Goal: Task Accomplishment & Management: Complete application form

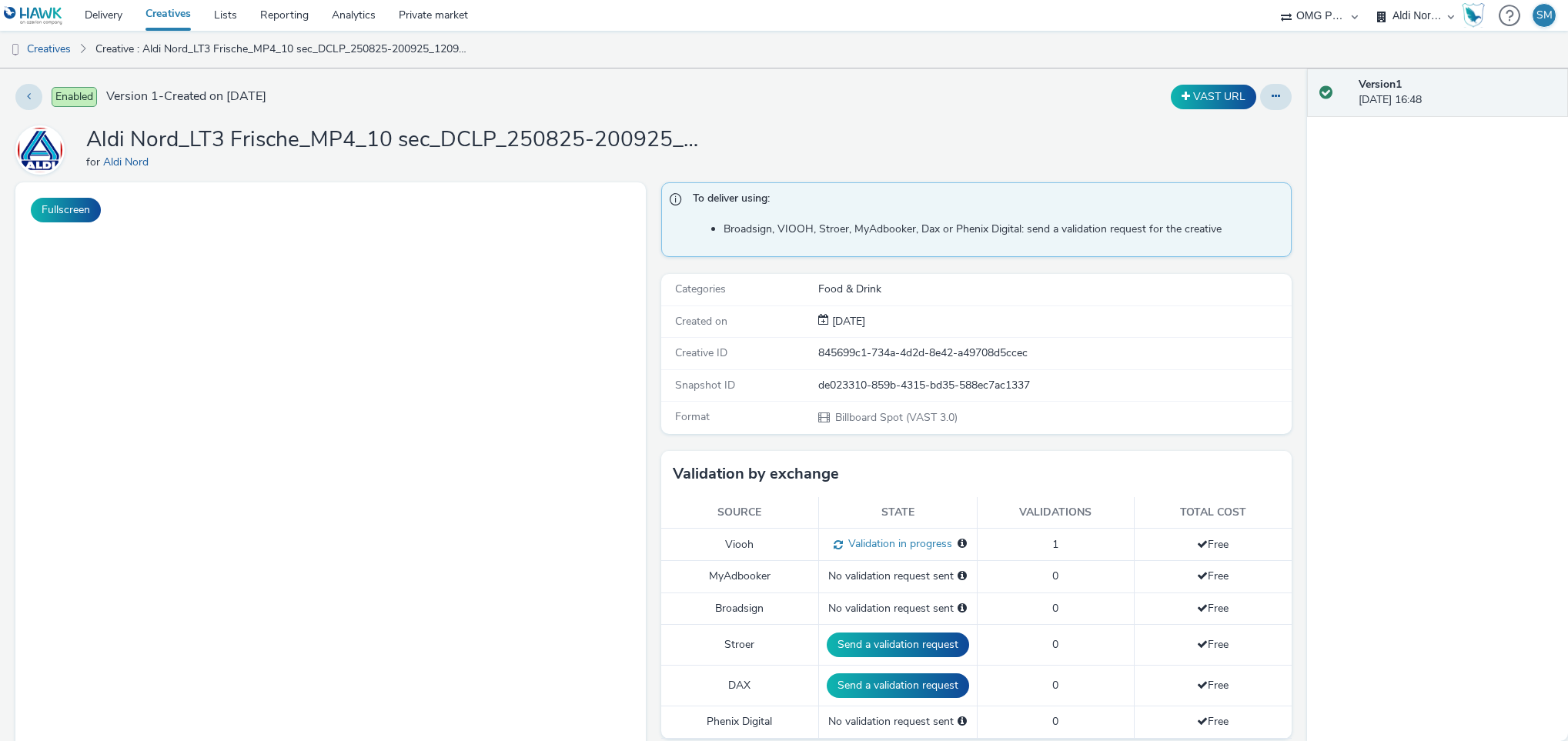
select select "491a0746-e20e-4106-832b-22d0456ef05d"
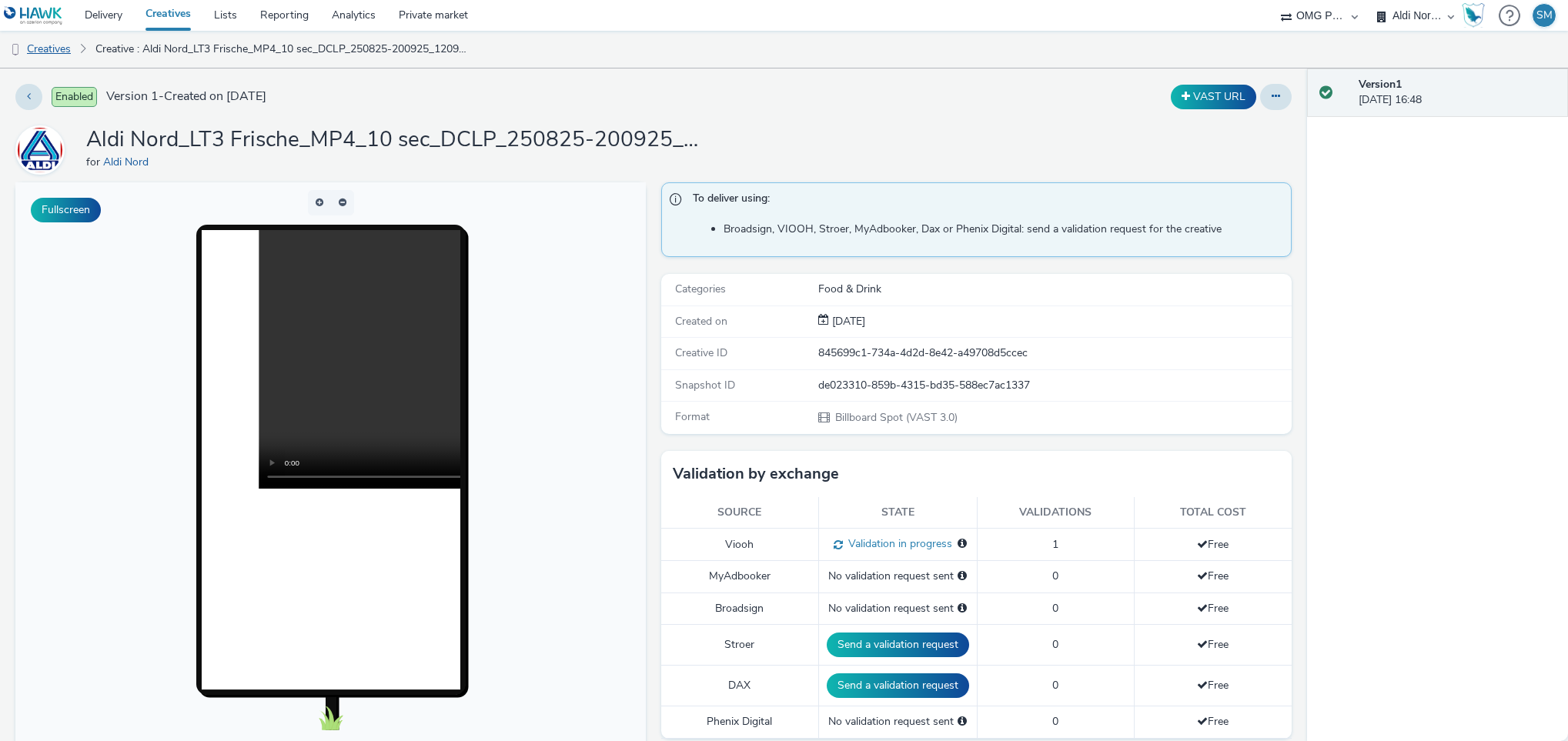
click at [56, 52] on link "Creatives" at bounding box center [39, 49] width 79 height 37
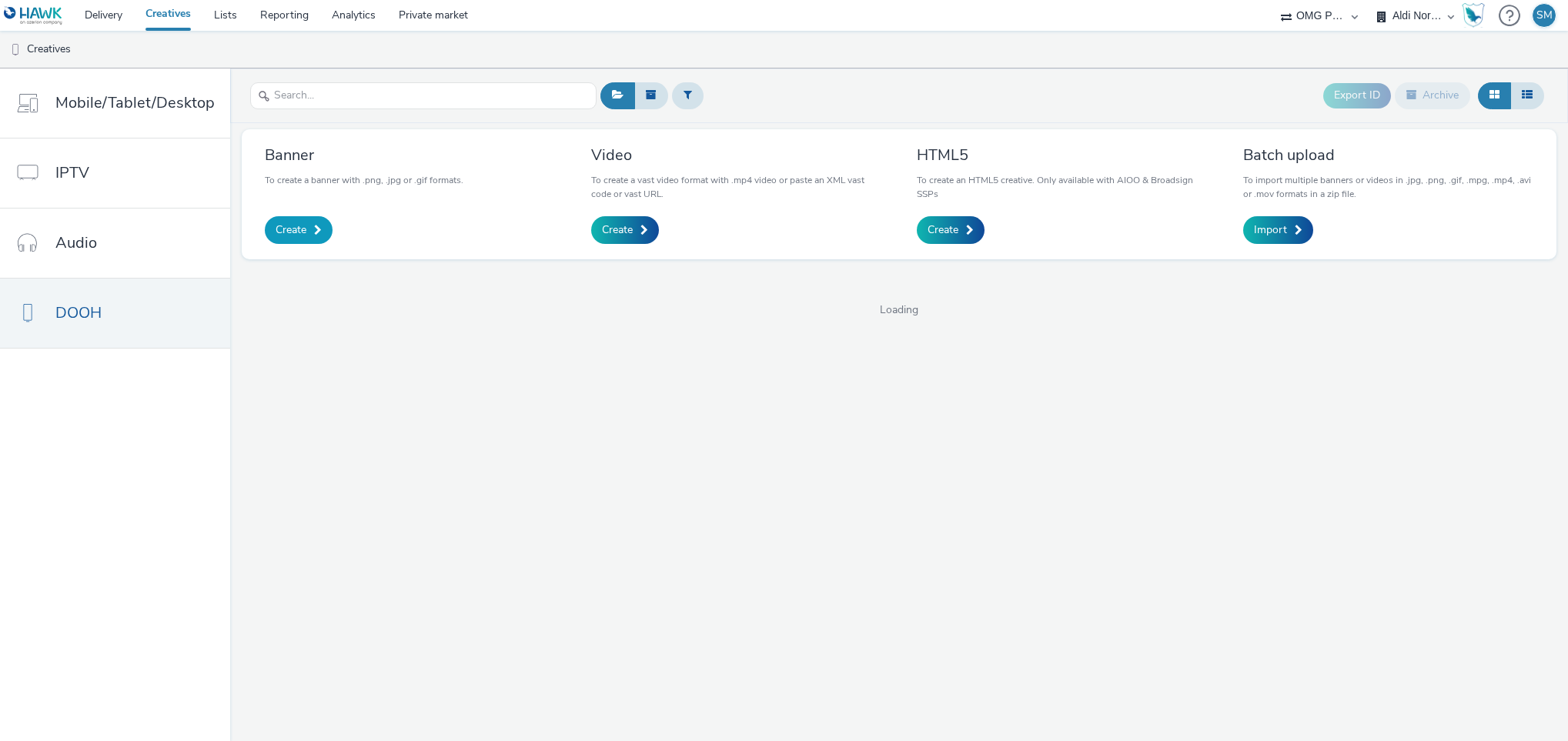
click at [286, 236] on span "Create" at bounding box center [291, 230] width 31 height 16
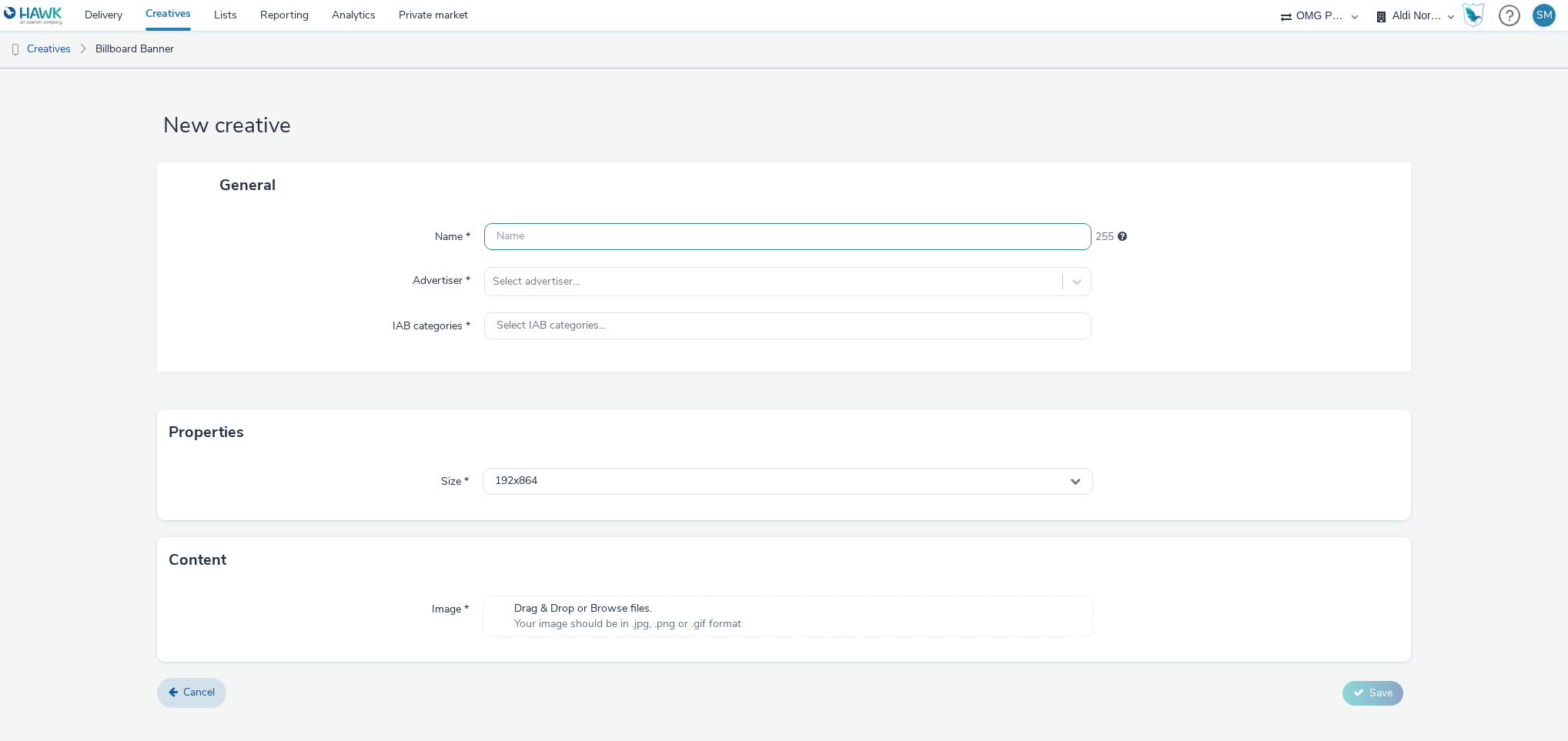
click at [560, 234] on input "text" at bounding box center [788, 236] width 608 height 27
paste input "Aldi Nord_LDR 2.0_MP4_10 sec_DCLP_010925-290925_040925#9*16_KW37"
click at [844, 240] on input "Aldi Nord_LDR 2.0_MP4_10 sec_DCLP_010925-290925_040925#9*16_KW38" at bounding box center [788, 236] width 608 height 27
click at [846, 236] on input "Aldi Nord_LDR 2.0_MP4_10 sec_DCLP_010925-290925_040925#9*16_KW38" at bounding box center [788, 236] width 608 height 27
click at [790, 238] on input "Aldi Nord_LDR 2.0_MP4_10 sec_DCLP_010925-290925_040925#_KW38" at bounding box center [788, 236] width 608 height 27
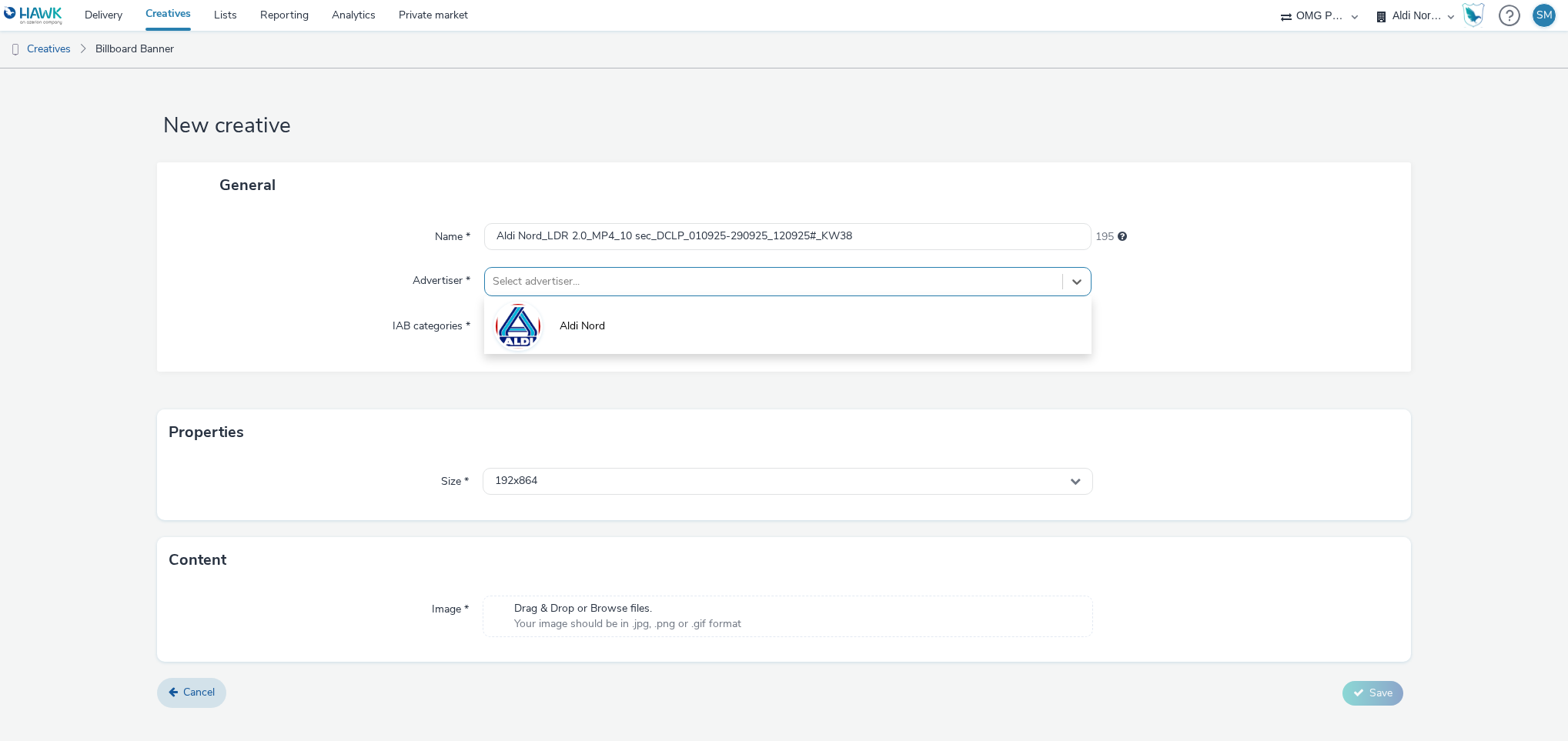
click at [668, 284] on div at bounding box center [774, 281] width 563 height 19
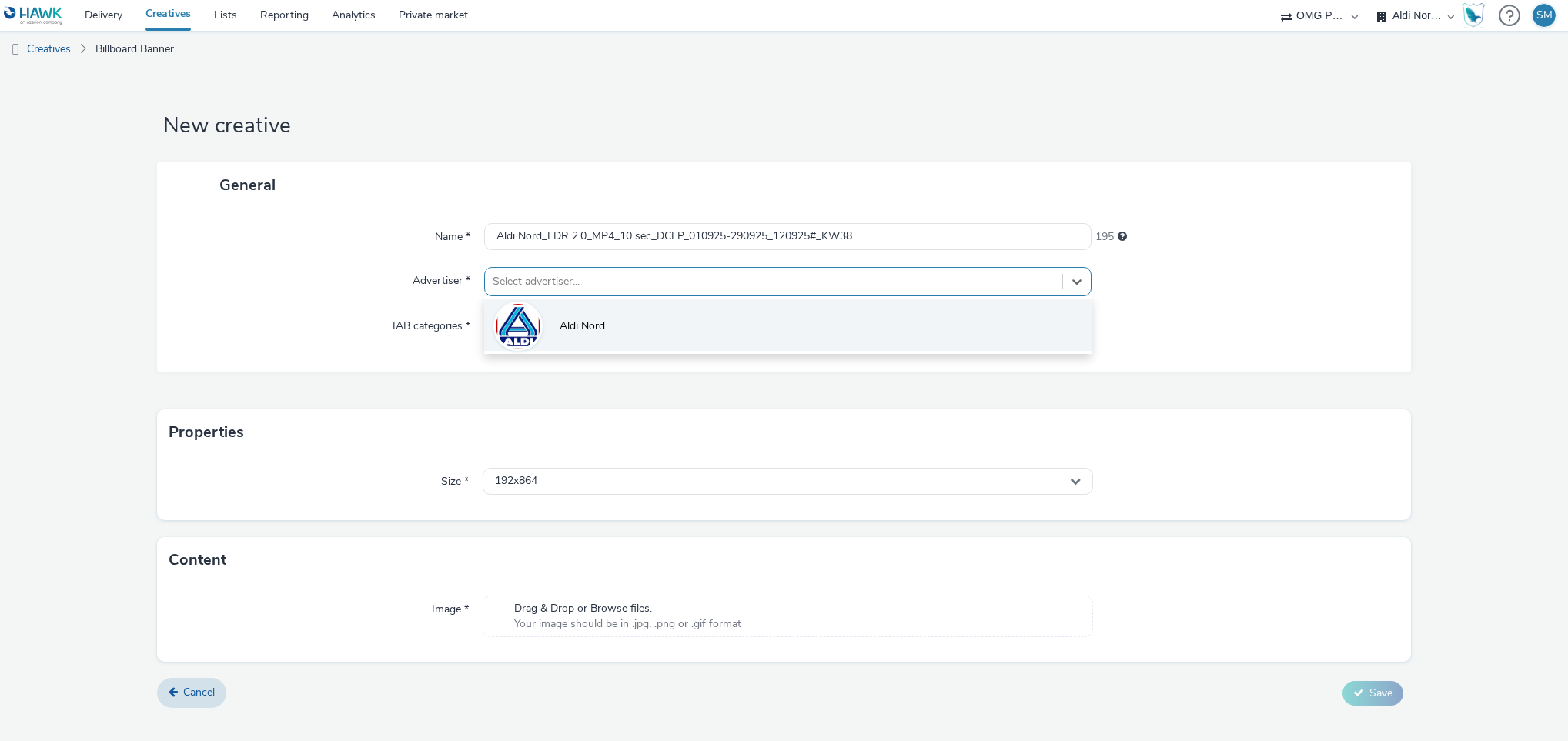
click at [585, 328] on span "Aldi Nord" at bounding box center [583, 326] width 46 height 16
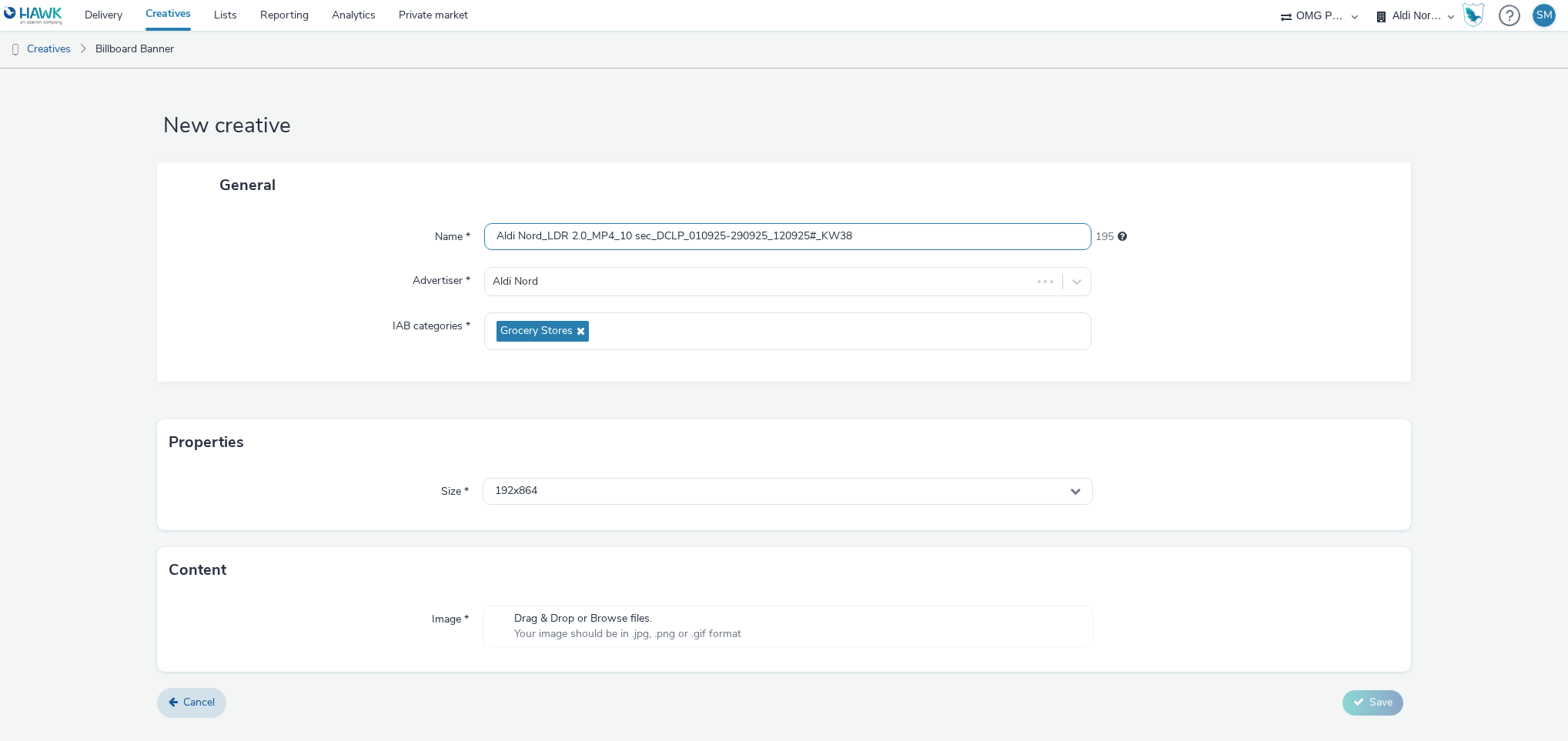
click at [827, 238] on input "Aldi Nord_LDR 2.0_MP4_10 sec_DCLP_010925-290925_120925#_KW38" at bounding box center [788, 236] width 608 height 27
type input "Aldi Nord_LDR 2.0_MP4_10 sec_DCLP_010925-290925_120925#_ARME_KW38"
click at [850, 495] on div "192x864" at bounding box center [788, 491] width 611 height 27
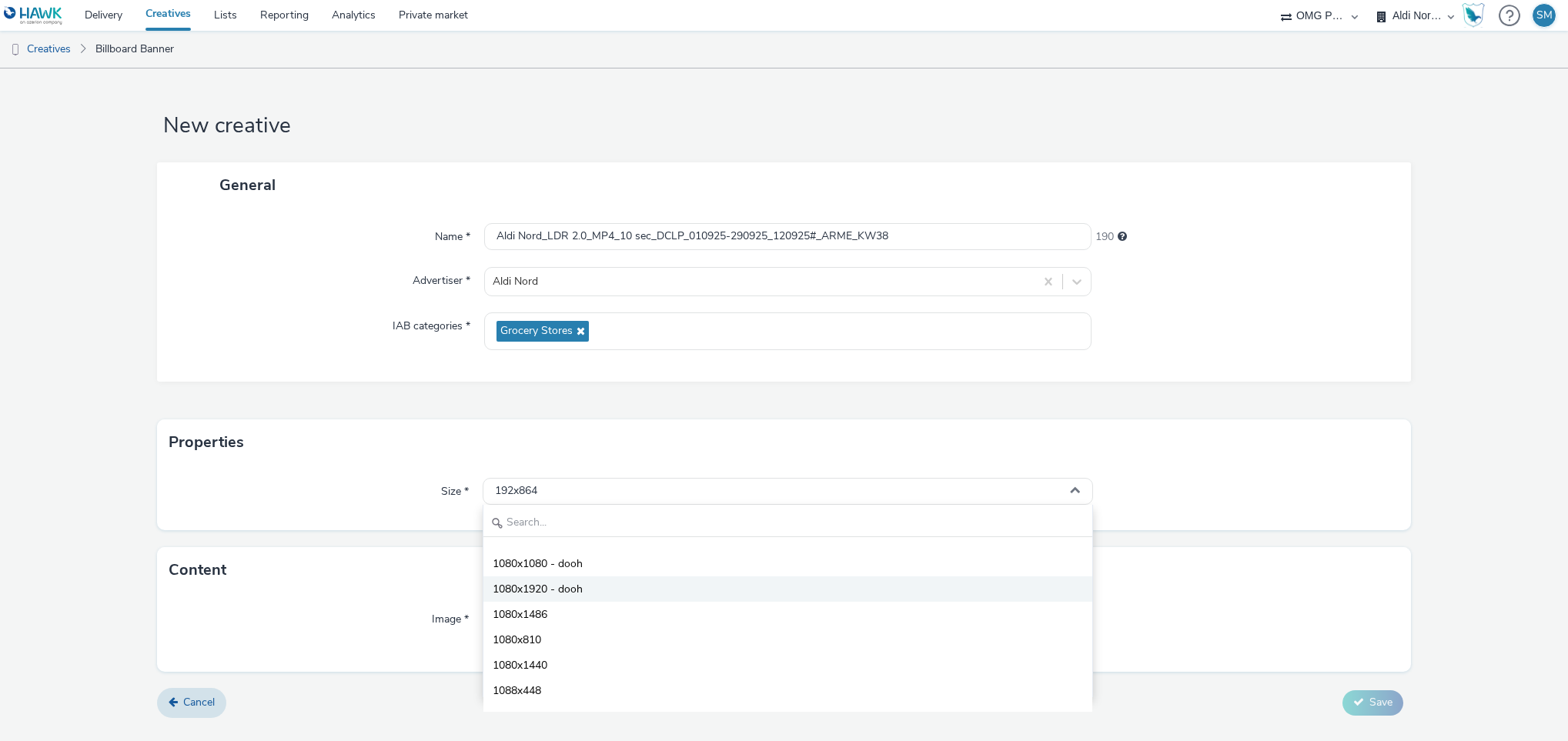
scroll to position [3518, 0]
click at [556, 591] on span "1080x1920 - dooh" at bounding box center [538, 592] width 90 height 16
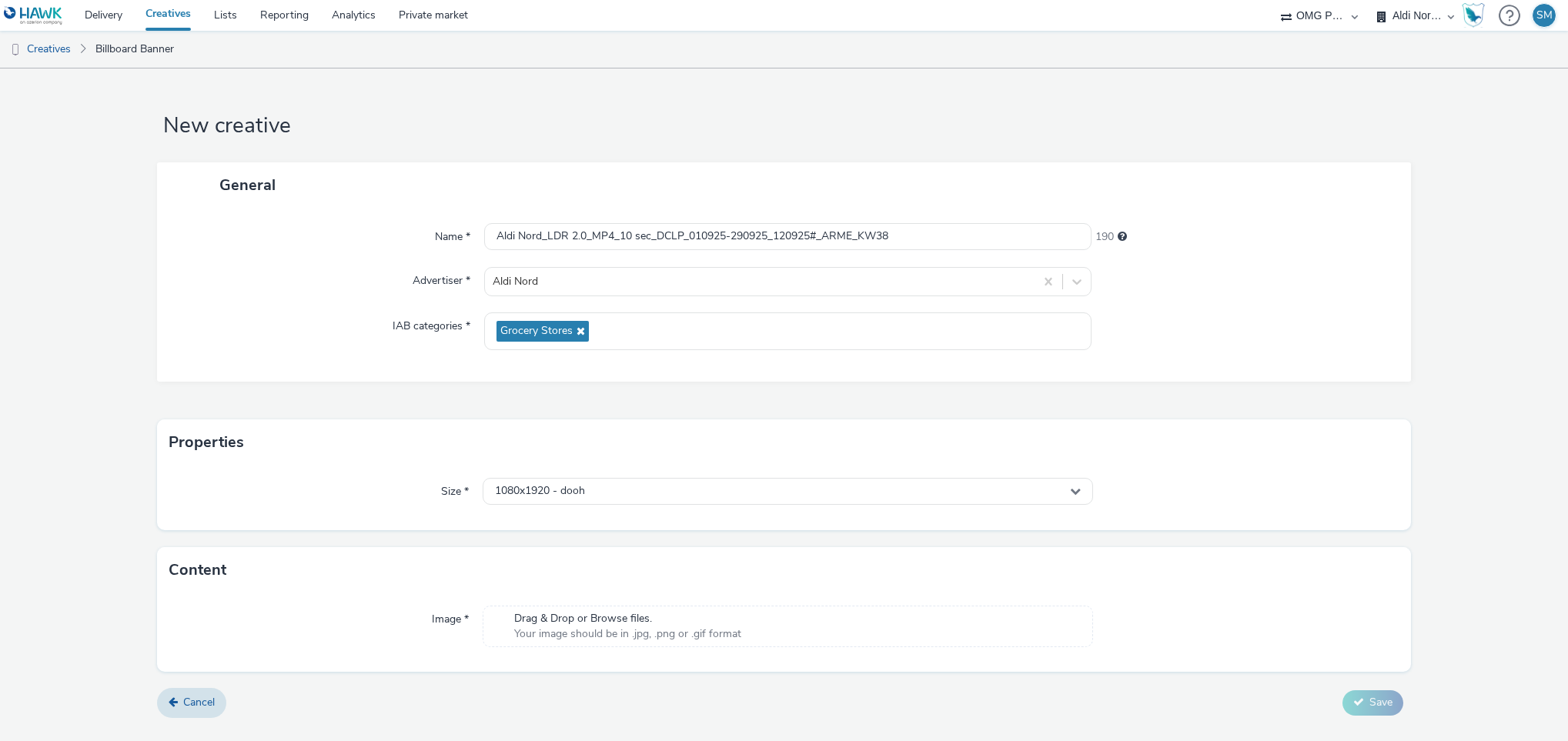
click at [649, 635] on span "Your image should be in .jpg, .png or .gif format" at bounding box center [628, 634] width 228 height 16
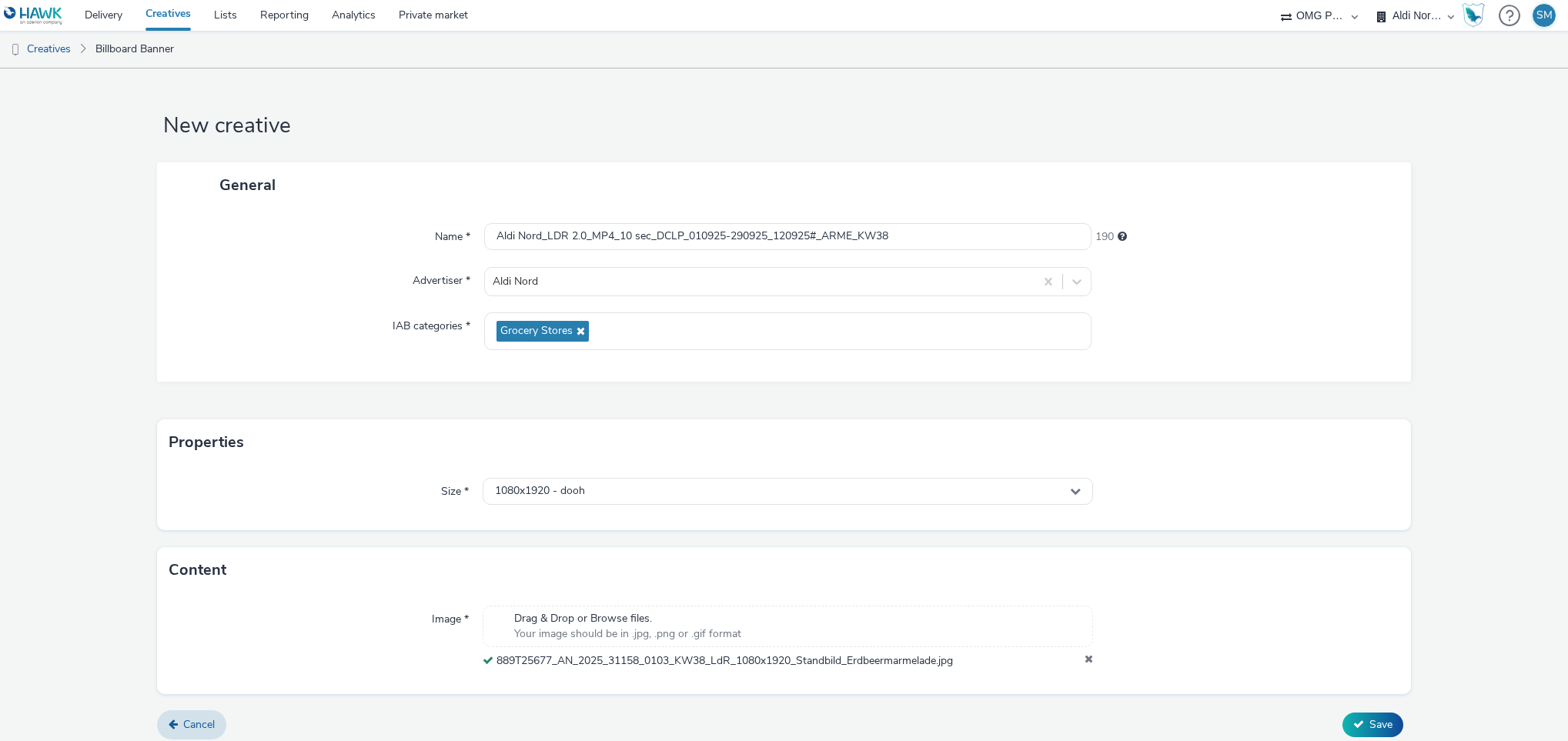
scroll to position [11, 0]
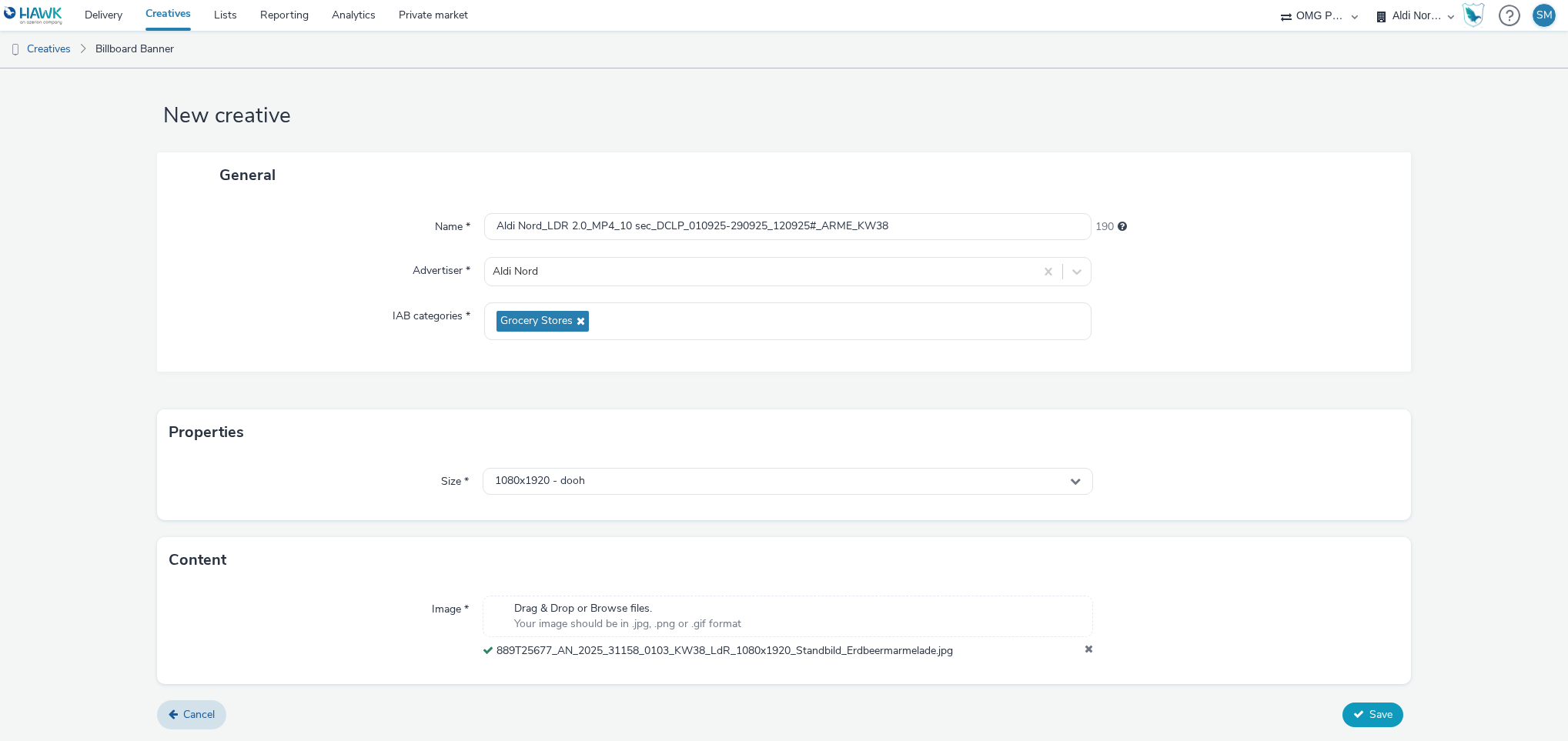
click at [1368, 725] on button "Save" at bounding box center [1373, 715] width 61 height 25
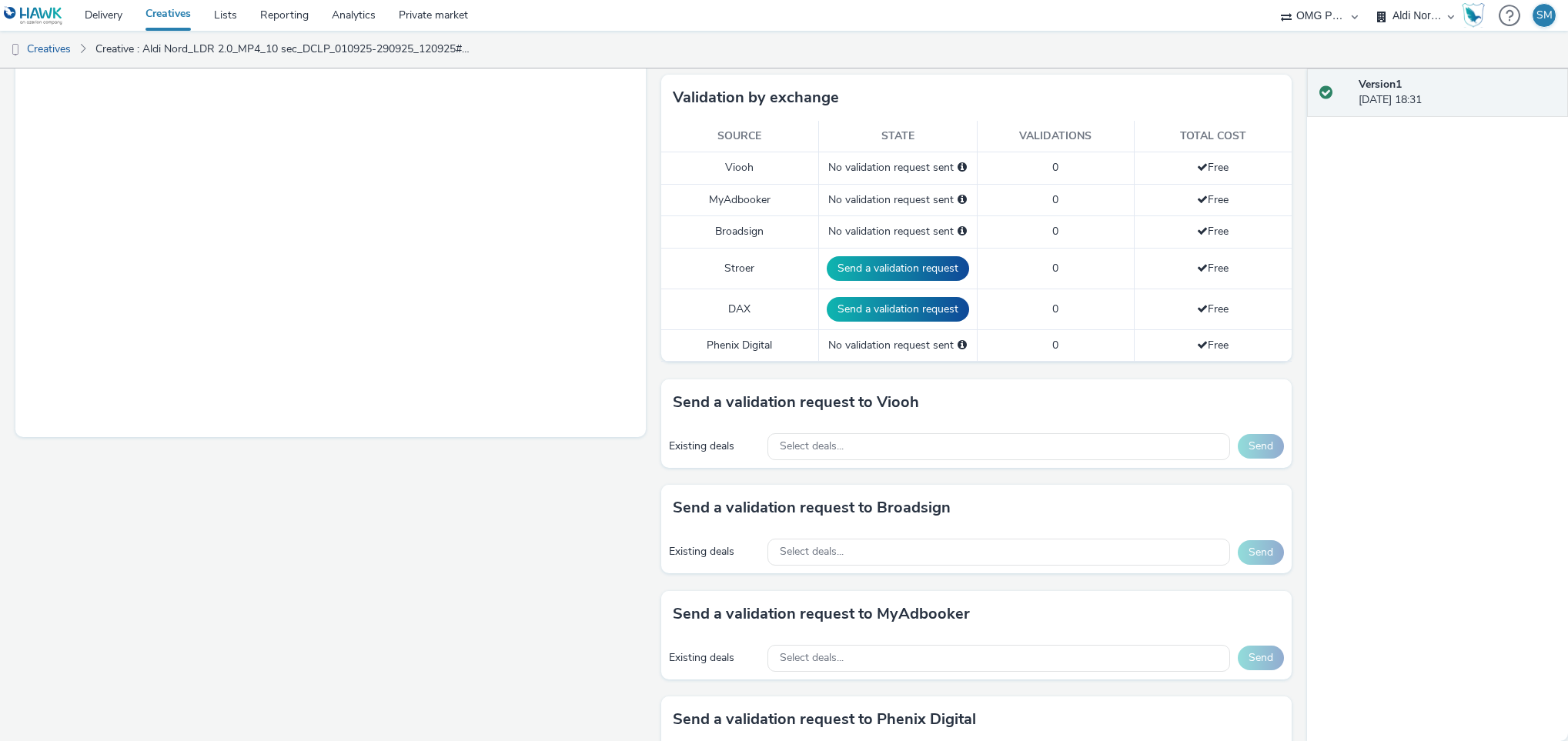
scroll to position [377, 0]
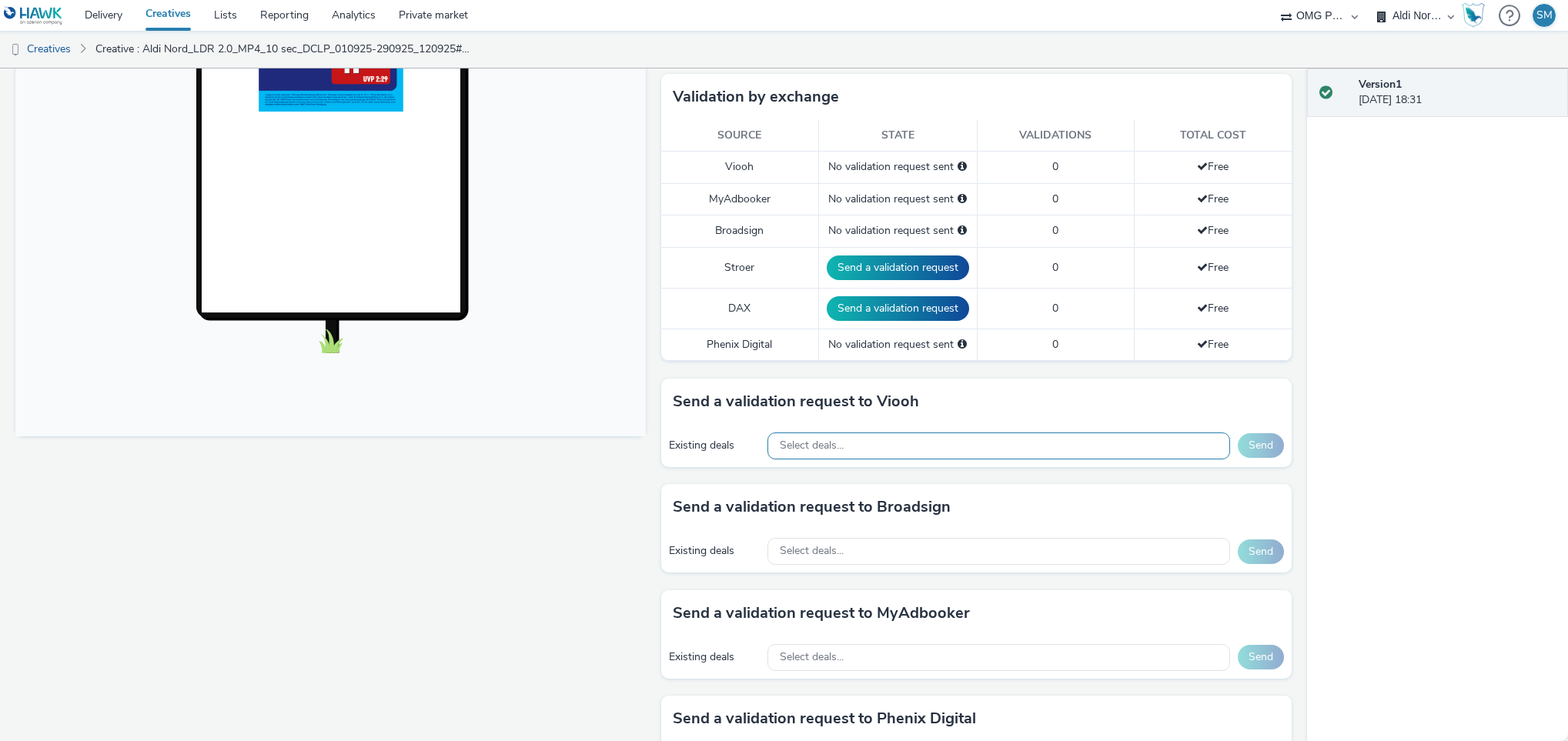
click at [944, 451] on div "Select deals..." at bounding box center [998, 446] width 462 height 27
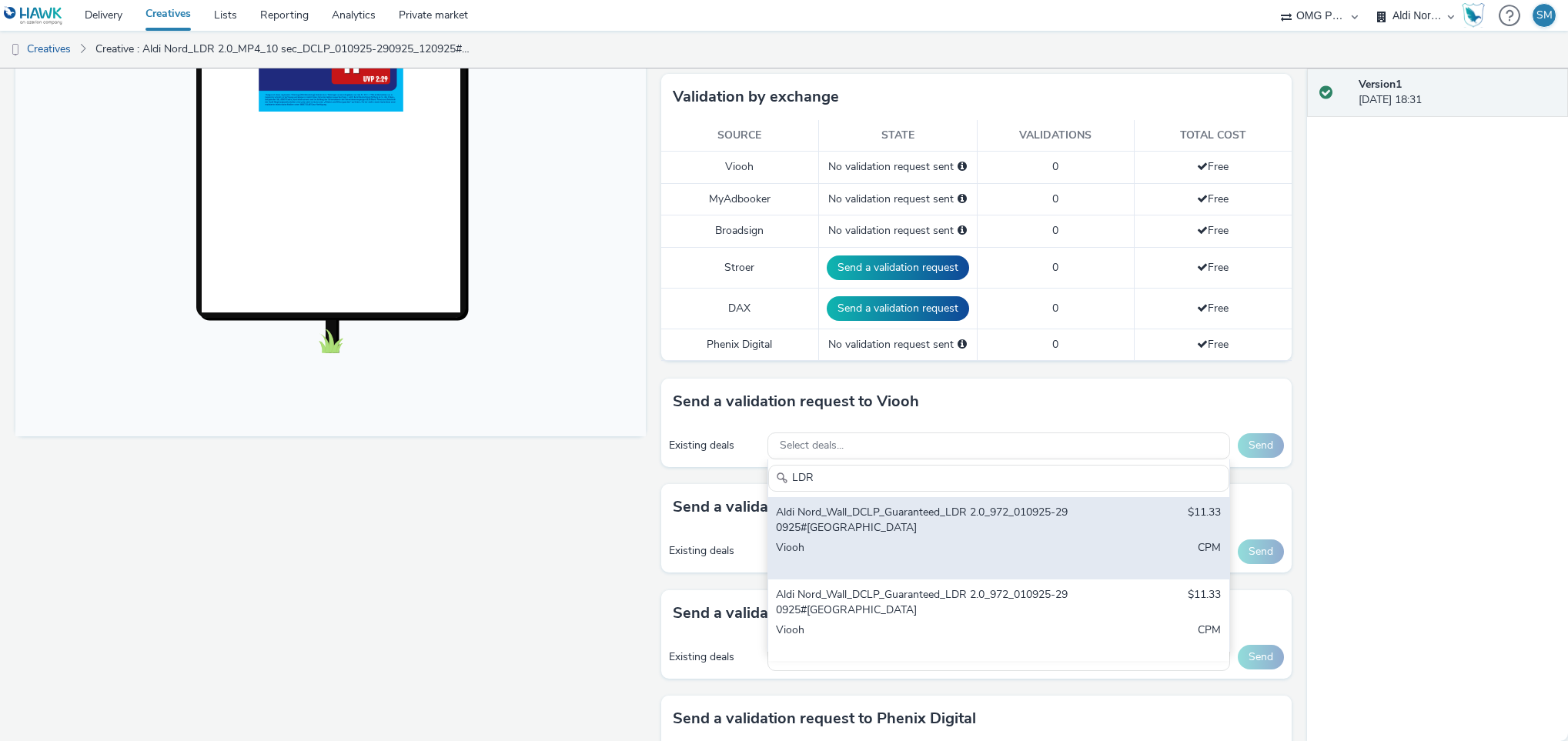
scroll to position [404, 0]
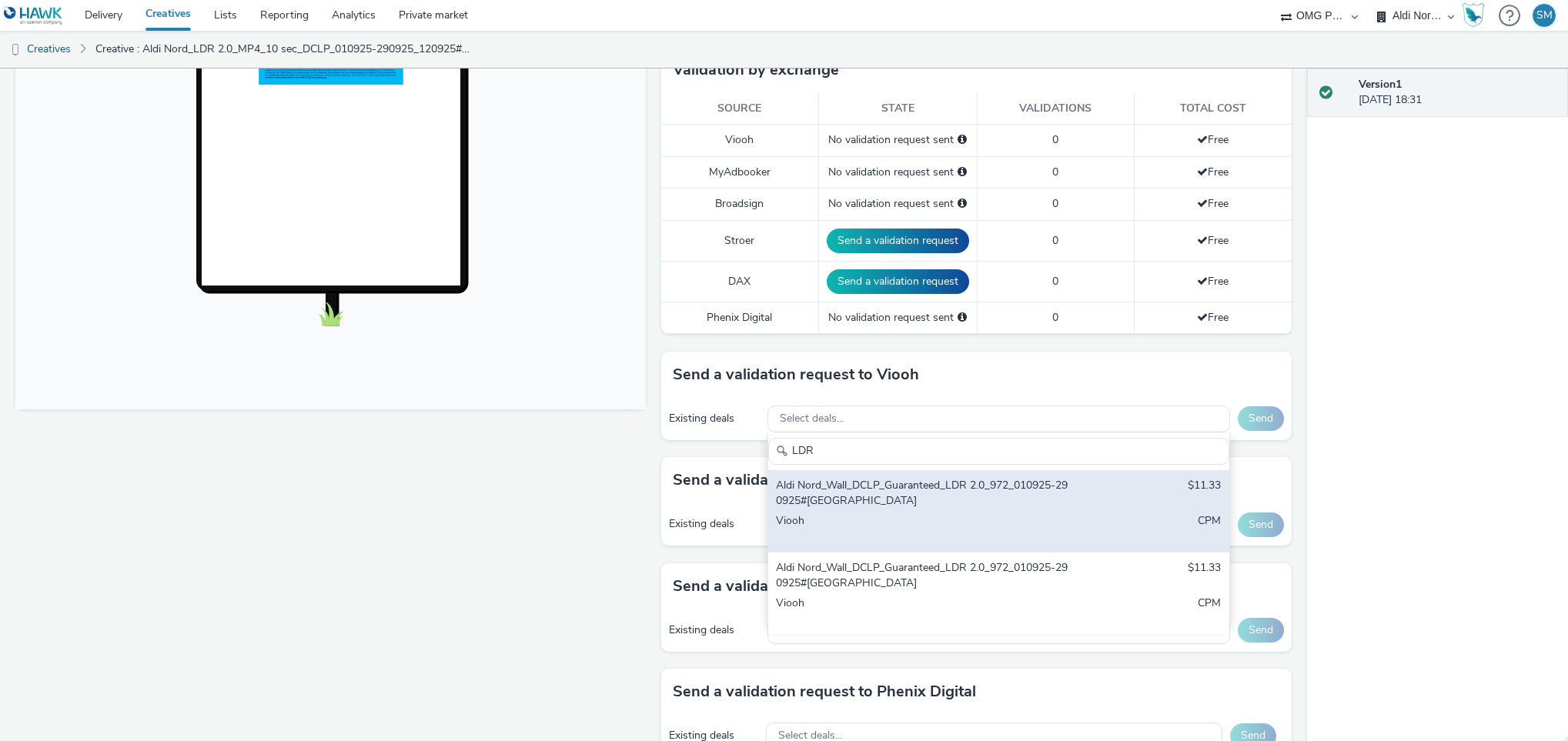
type input "LDR"
click at [901, 497] on div "Aldi Nord_Wall_DCLP_Guaranteed_LDR 2.0_972_010925-290925#Berlin" at bounding box center [922, 493] width 294 height 32
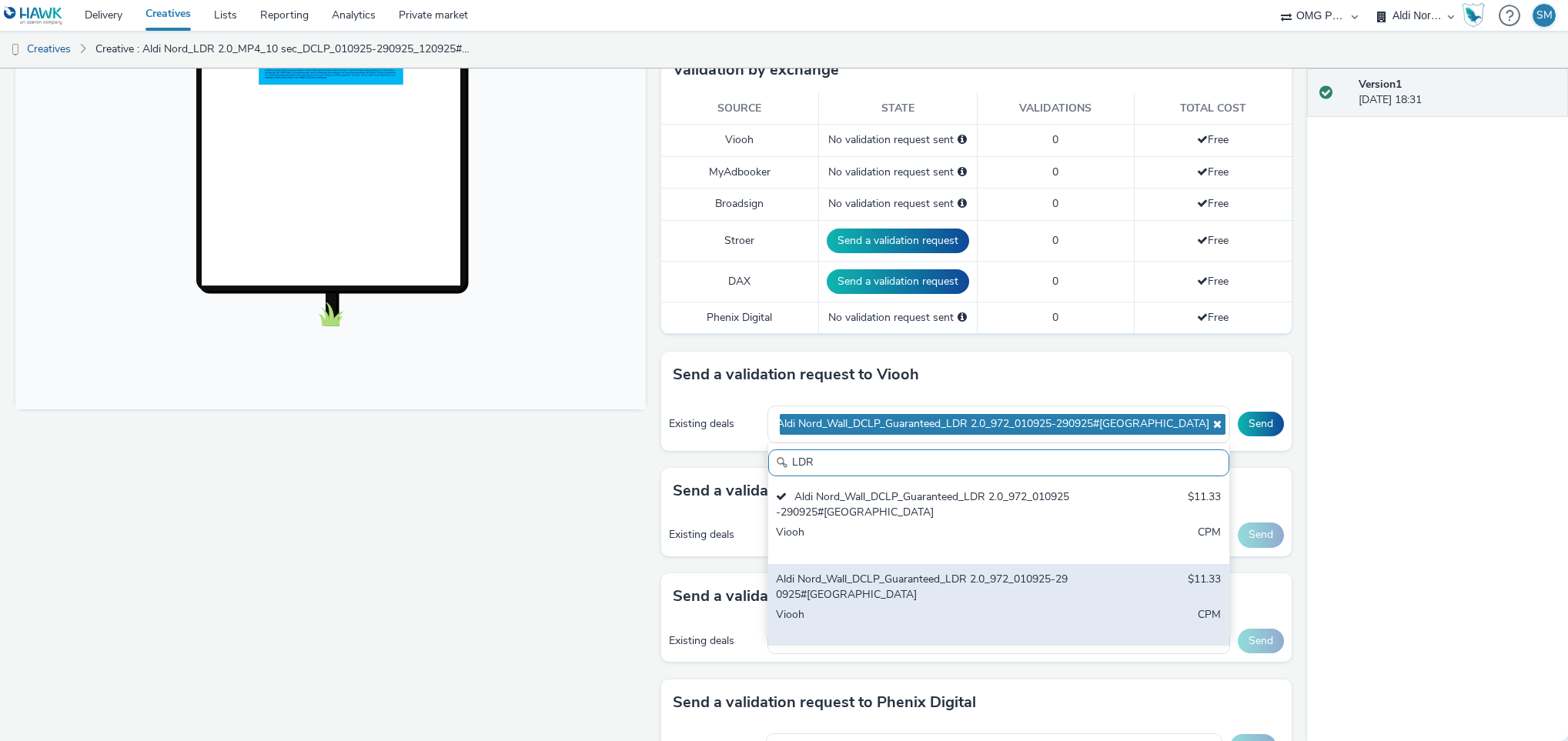
click at [843, 599] on div "Aldi Nord_Wall_DCLP_Guaranteed_LDR 2.0_972_010925-290925#Dresden" at bounding box center [922, 587] width 294 height 32
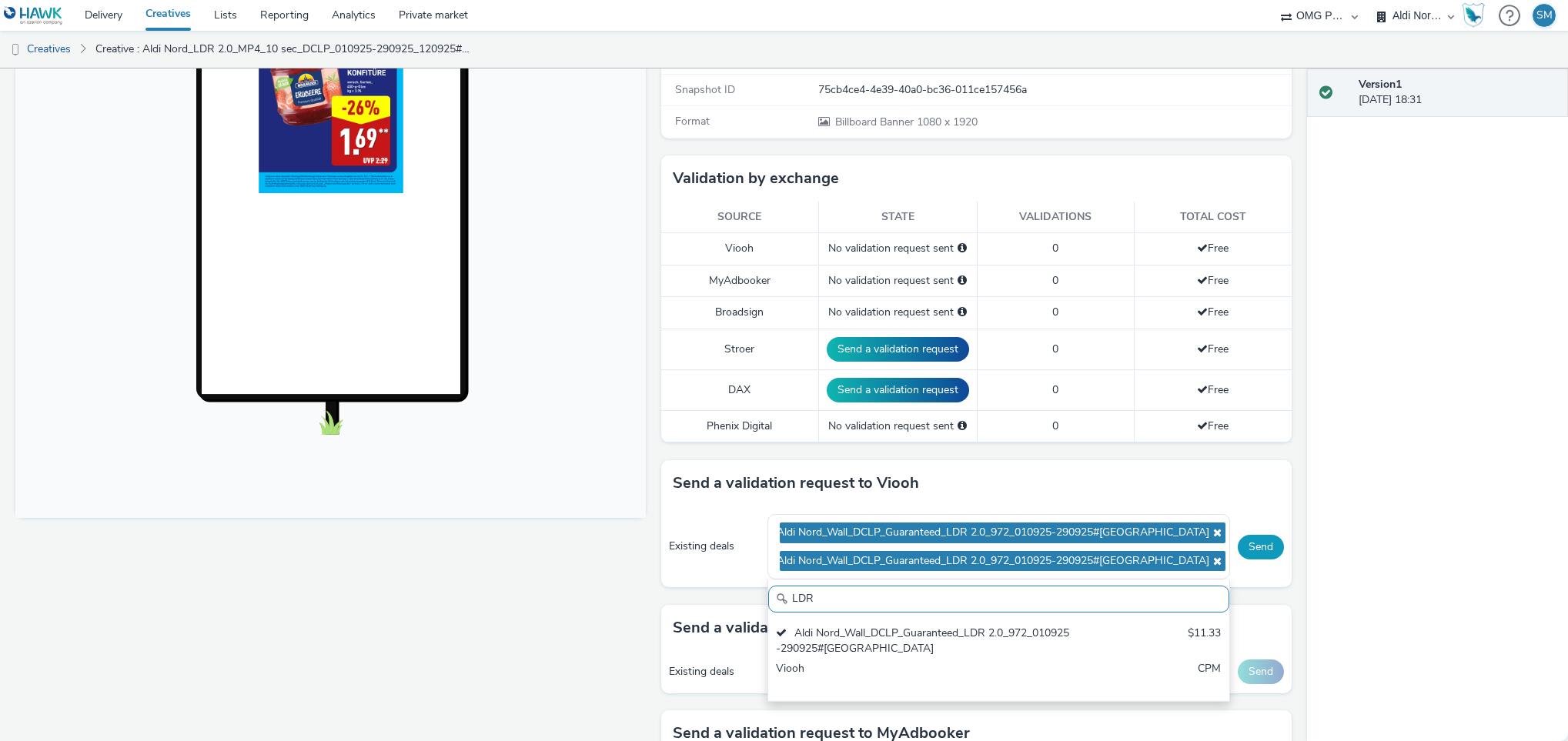
scroll to position [10, 0]
click at [1250, 548] on button "Send" at bounding box center [1261, 547] width 46 height 25
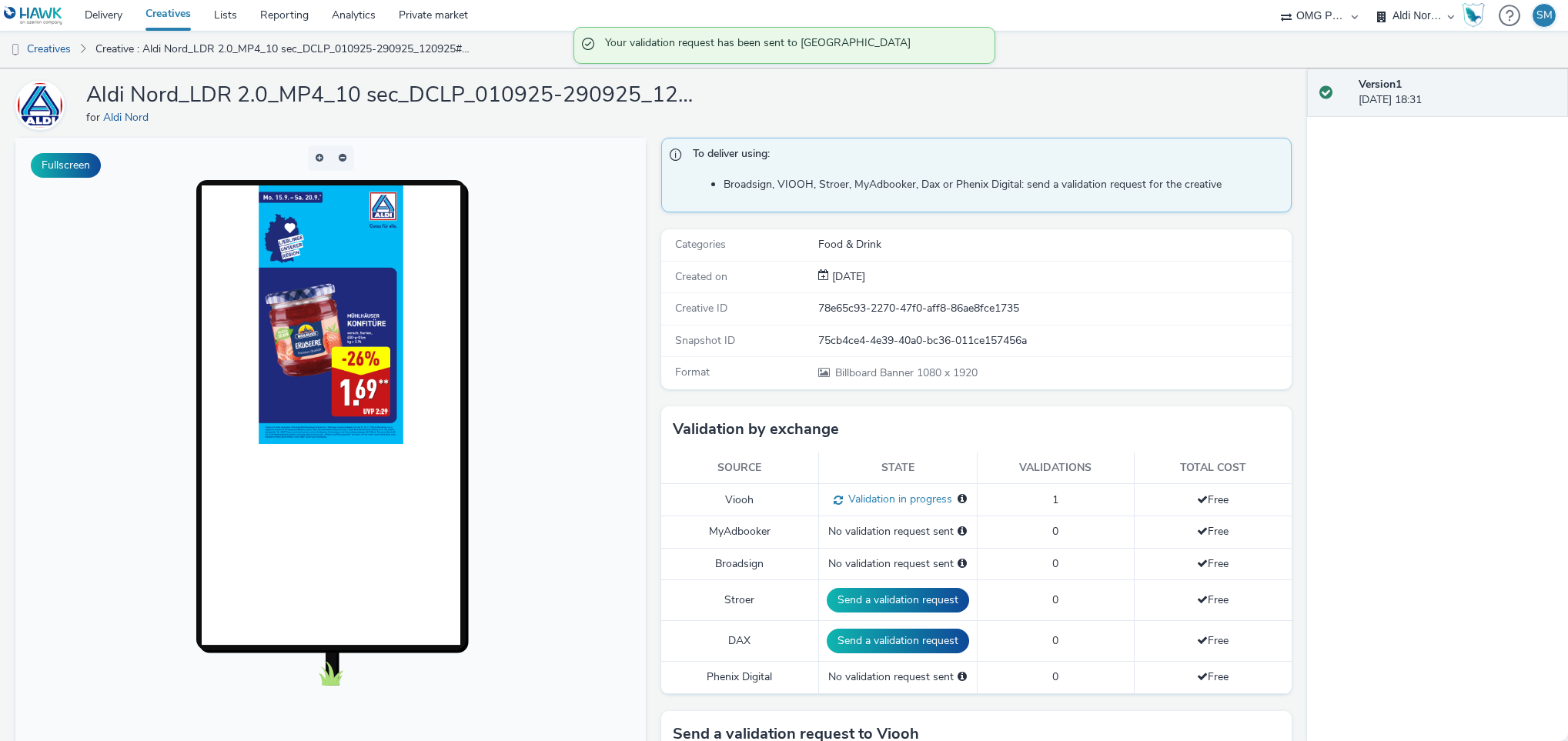
scroll to position [0, 0]
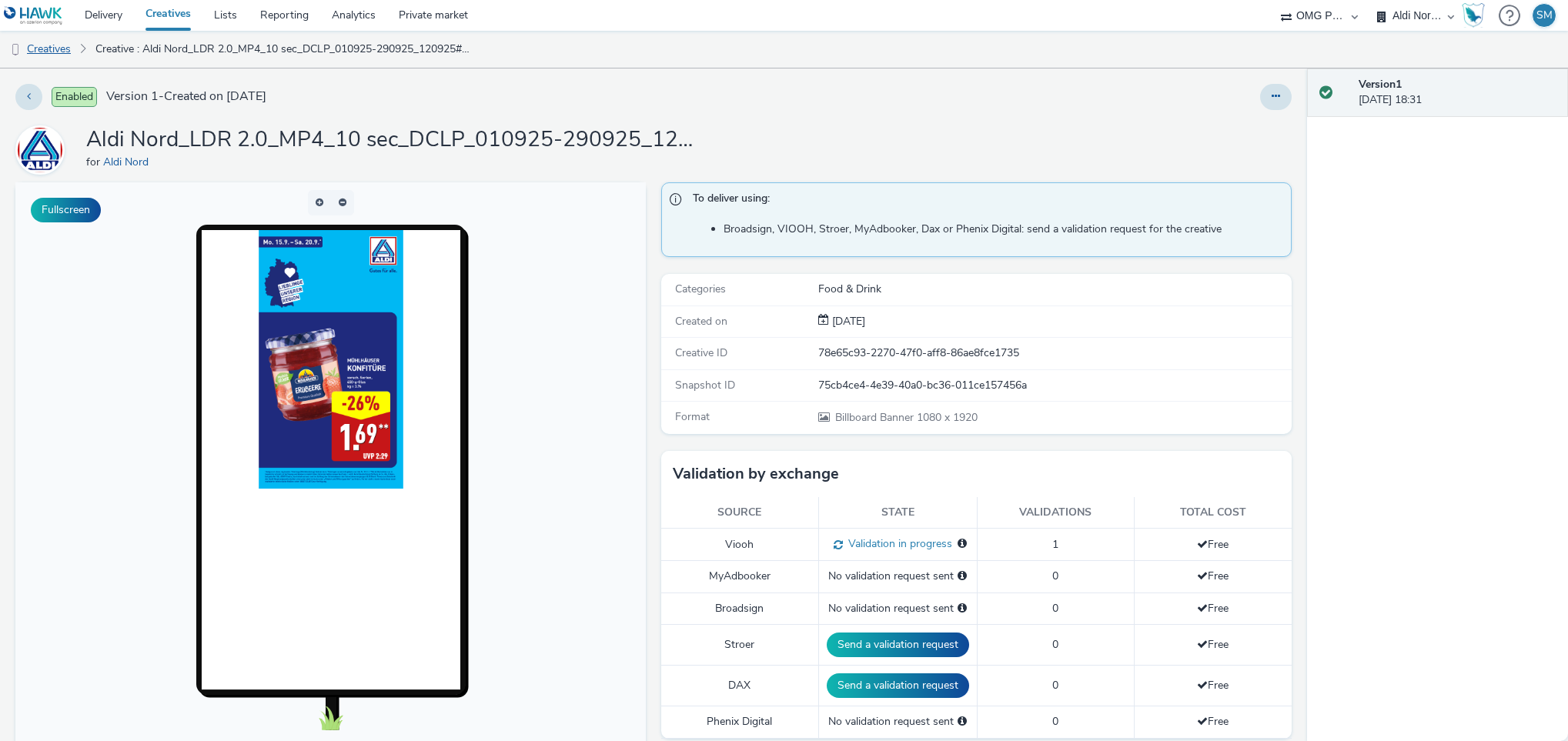
click at [47, 51] on link "Creatives" at bounding box center [39, 49] width 79 height 37
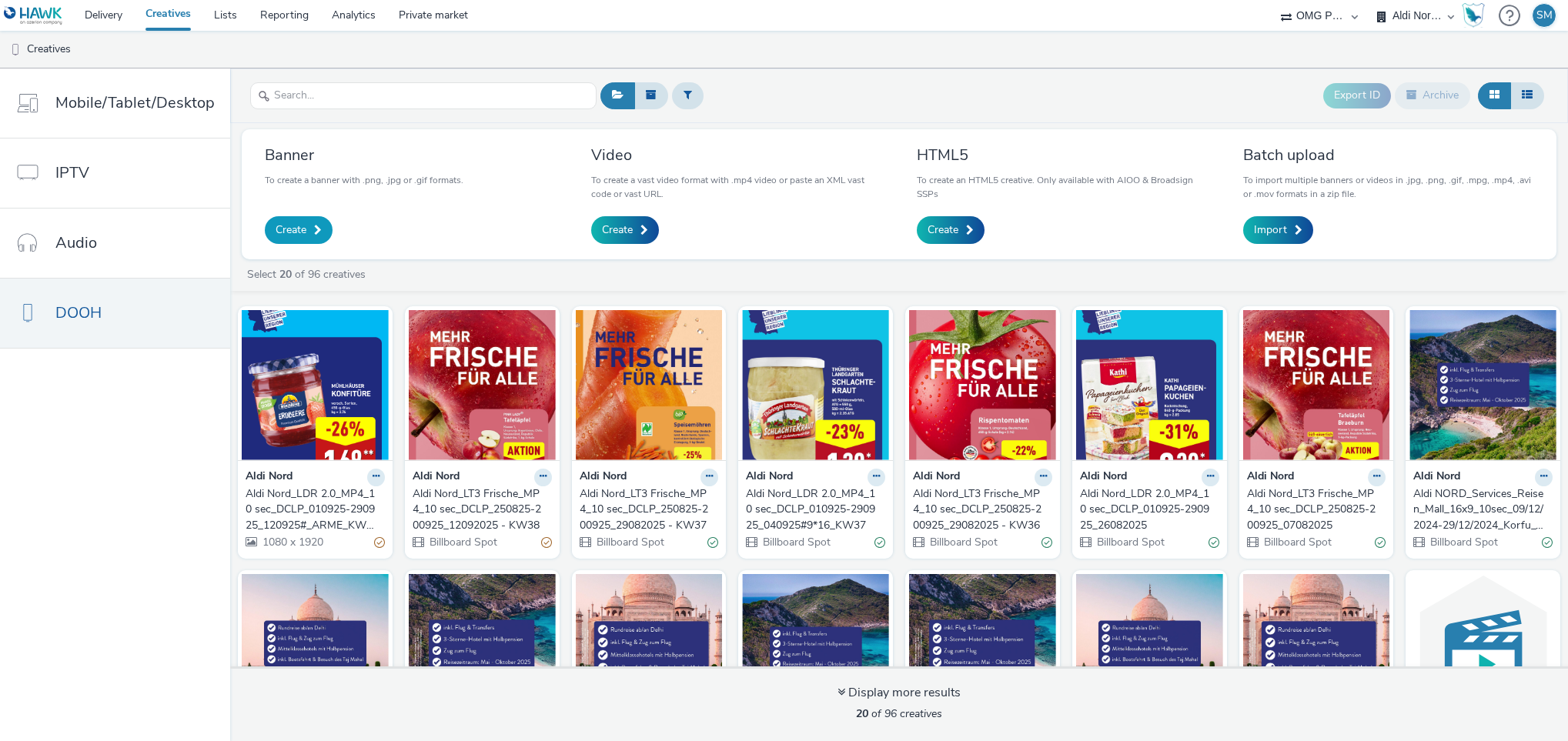
click at [299, 229] on span "Create" at bounding box center [291, 230] width 31 height 16
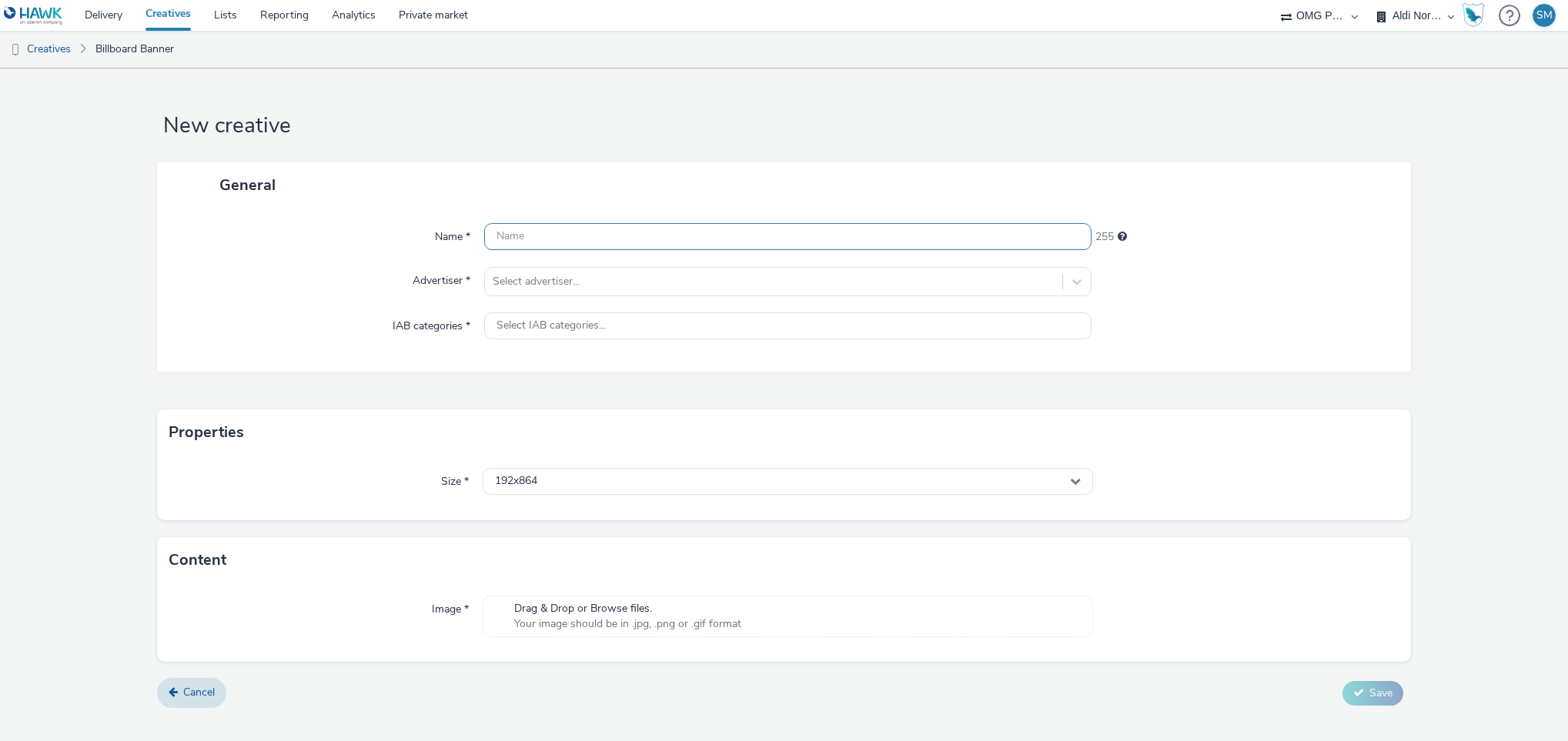
click at [555, 236] on input "text" at bounding box center [788, 236] width 608 height 27
paste input "Aldi Nord_LDR 2.0_MP4_10 sec_DCLP_010925-290925_040925#9*16_KW37"
click at [845, 238] on input "Aldi Nord_LDR 2.0_MP4_10 sec_DCLP_010925-290925_040925#9*16_KW38" at bounding box center [788, 236] width 608 height 27
click at [790, 236] on input "Aldi Nord_LDR 2.0_MP4_10 sec_DCLP_010925-290925_040925#MAYO_KW38" at bounding box center [788, 236] width 608 height 27
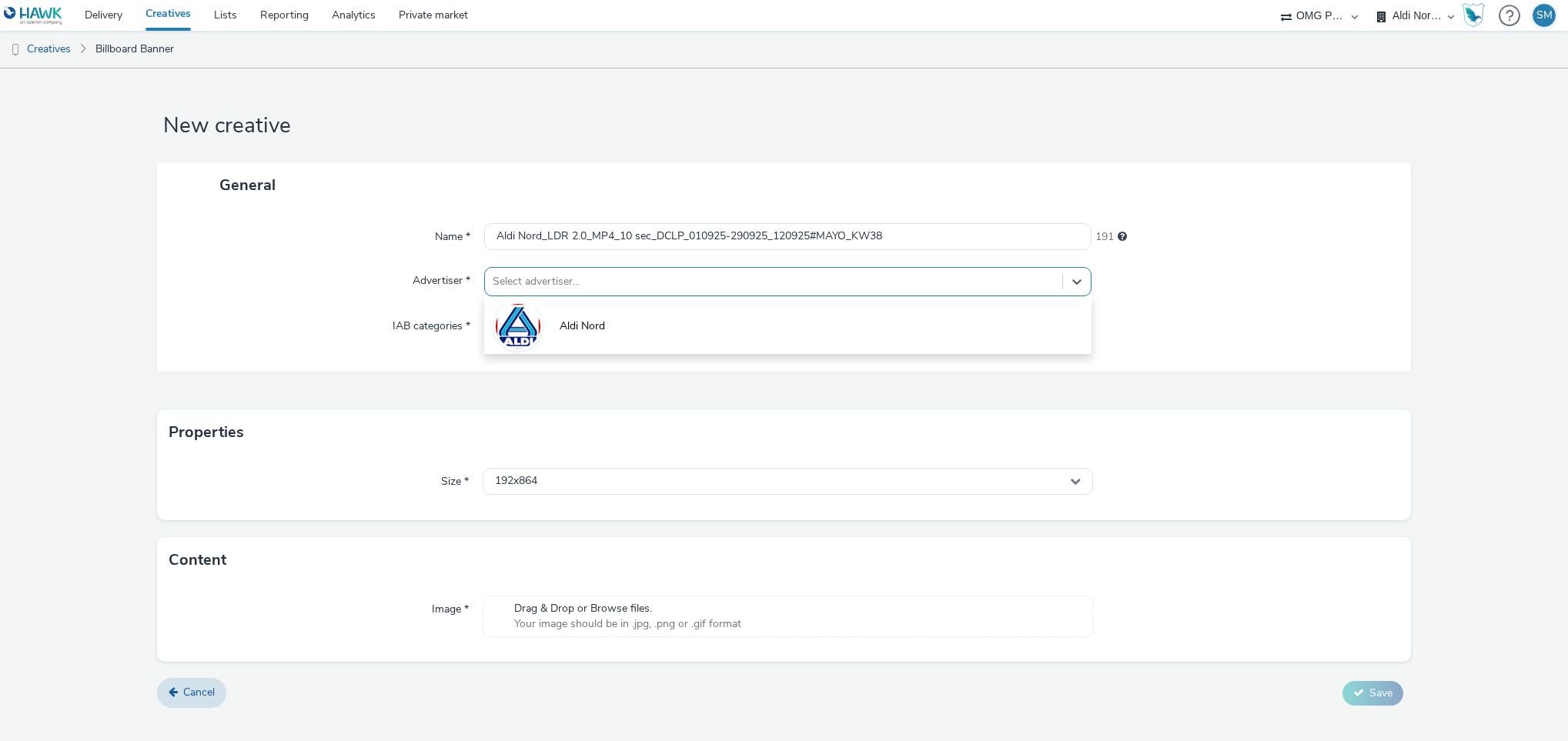
click at [603, 280] on div at bounding box center [774, 281] width 563 height 19
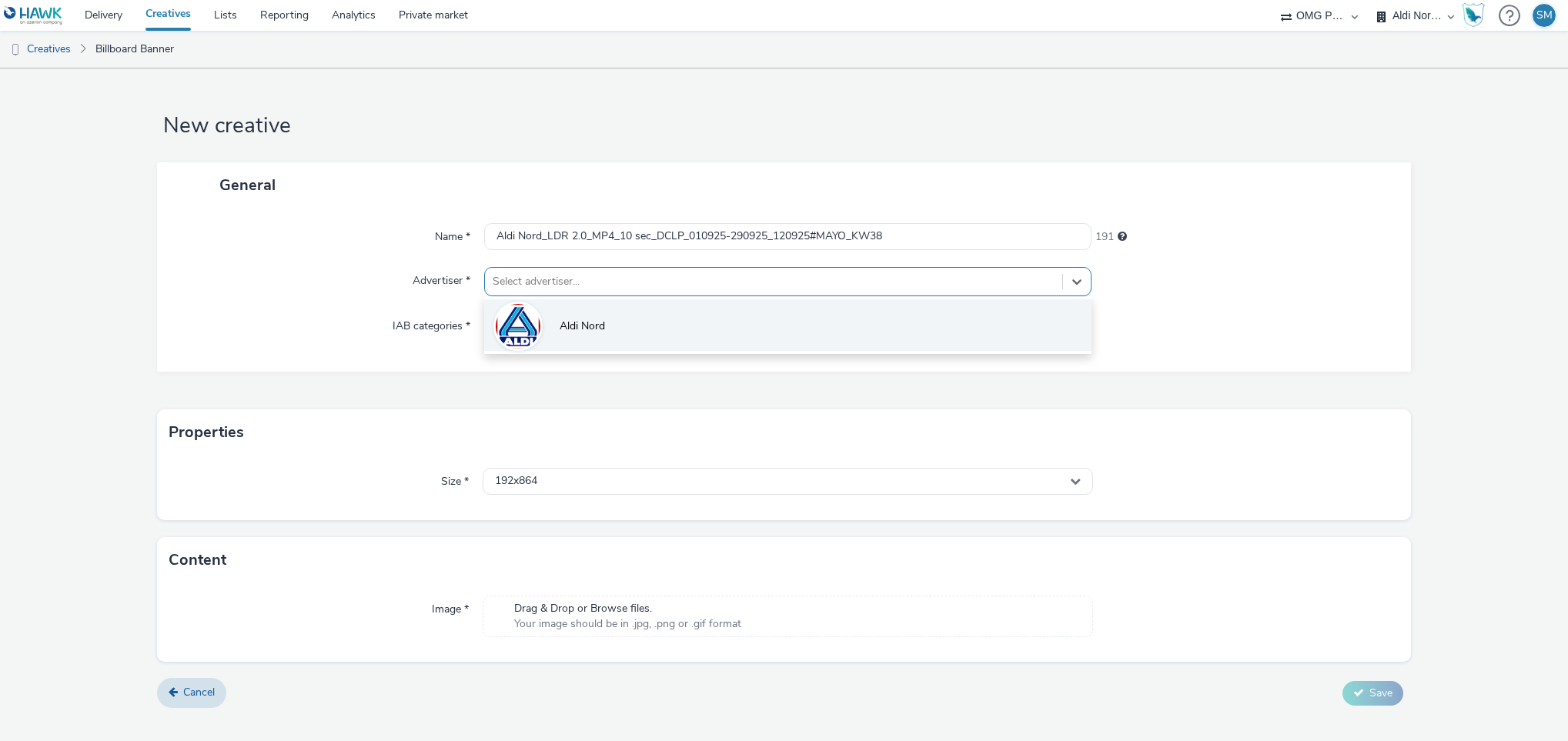
click at [575, 326] on span "Aldi Nord" at bounding box center [583, 326] width 46 height 16
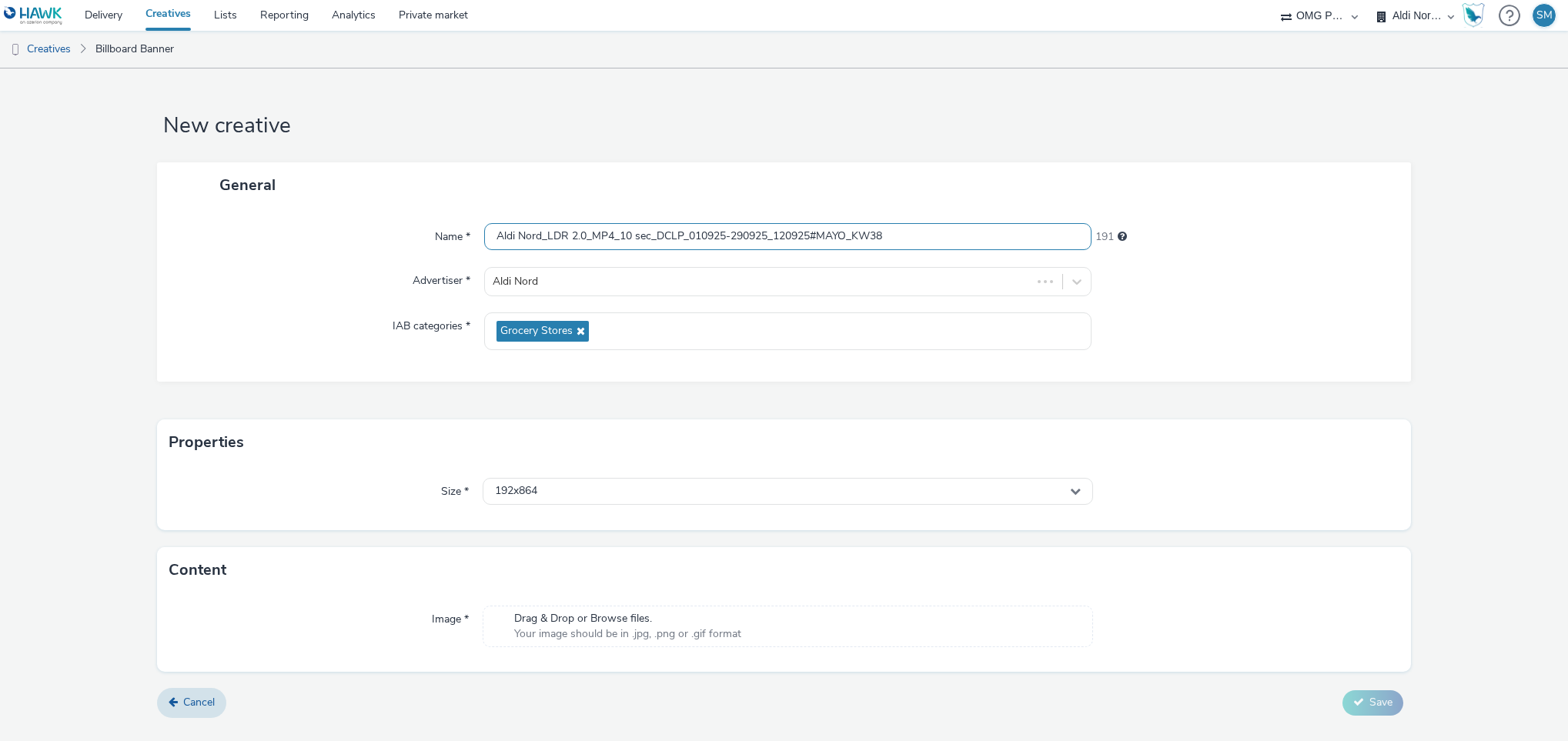
click at [858, 234] on input "Aldi Nord_LDR 2.0_MP4_10 sec_DCLP_010925-290925_120925#MAYO_KW38" at bounding box center [788, 236] width 608 height 27
type input "Aldi Nord_LDR 2.0_MP4_10 sec_DCLP_010925-290925_120925#MAYO-KW38"
click at [827, 495] on div "192x864" at bounding box center [788, 491] width 611 height 27
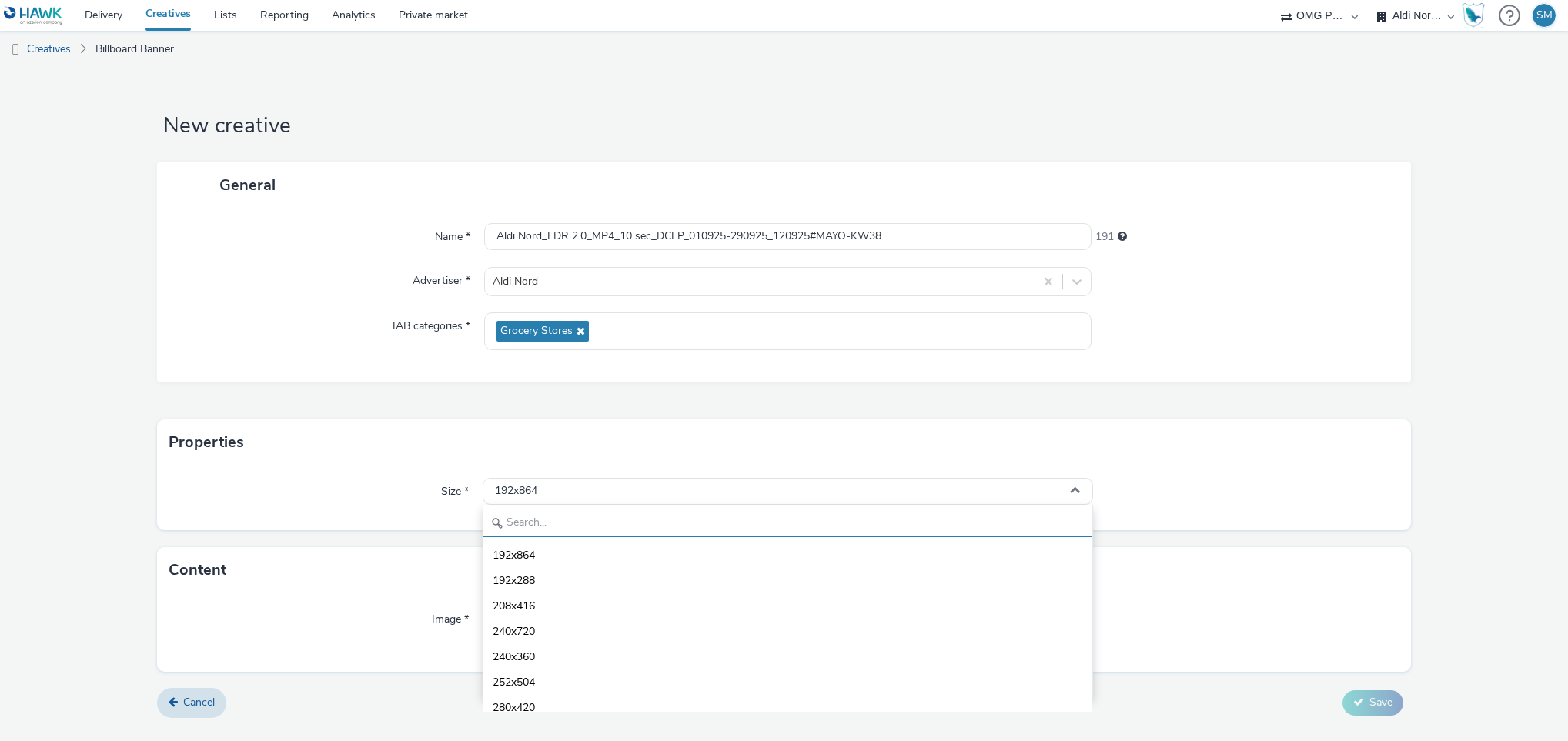
click at [737, 513] on input "text" at bounding box center [788, 523] width 610 height 27
type input "1080"
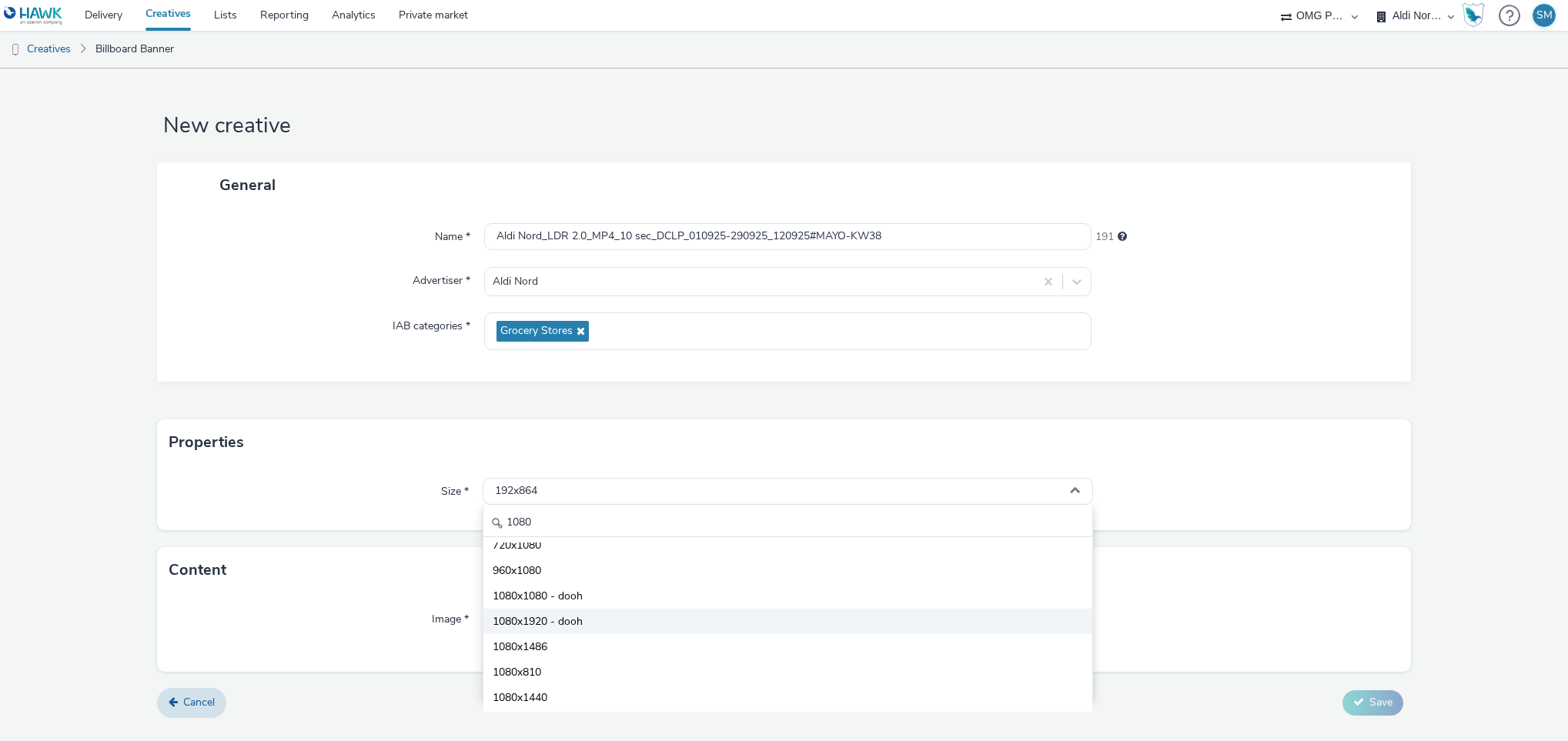
click at [537, 615] on span "1080x1920 - dooh" at bounding box center [538, 622] width 90 height 16
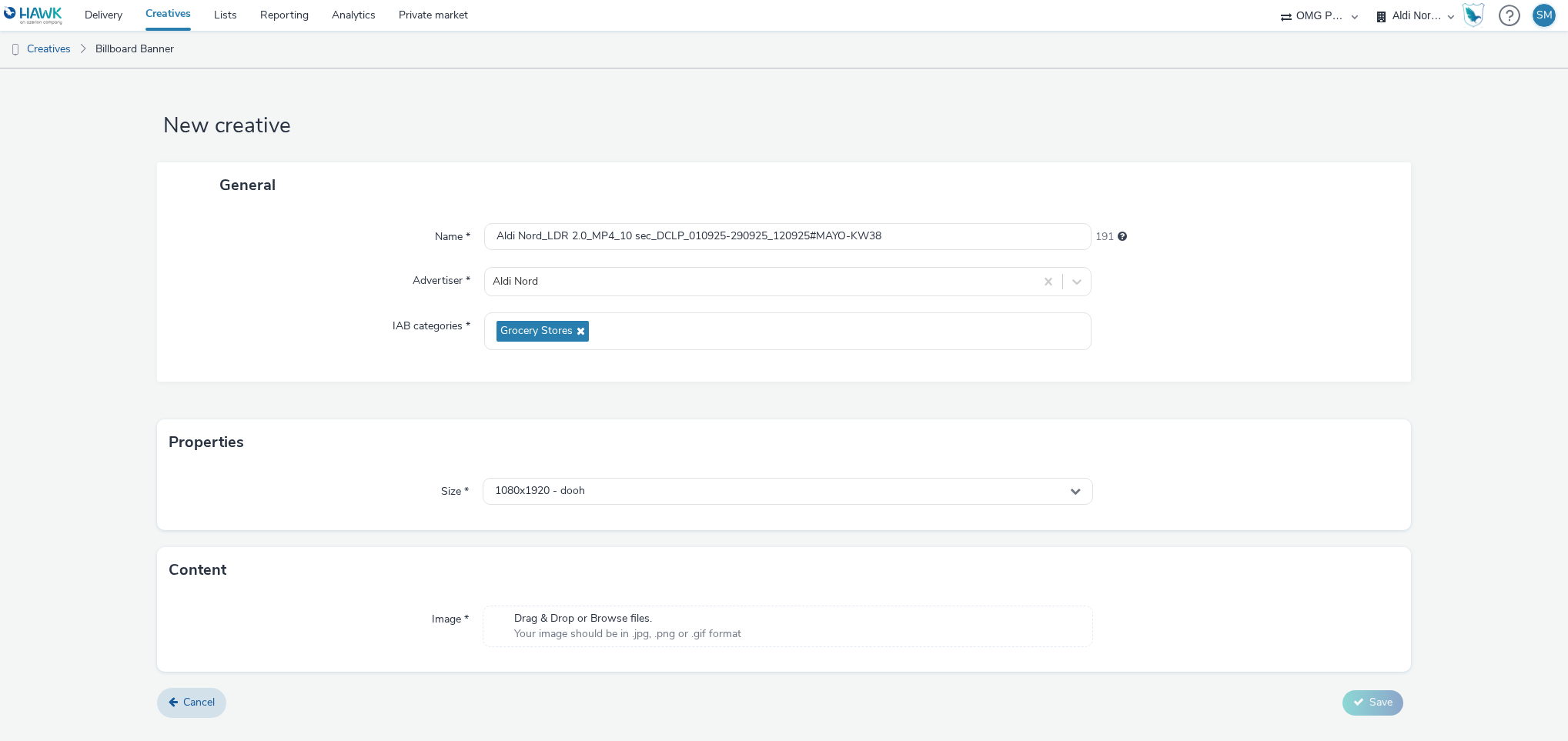
click at [615, 612] on div "Drag & Drop or Browse files. Your image should be in .jpg, .png or .gif format" at bounding box center [788, 626] width 611 height 42
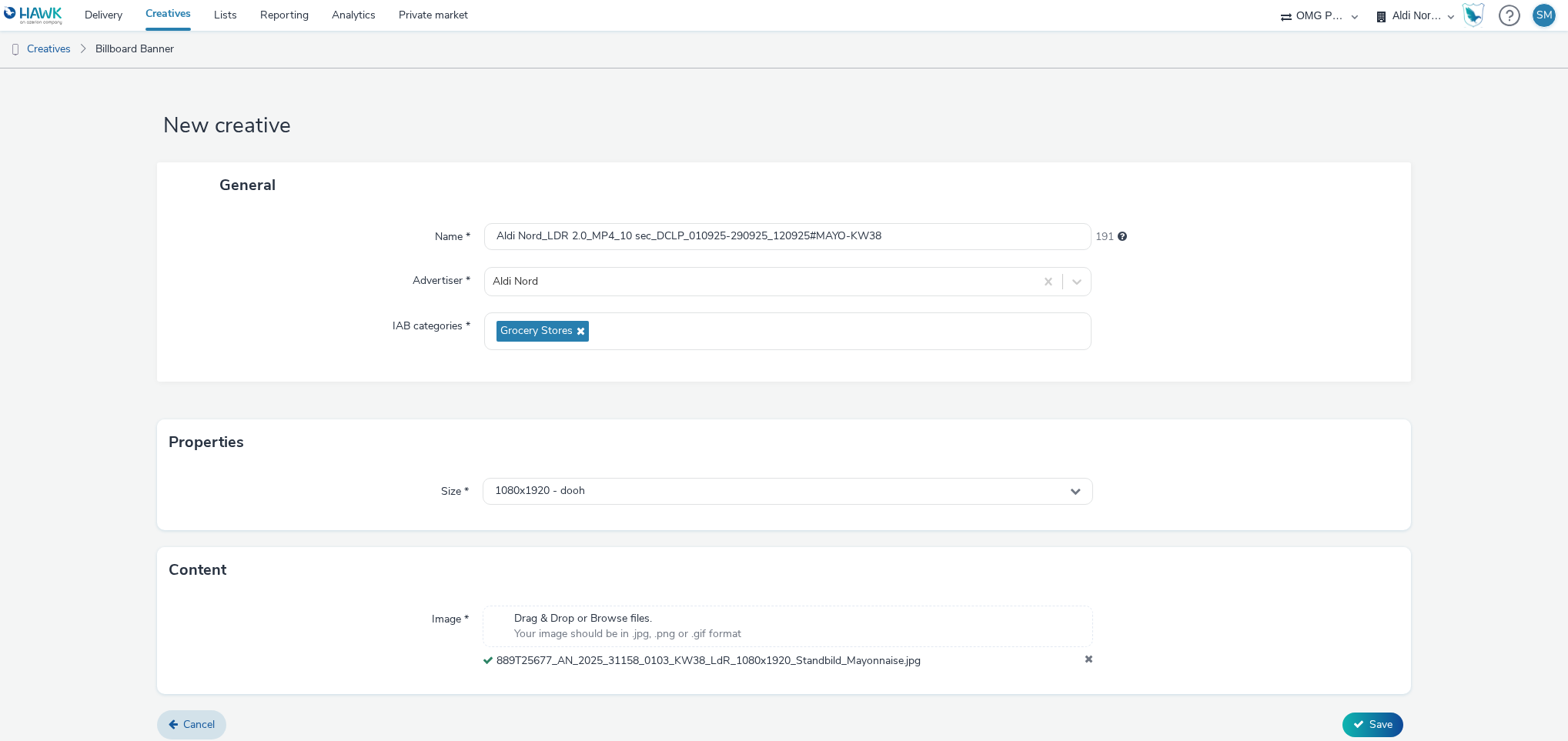
scroll to position [11, 0]
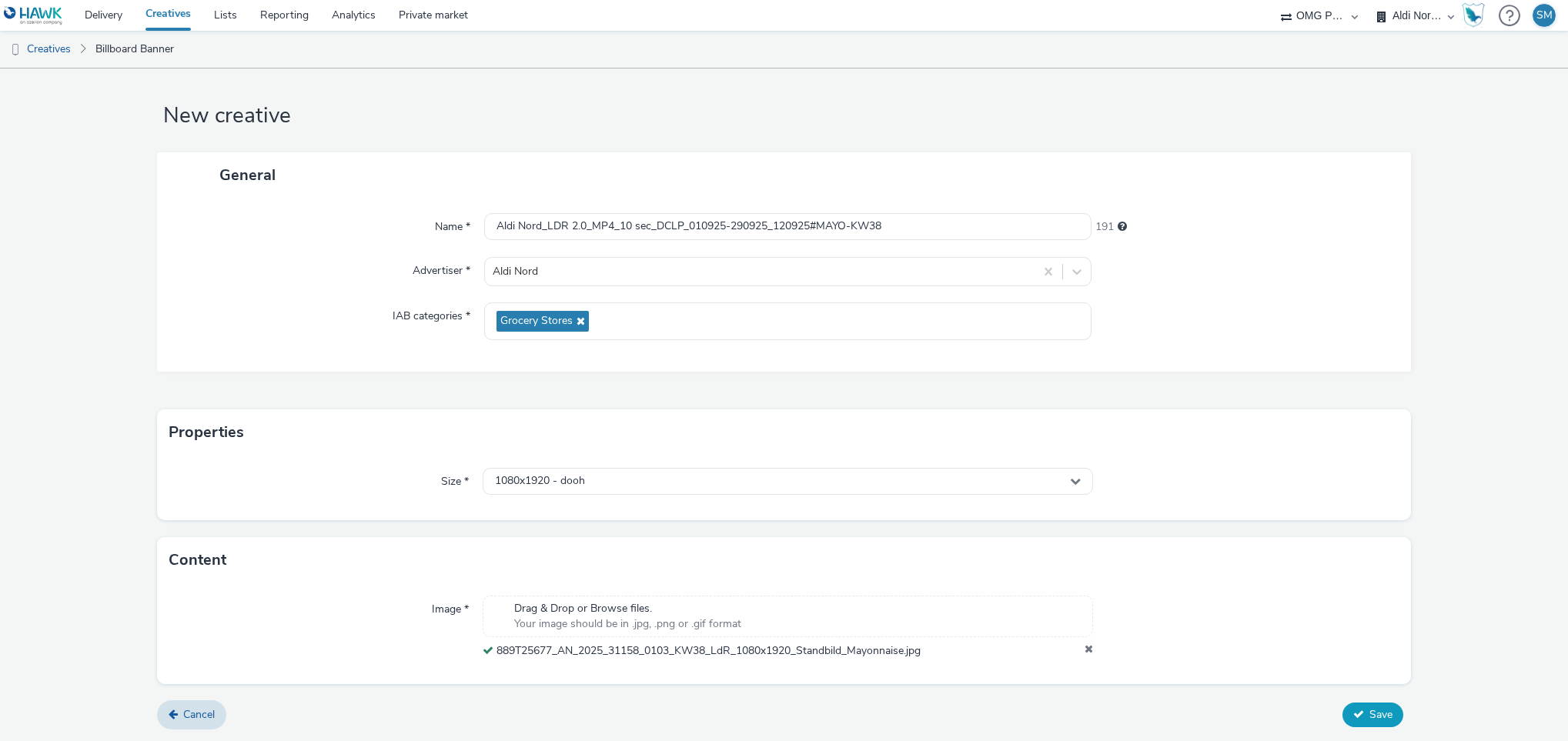
click at [1363, 707] on button "Save" at bounding box center [1373, 715] width 61 height 25
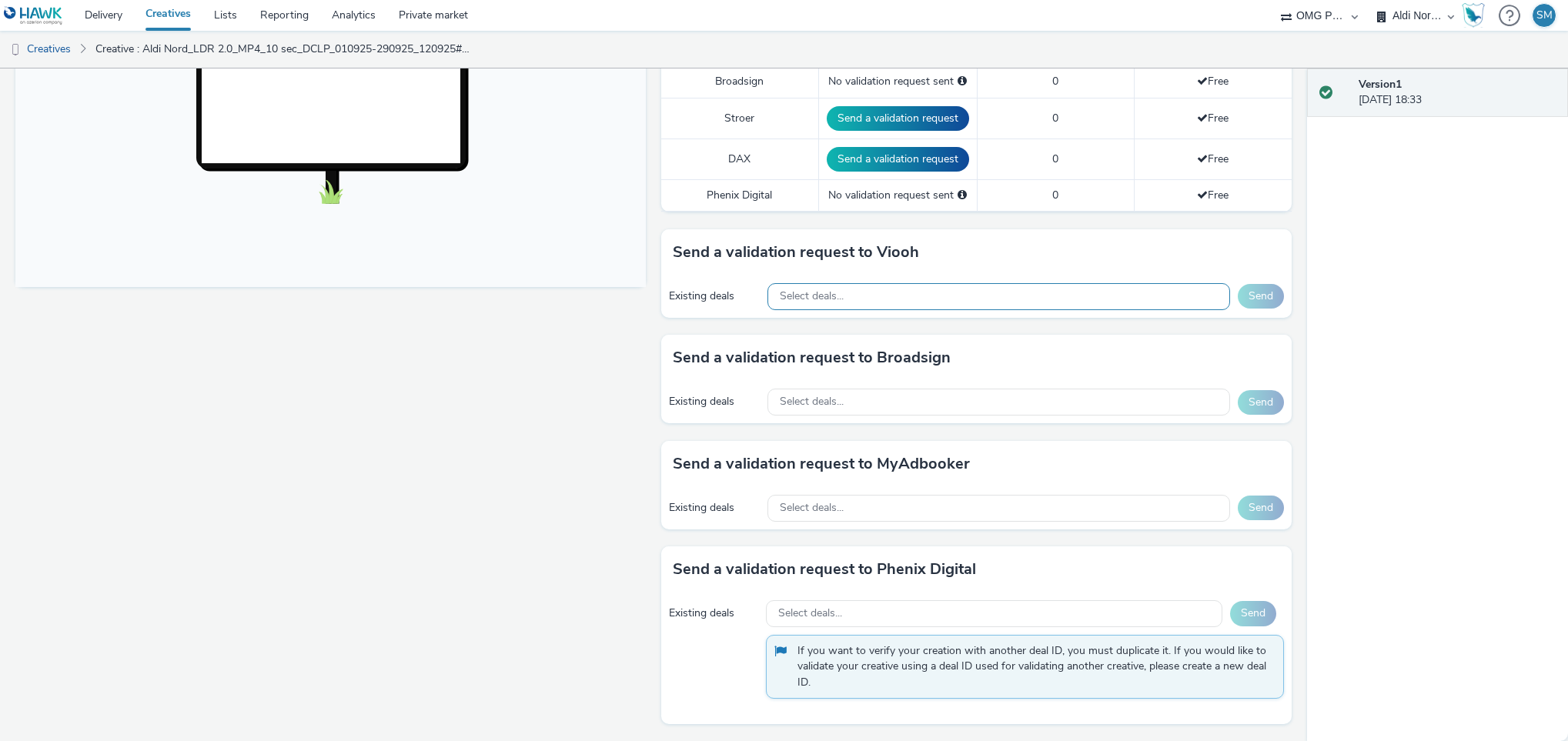
click at [1123, 303] on div "Select deals..." at bounding box center [998, 296] width 462 height 27
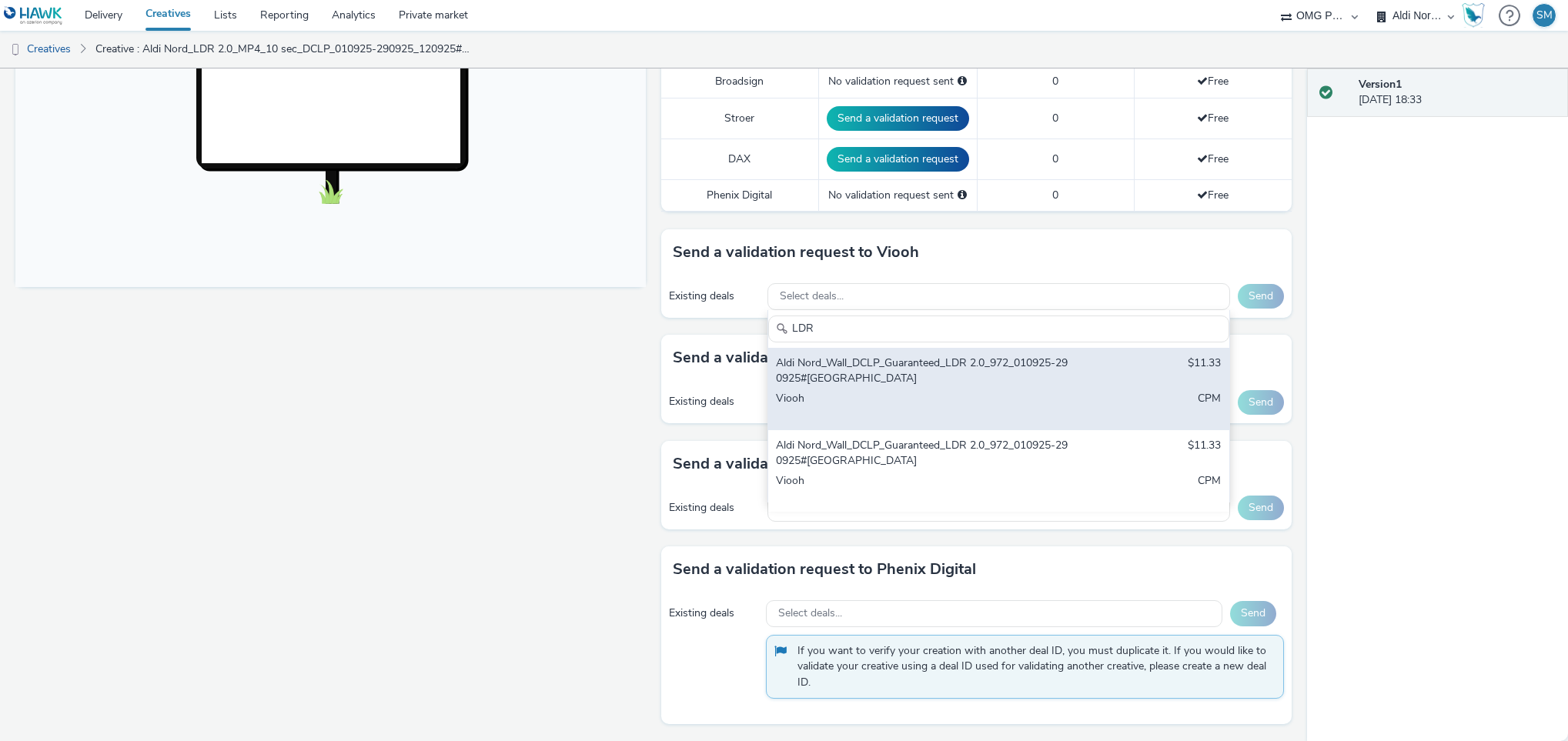
type input "LDR"
click at [919, 379] on div "Aldi Nord_Wall_DCLP_Guaranteed_LDR 2.0_972_010925-290925#Berlin" at bounding box center [922, 371] width 294 height 32
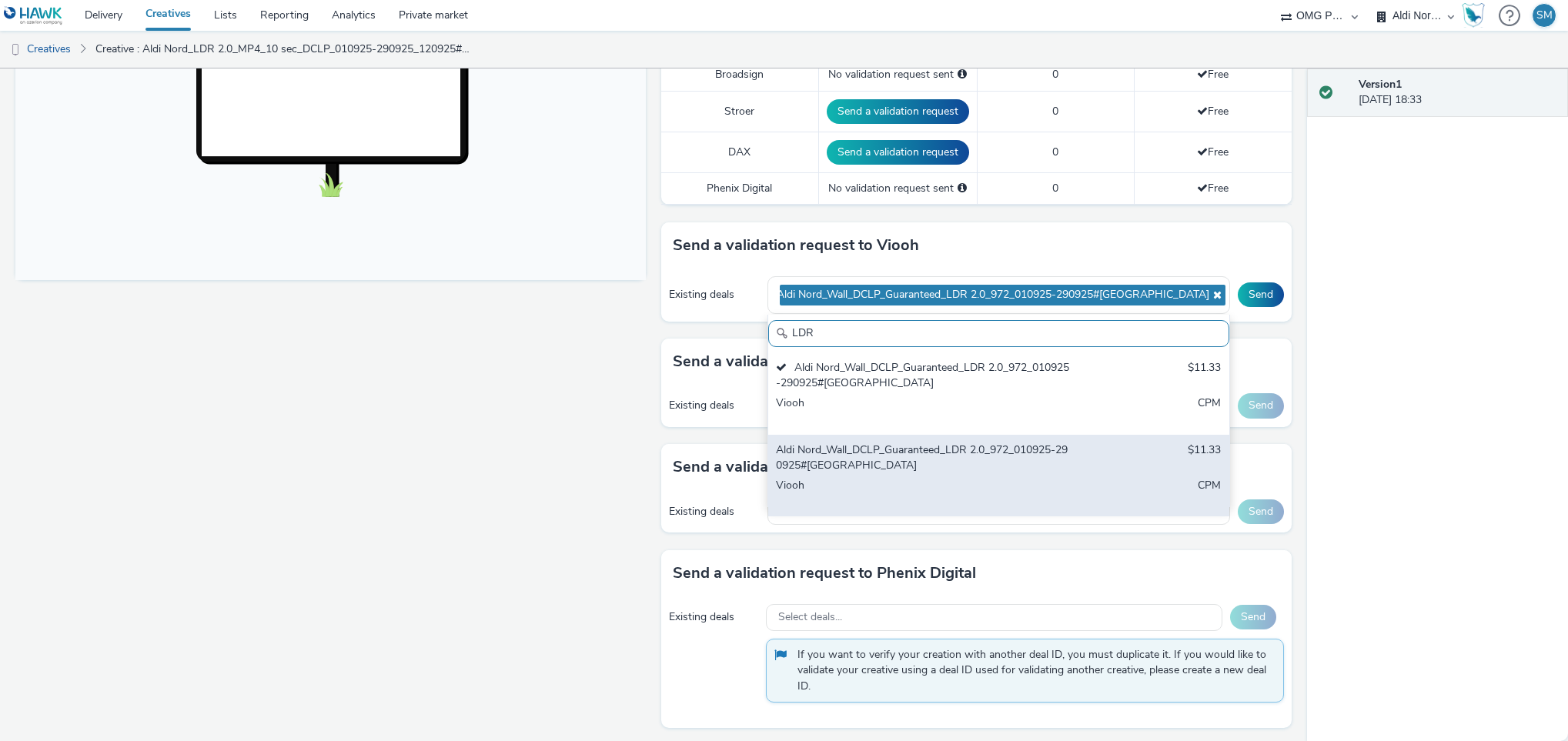
click at [938, 460] on div "Aldi Nord_Wall_DCLP_Guaranteed_LDR 2.0_972_010925-290925#Dresden" at bounding box center [922, 458] width 294 height 32
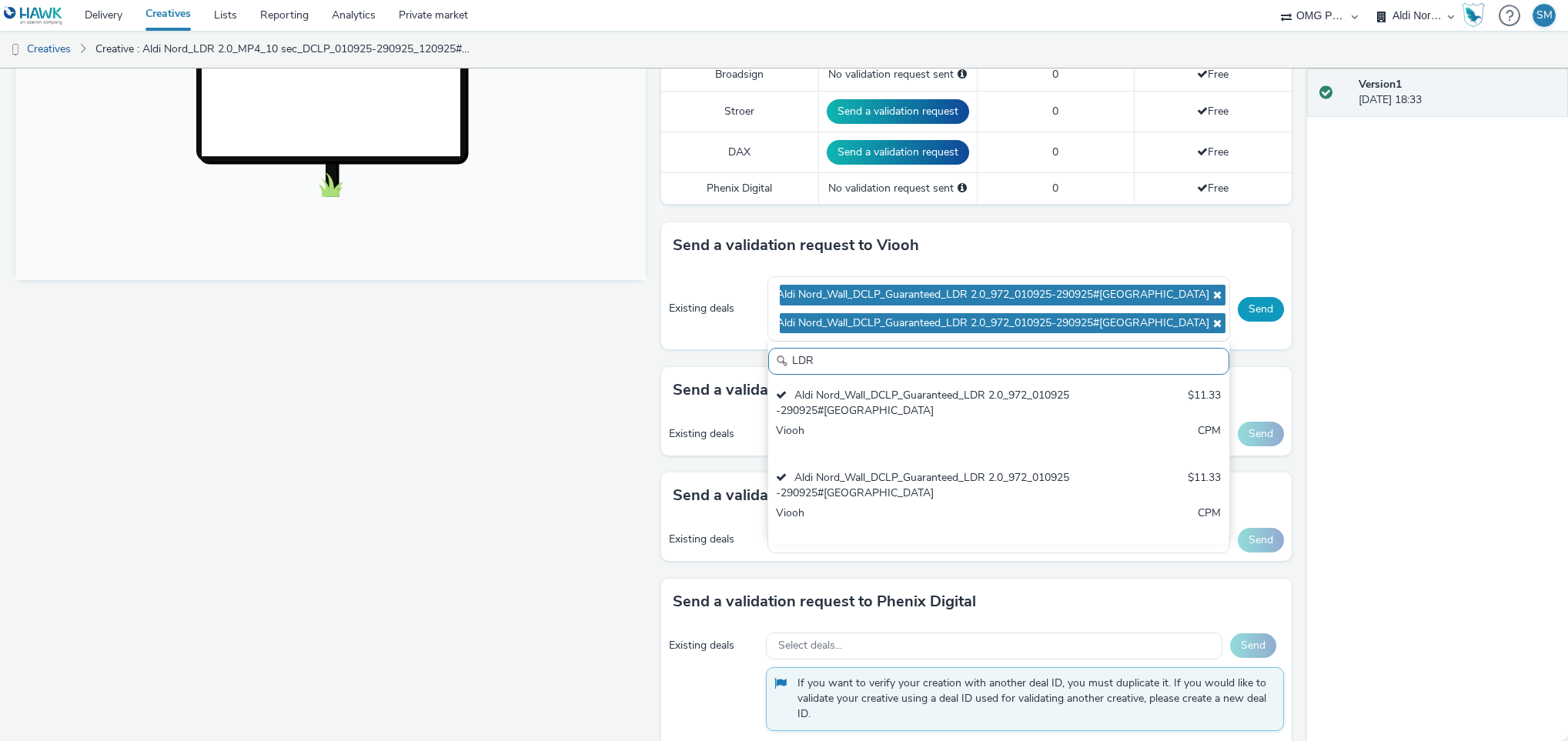
scroll to position [10, 0]
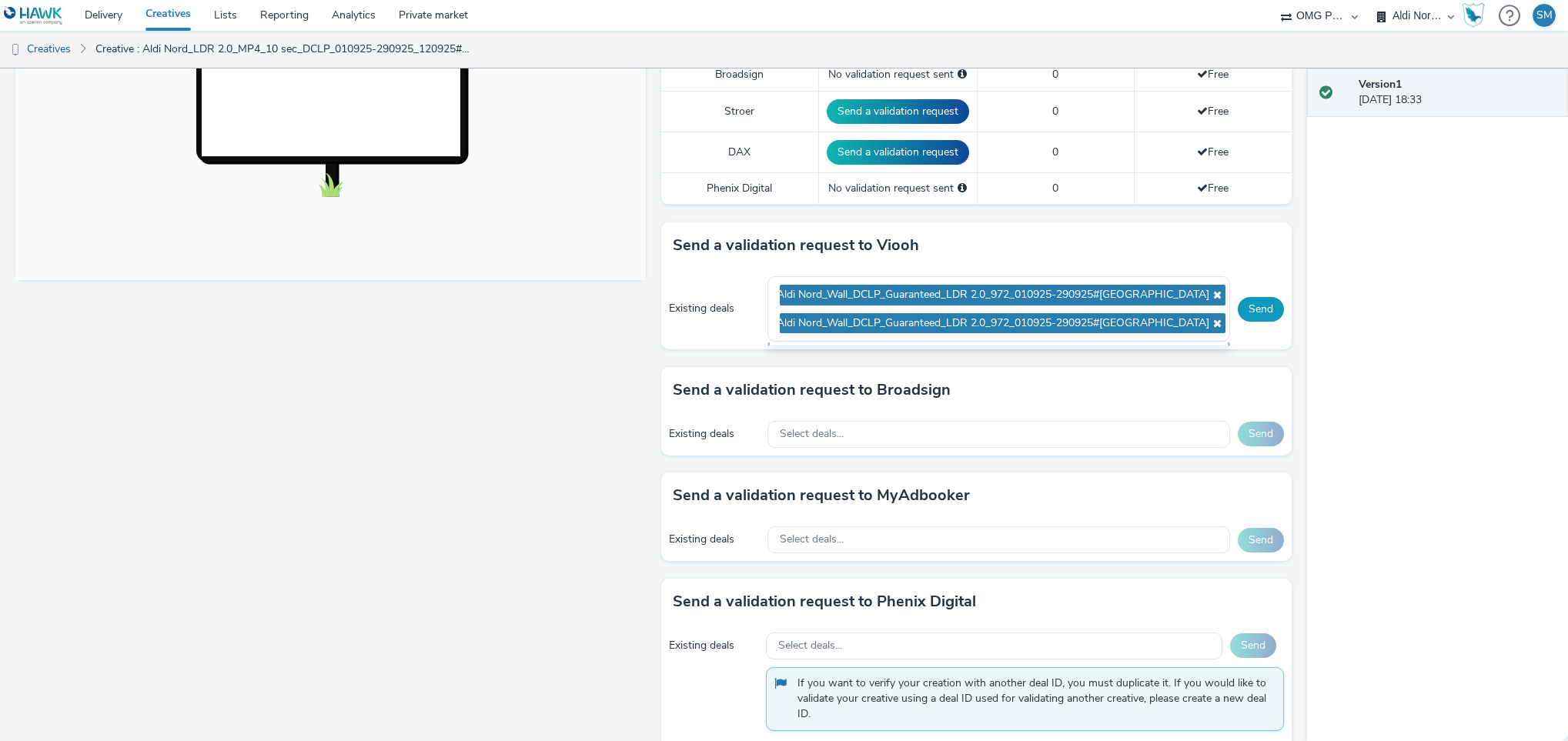
click at [1242, 310] on button "Send" at bounding box center [1261, 309] width 46 height 25
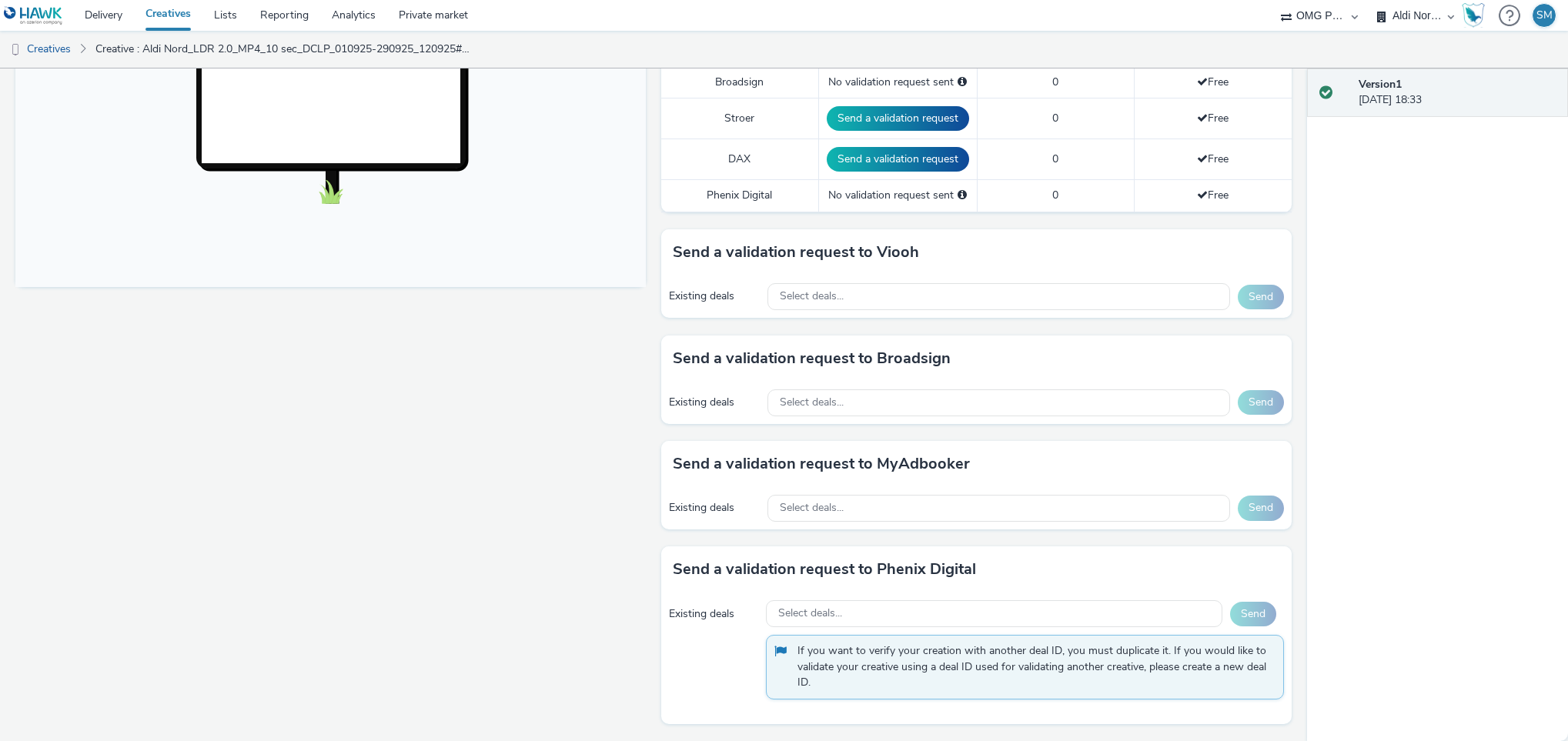
scroll to position [0, 0]
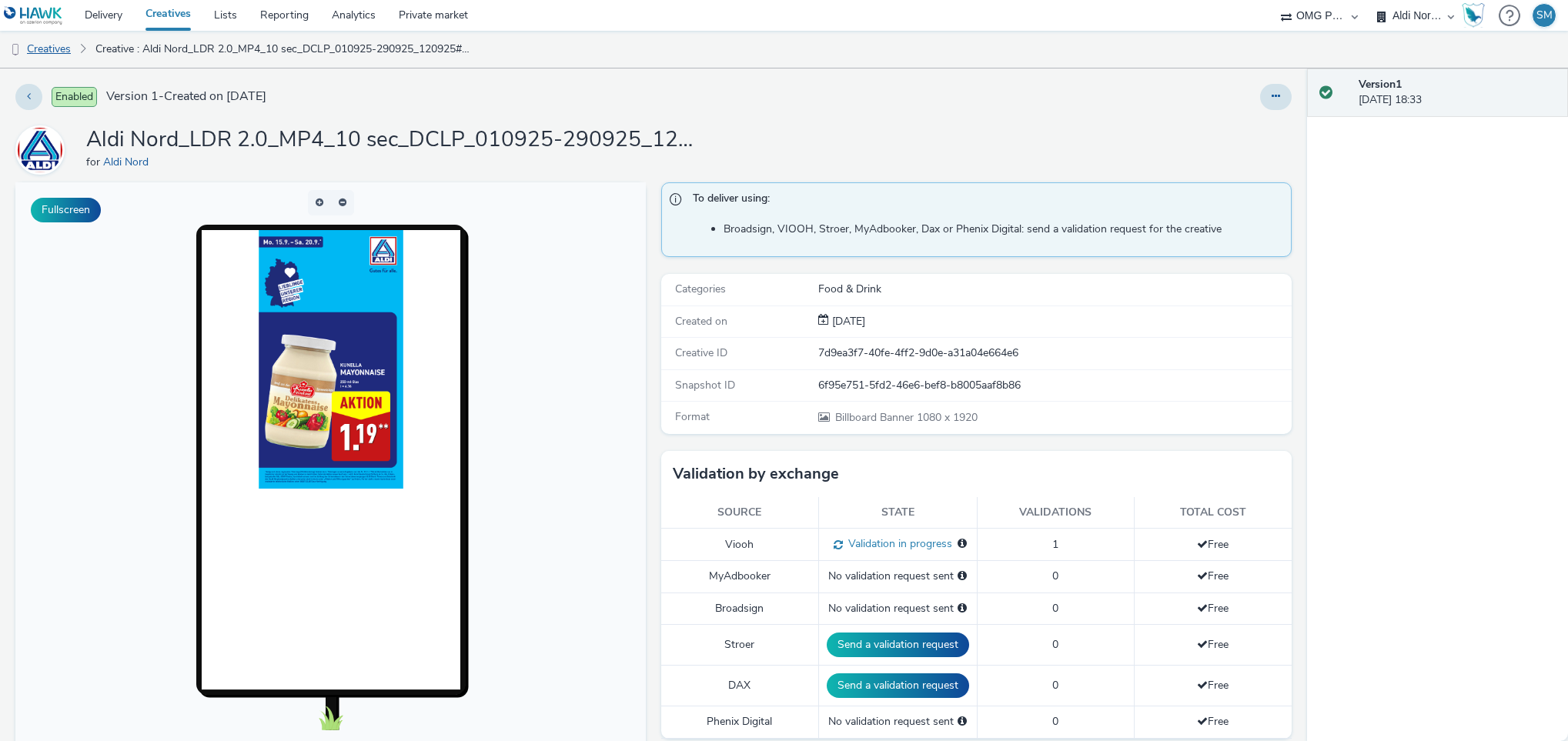
click at [60, 47] on link "Creatives" at bounding box center [39, 49] width 79 height 37
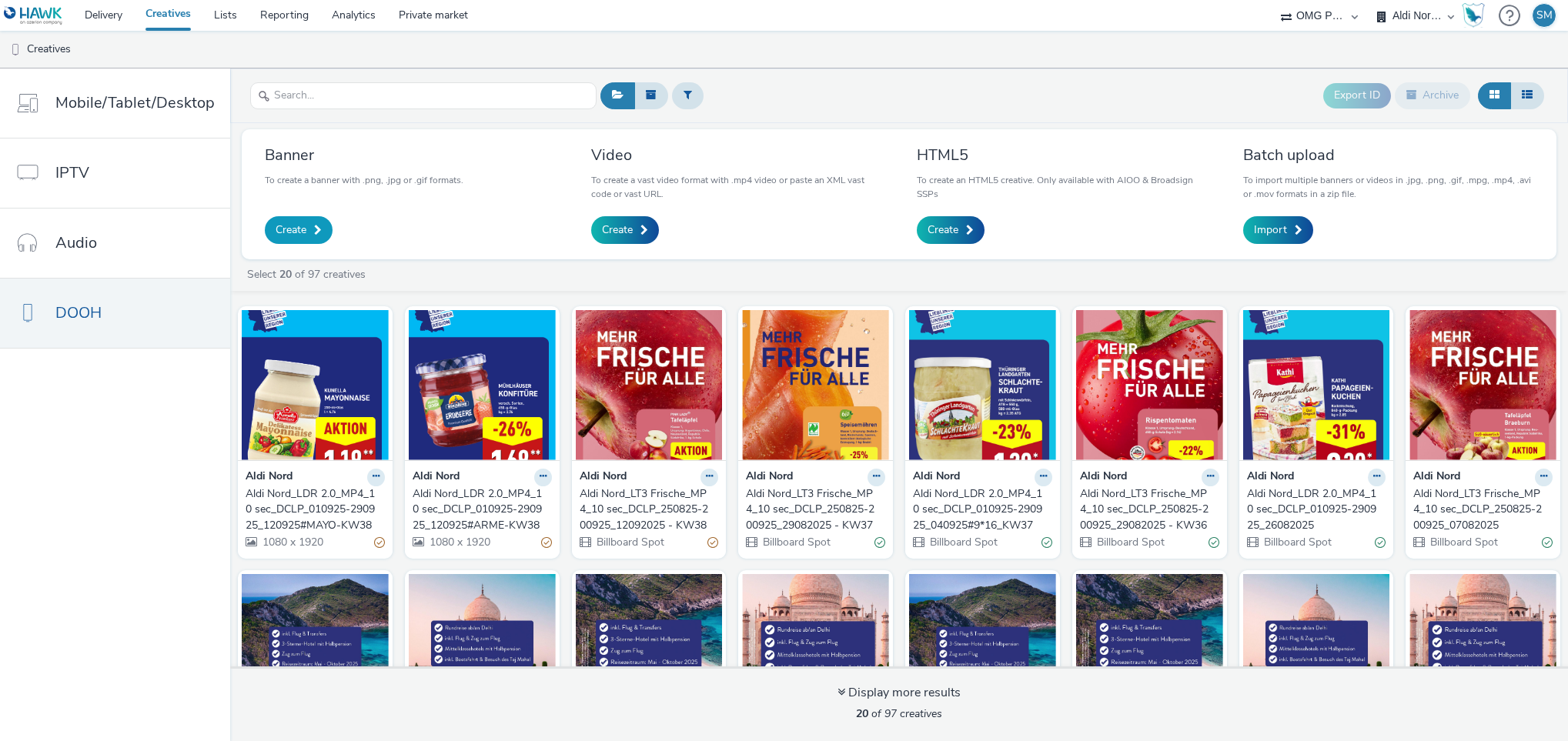
click at [286, 228] on span "Create" at bounding box center [291, 230] width 31 height 16
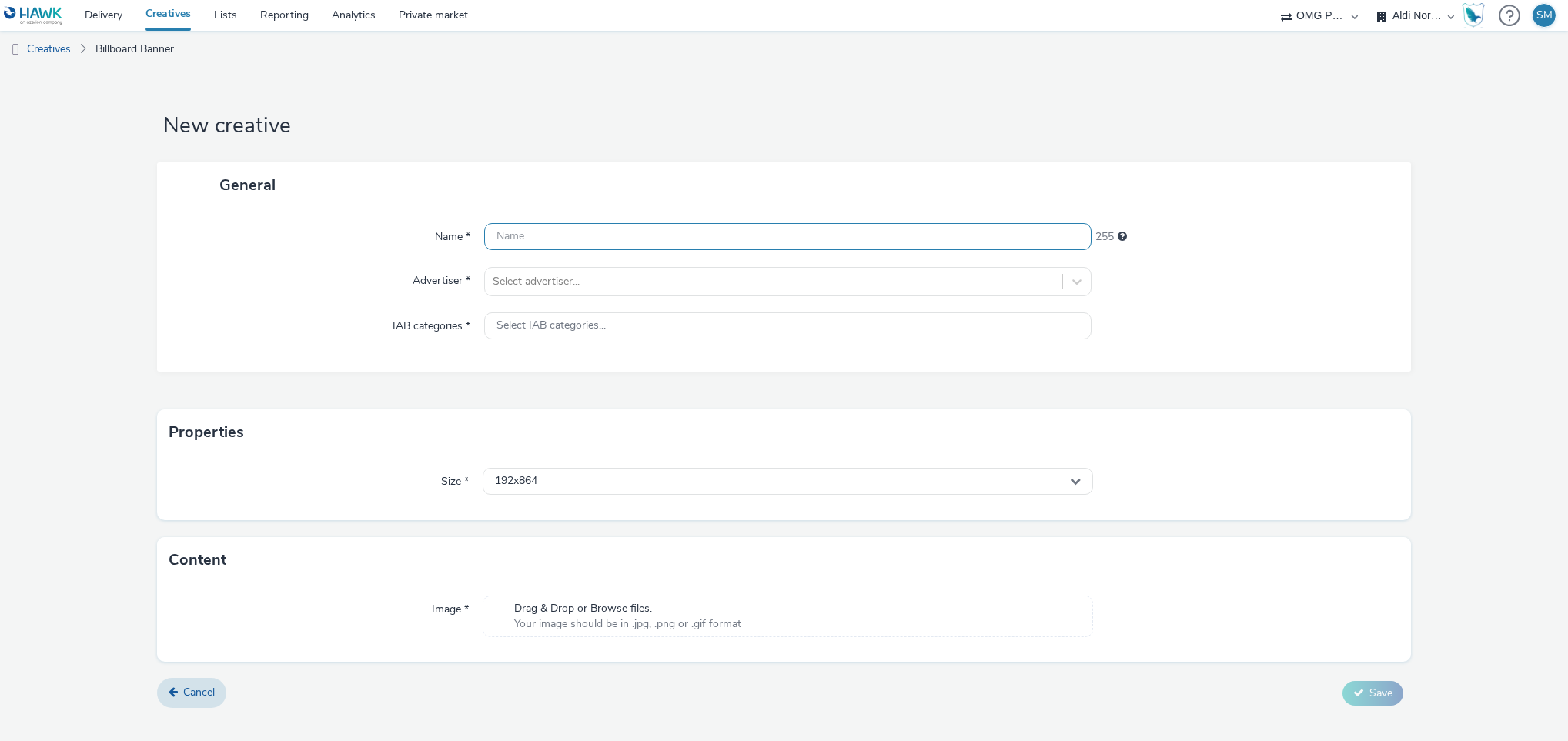
click at [599, 231] on input "text" at bounding box center [788, 236] width 608 height 27
paste input "Aldi Nord_LDR 2.0_MP4_10 sec_DCLP_010925-290925_040925#9*16_KW37"
click at [845, 240] on input "Aldi Nord_LDR 2.0_MP4_10 sec_DCLP_010925-290925_040925#9*16_KW39" at bounding box center [788, 236] width 608 height 27
click at [742, 233] on input "Aldi Nord_LDR 2.0_MP4_10 sec_DCLP_010925-290925_040925#FRUCH_KW39" at bounding box center [788, 236] width 608 height 27
click at [793, 238] on input "Aldi Nord_LDR 2.0_MP4_10 sec_DCLP_010925-290925_040925#FRUCH_KW39" at bounding box center [788, 236] width 608 height 27
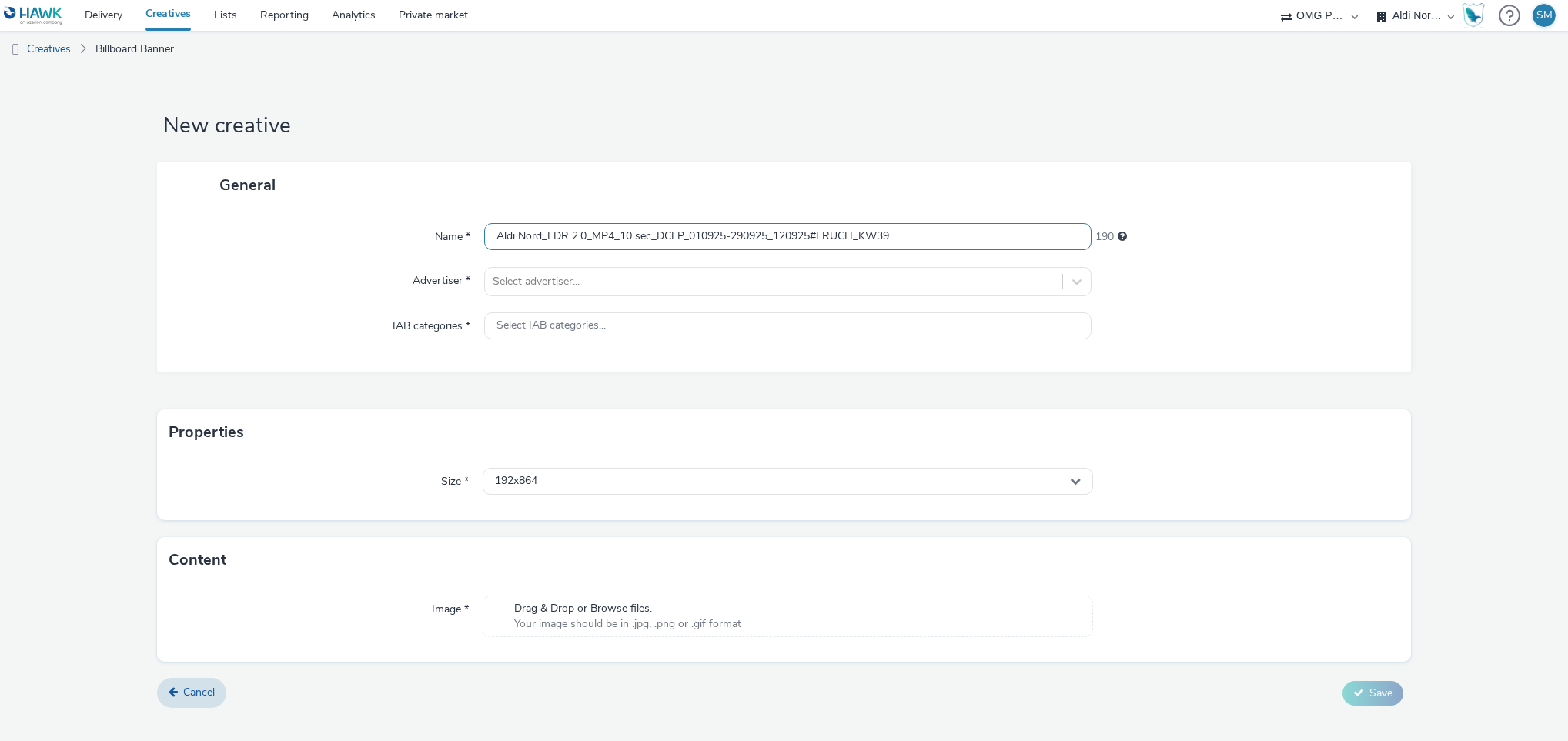
click at [867, 240] on input "Aldi Nord_LDR 2.0_MP4_10 sec_DCLP_010925-290925_120925#FRUCH_KW39" at bounding box center [788, 236] width 608 height 27
type input "Aldi Nord_LDR 2.0_MP4_10 sec_DCLP_010925-290925_120925#FRUCH-KW39"
click at [661, 276] on div at bounding box center [774, 281] width 563 height 19
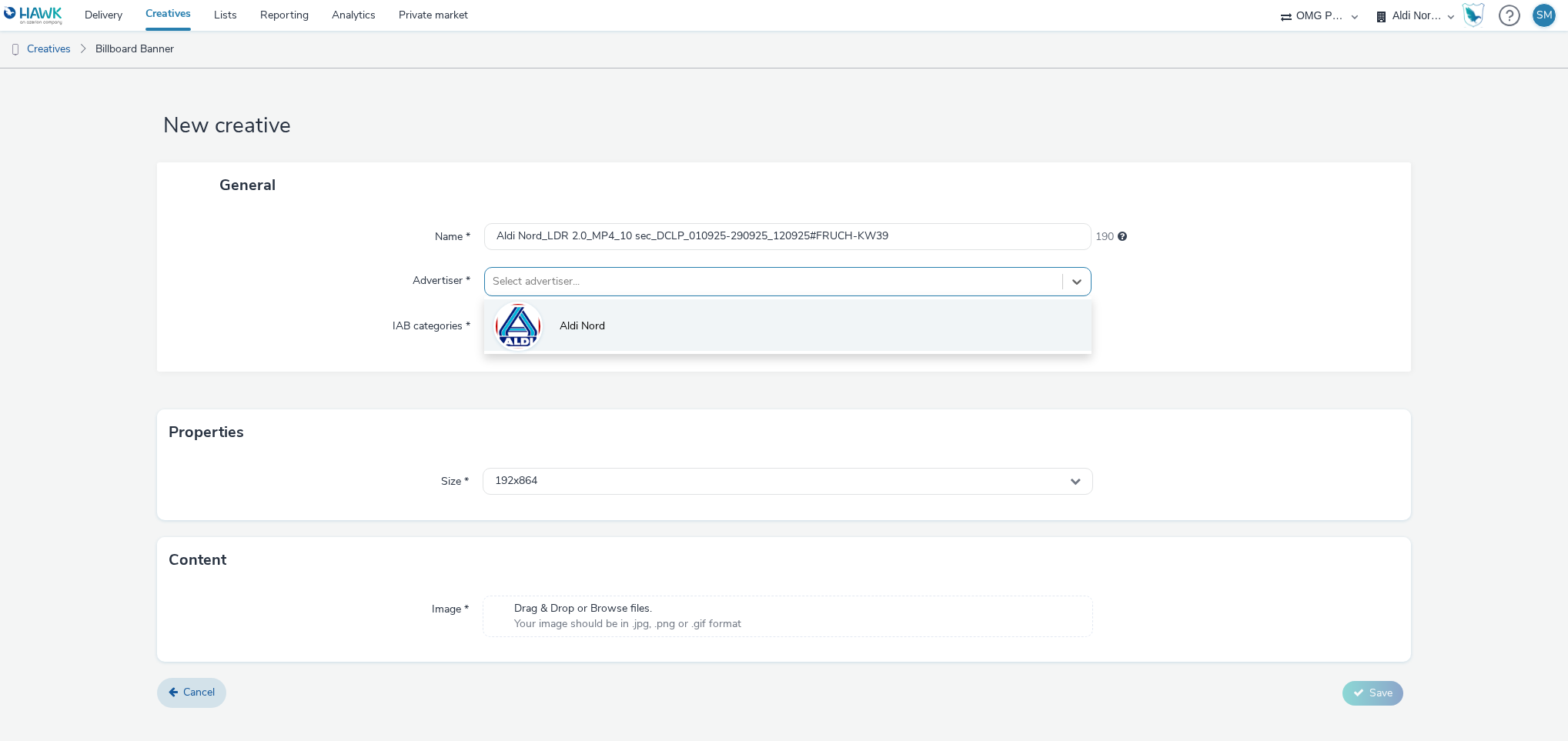
click at [564, 328] on span "Aldi Nord" at bounding box center [583, 326] width 46 height 16
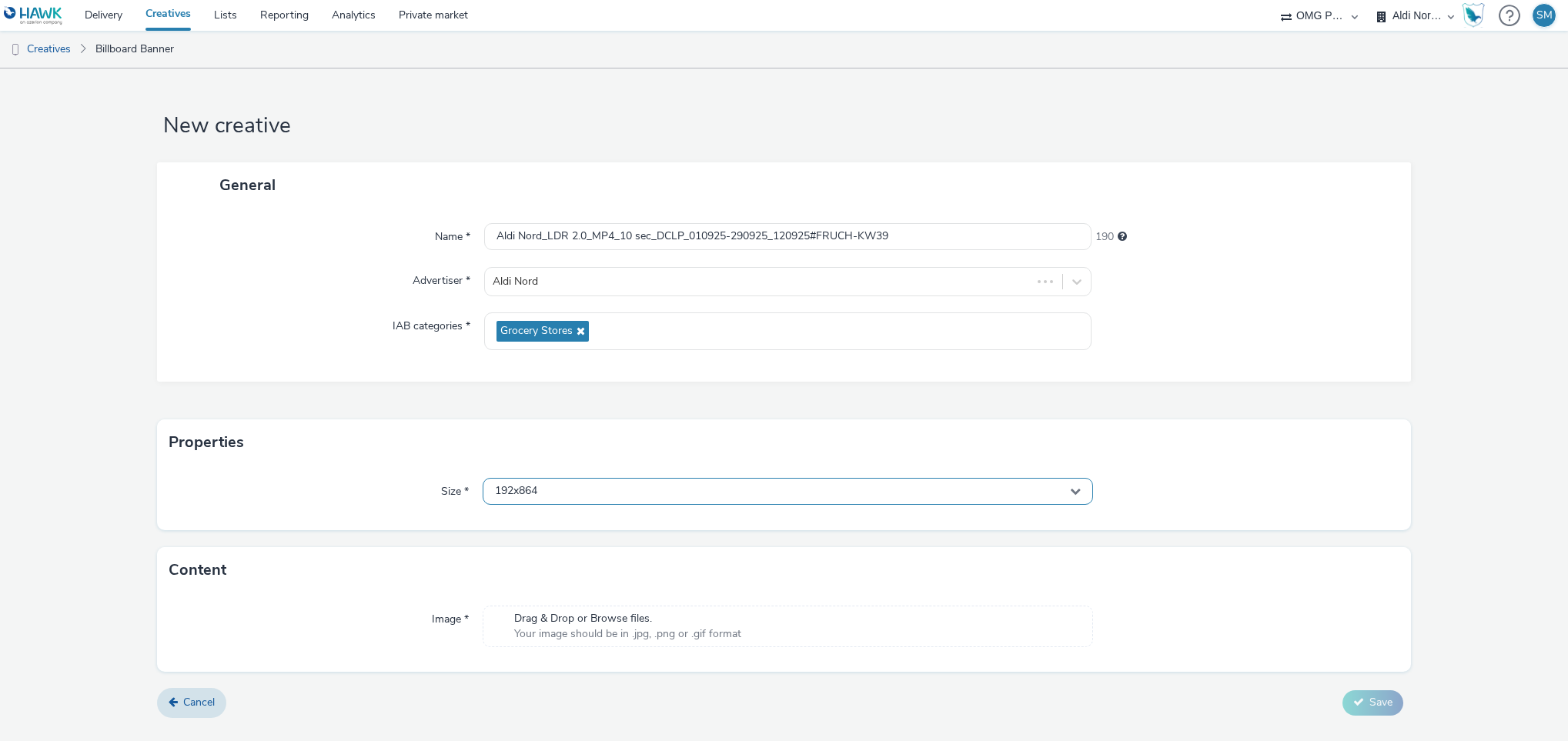
click at [617, 497] on div "192x864" at bounding box center [788, 491] width 611 height 27
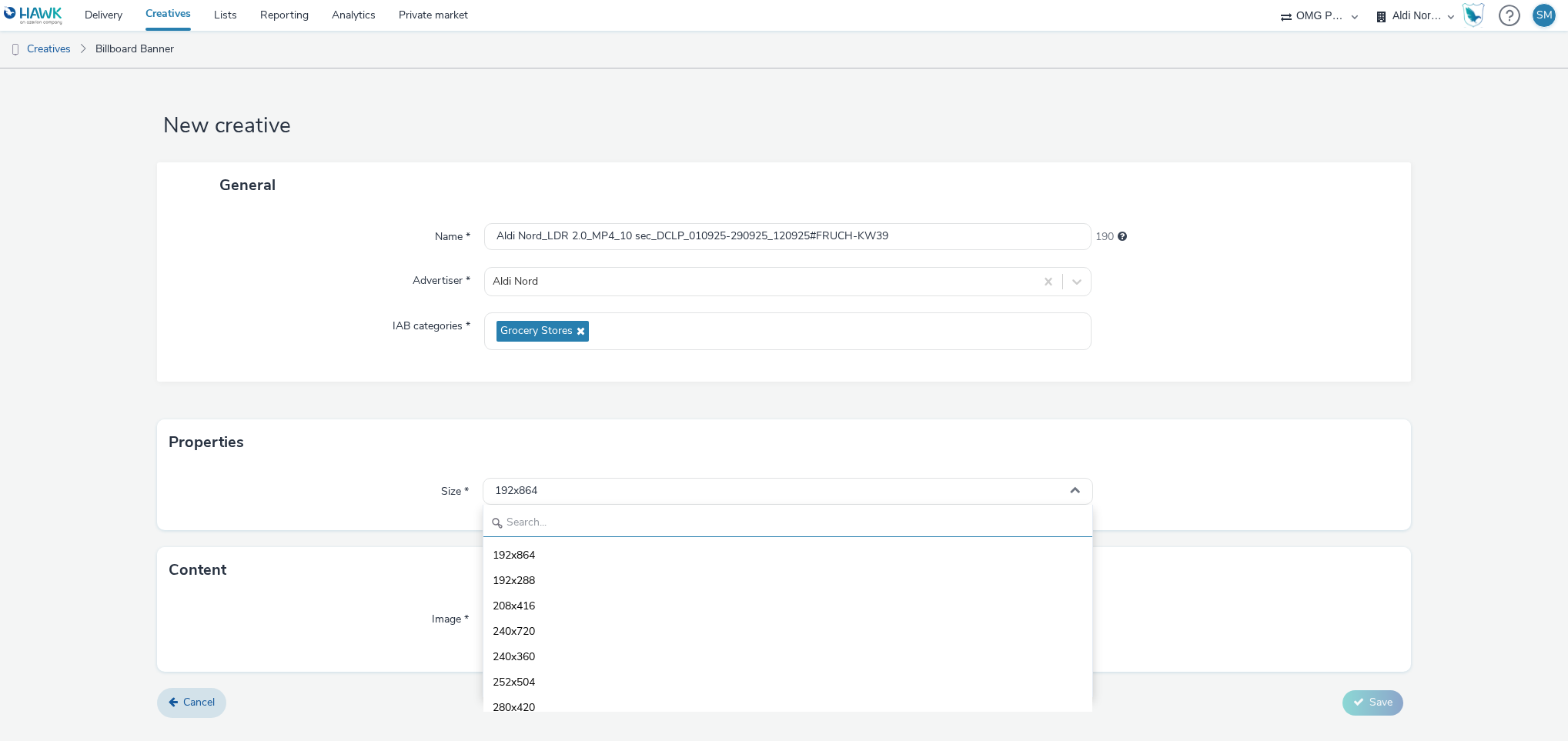
drag, startPoint x: 617, startPoint y: 497, endPoint x: 579, endPoint y: 528, distance: 49.0
click at [579, 505] on div "192x864 192x864 192x288 208x416 240x720 240x360 252x504 280x420 288x420 305x433…" at bounding box center [788, 491] width 611 height 27
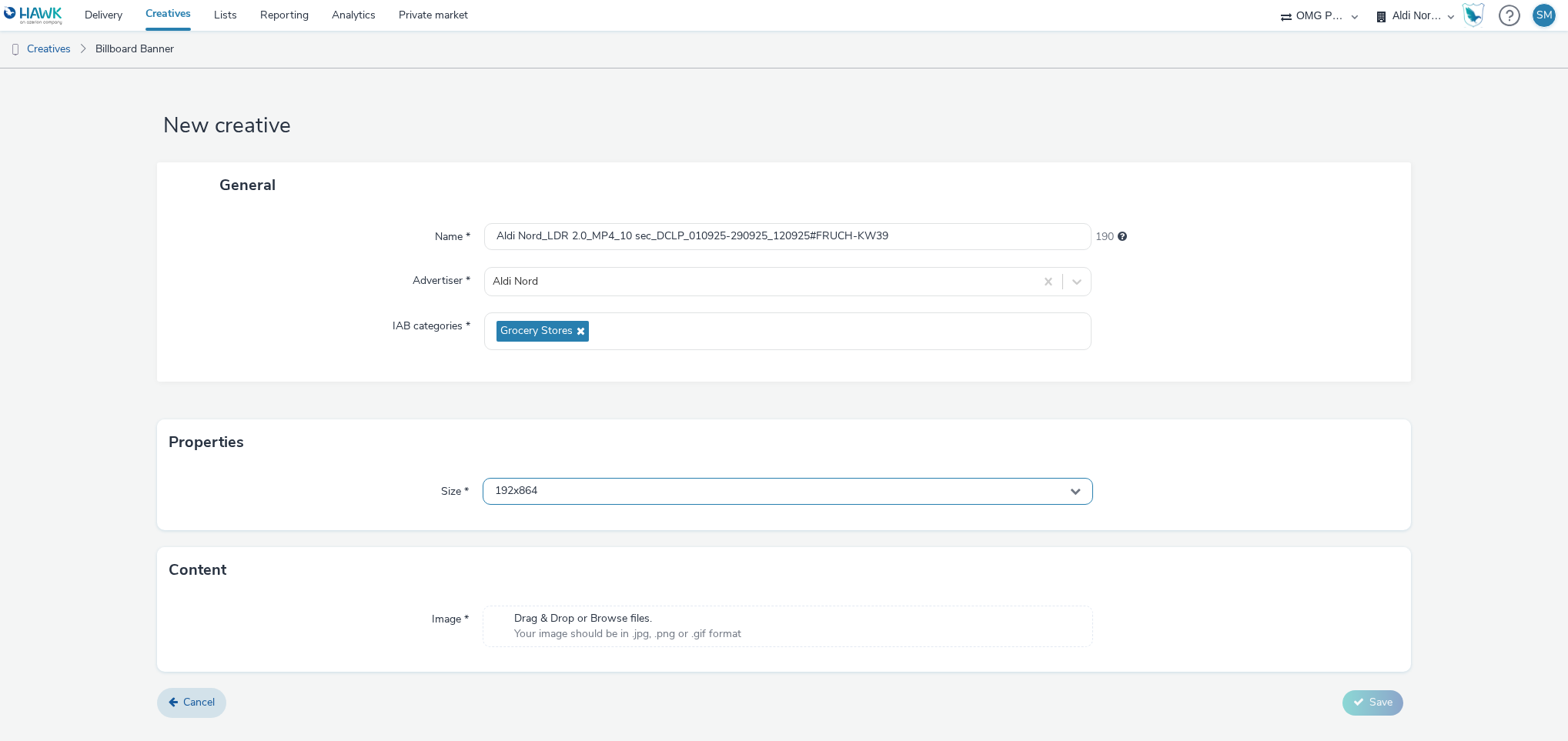
click at [568, 499] on div "192x864" at bounding box center [788, 491] width 611 height 27
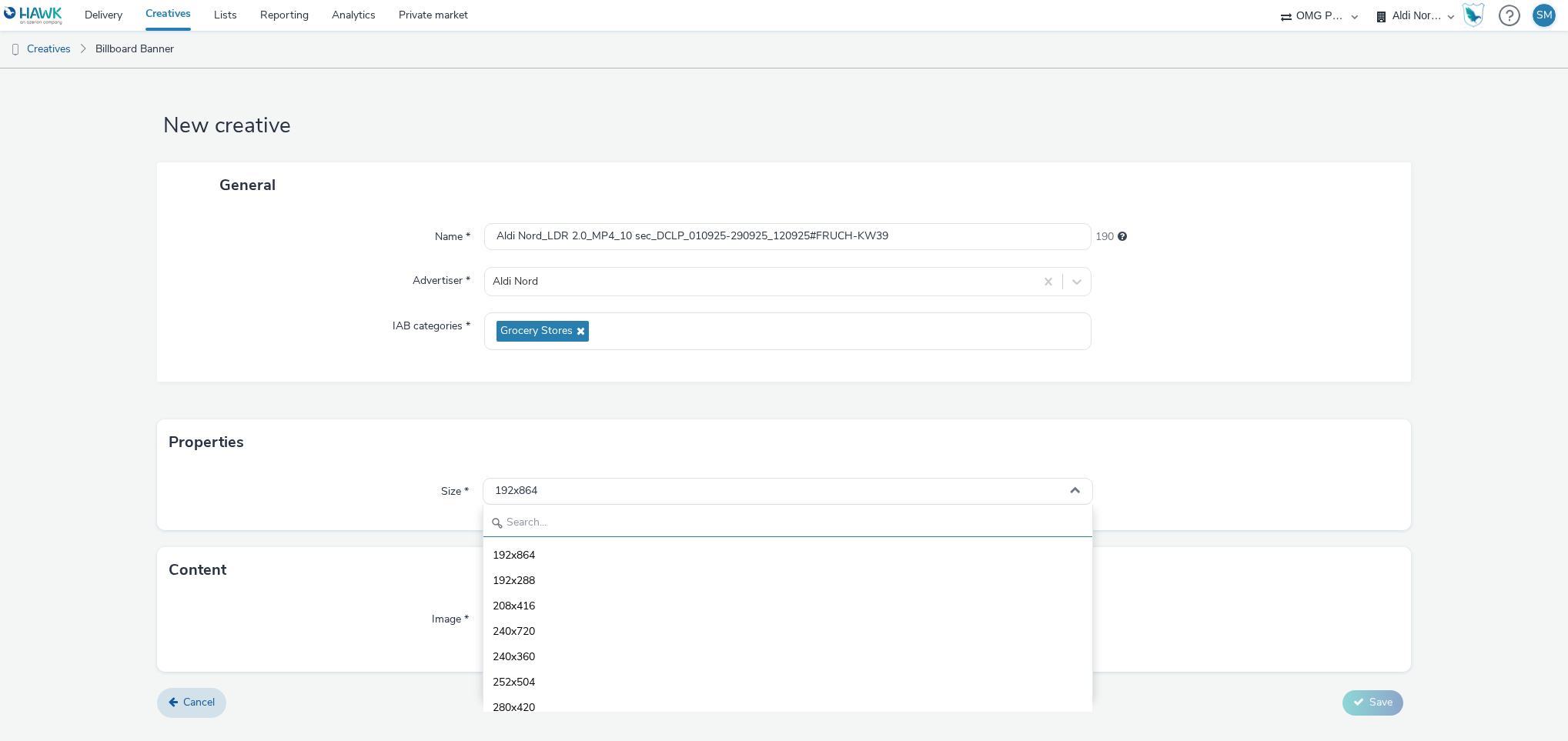
click at [552, 518] on input "text" at bounding box center [788, 523] width 610 height 27
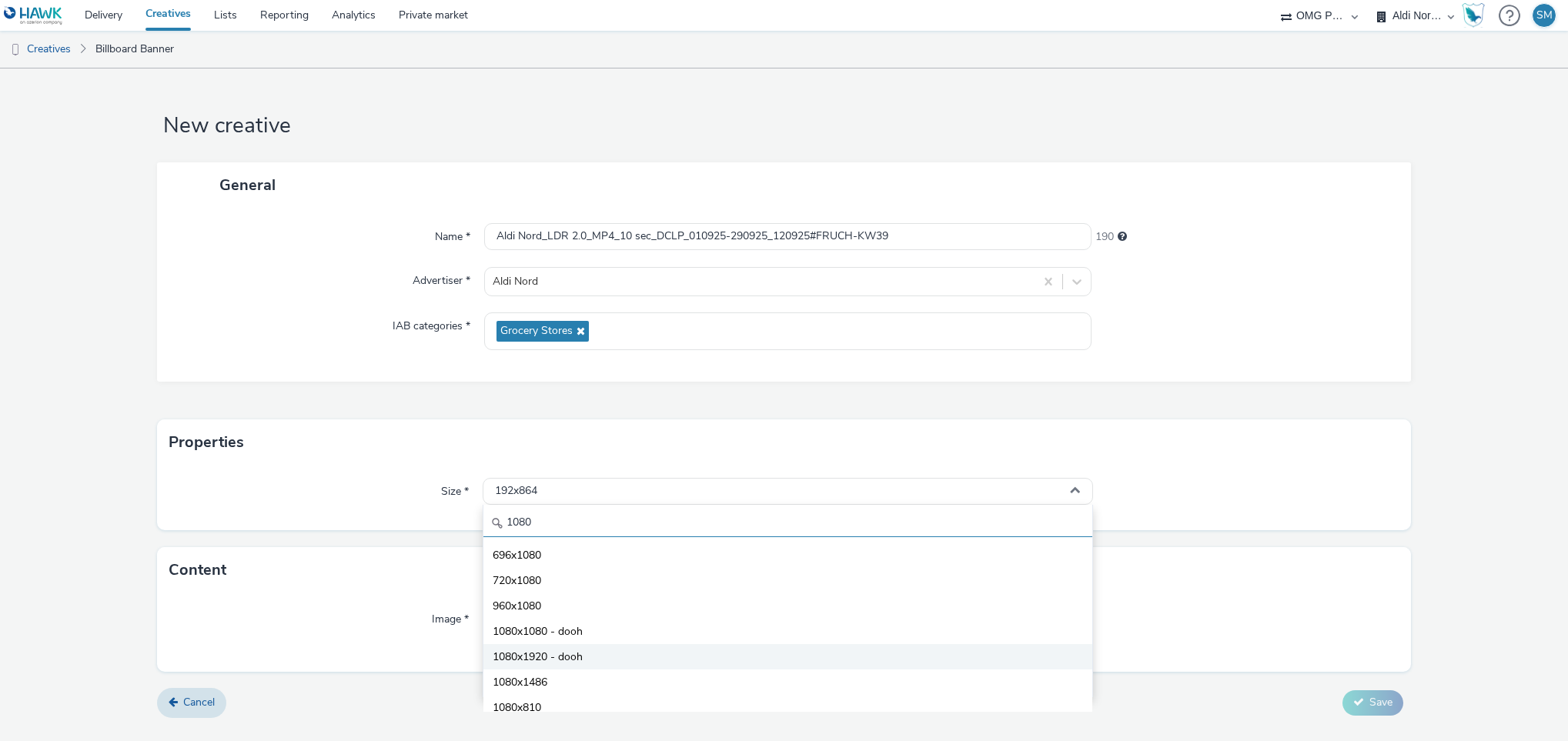
type input "1080"
click at [565, 653] on span "1080x1920 - dooh" at bounding box center [538, 657] width 90 height 16
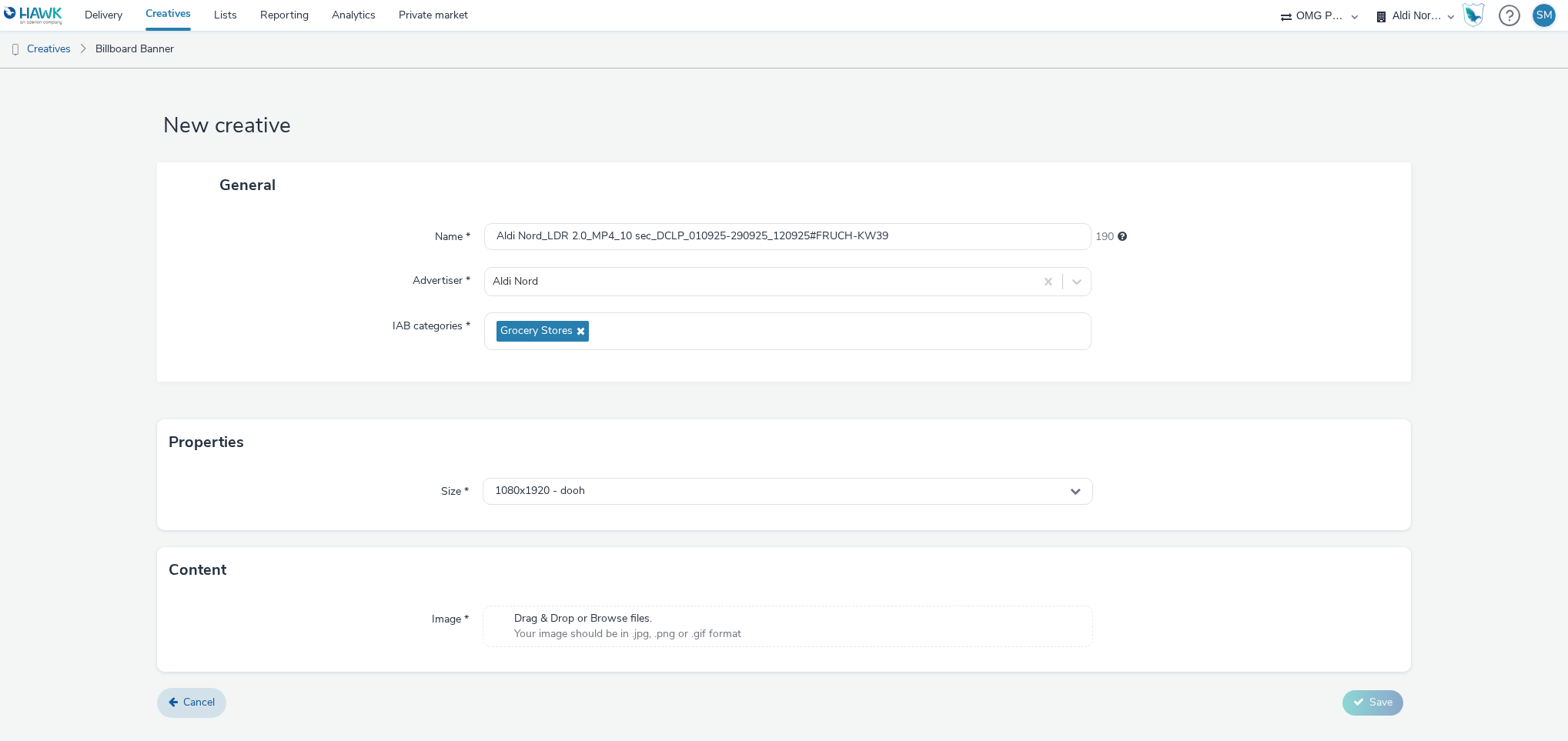
click at [607, 617] on span "Drag & Drop or Browse files." at bounding box center [628, 618] width 228 height 16
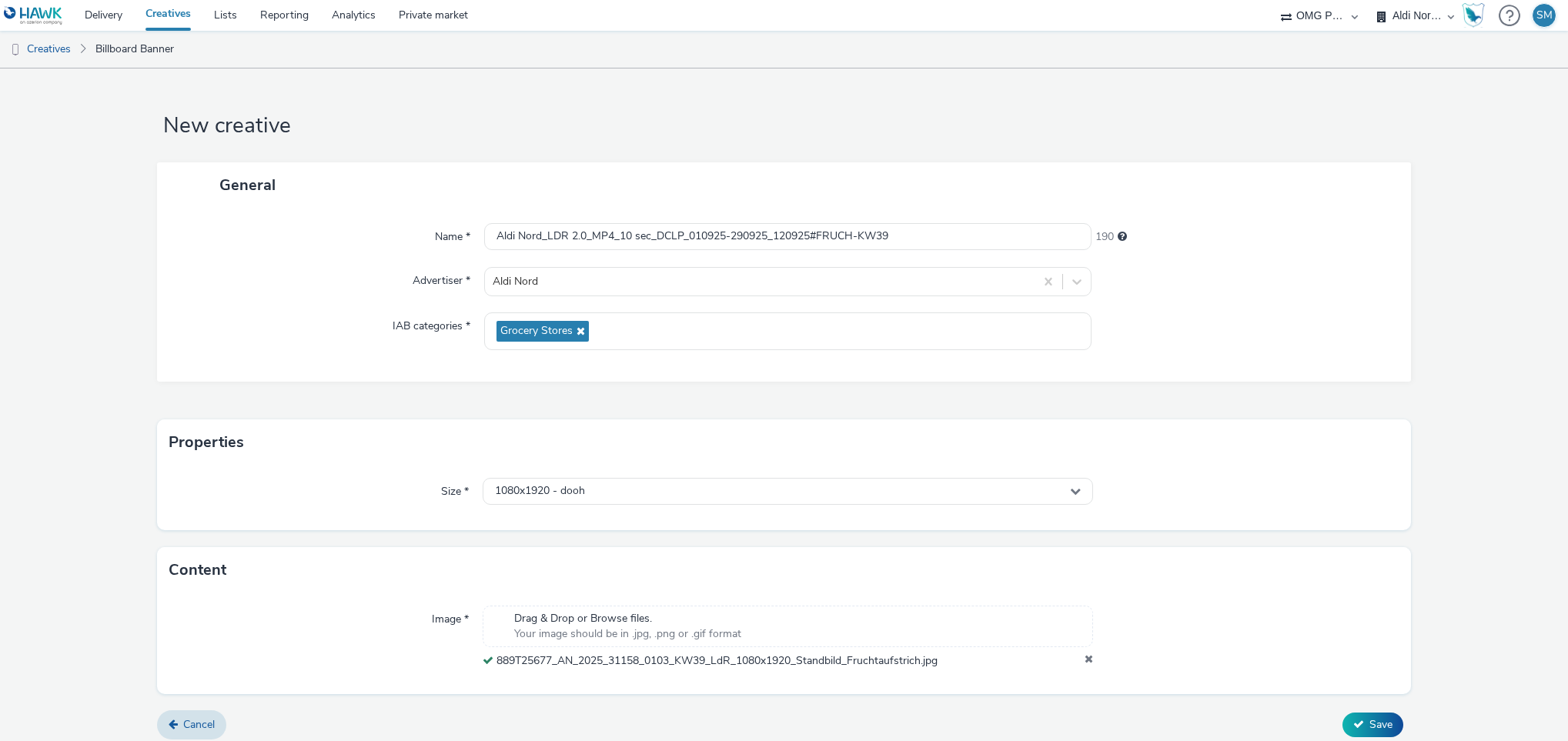
scroll to position [11, 0]
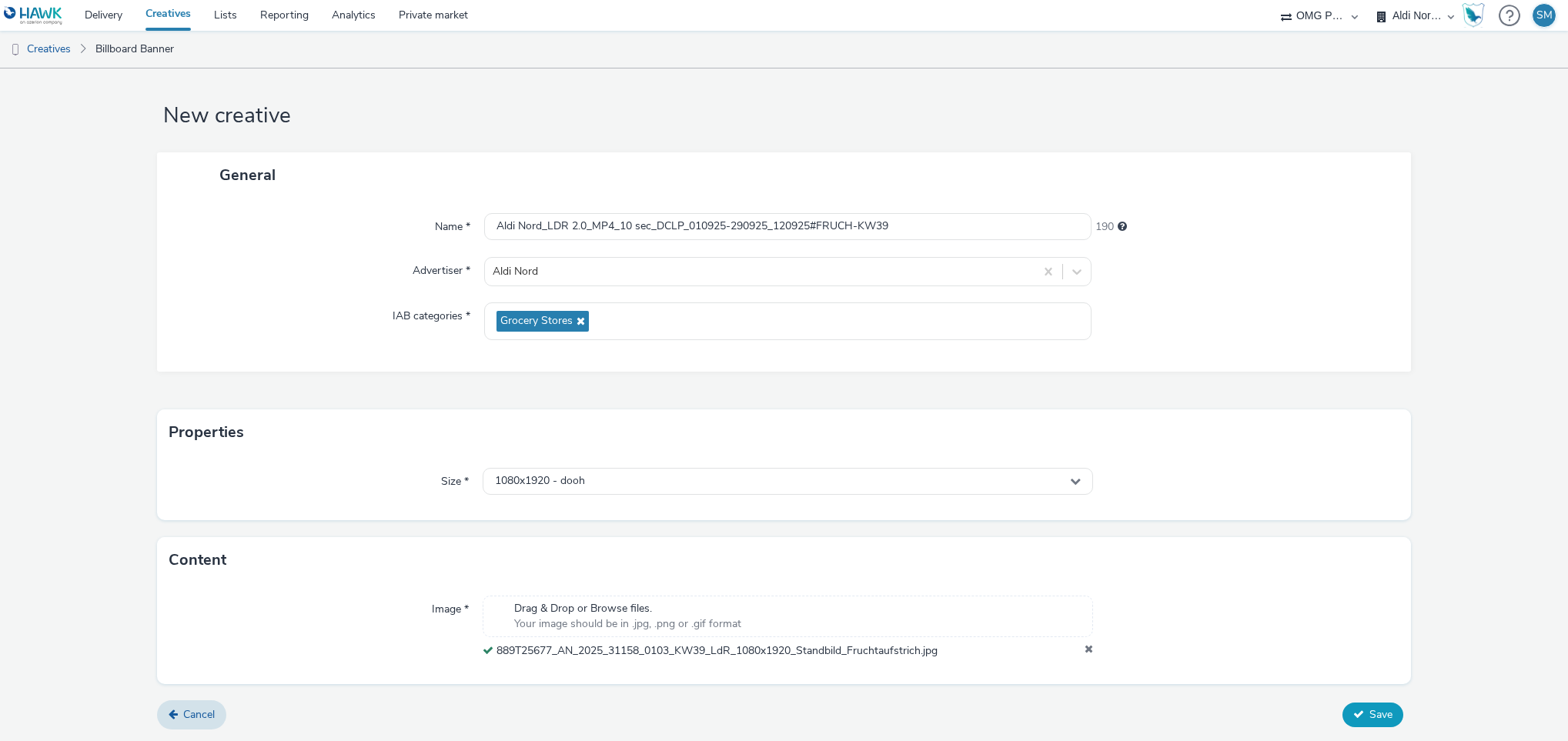
click at [1370, 718] on span "Save" at bounding box center [1381, 715] width 23 height 15
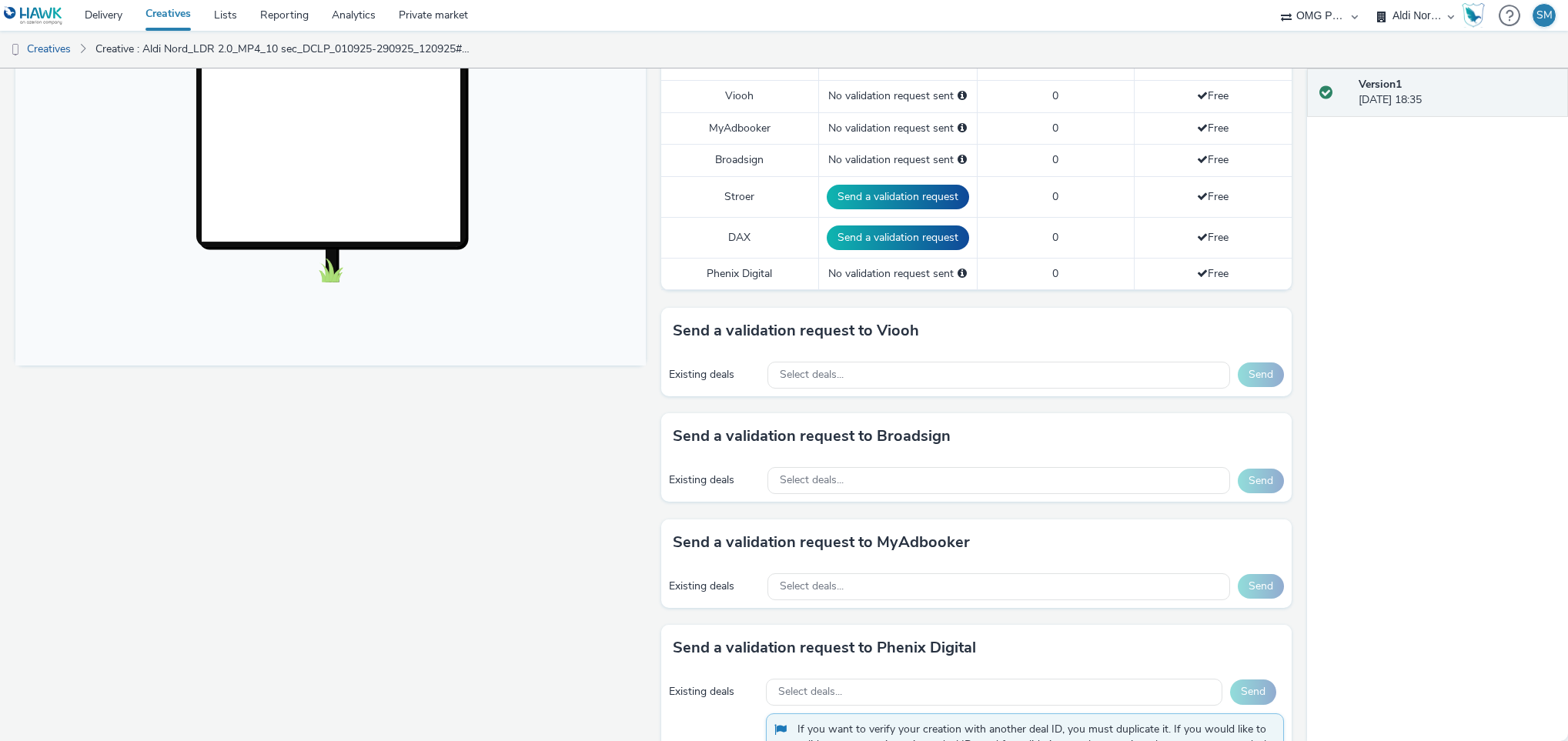
scroll to position [434, 0]
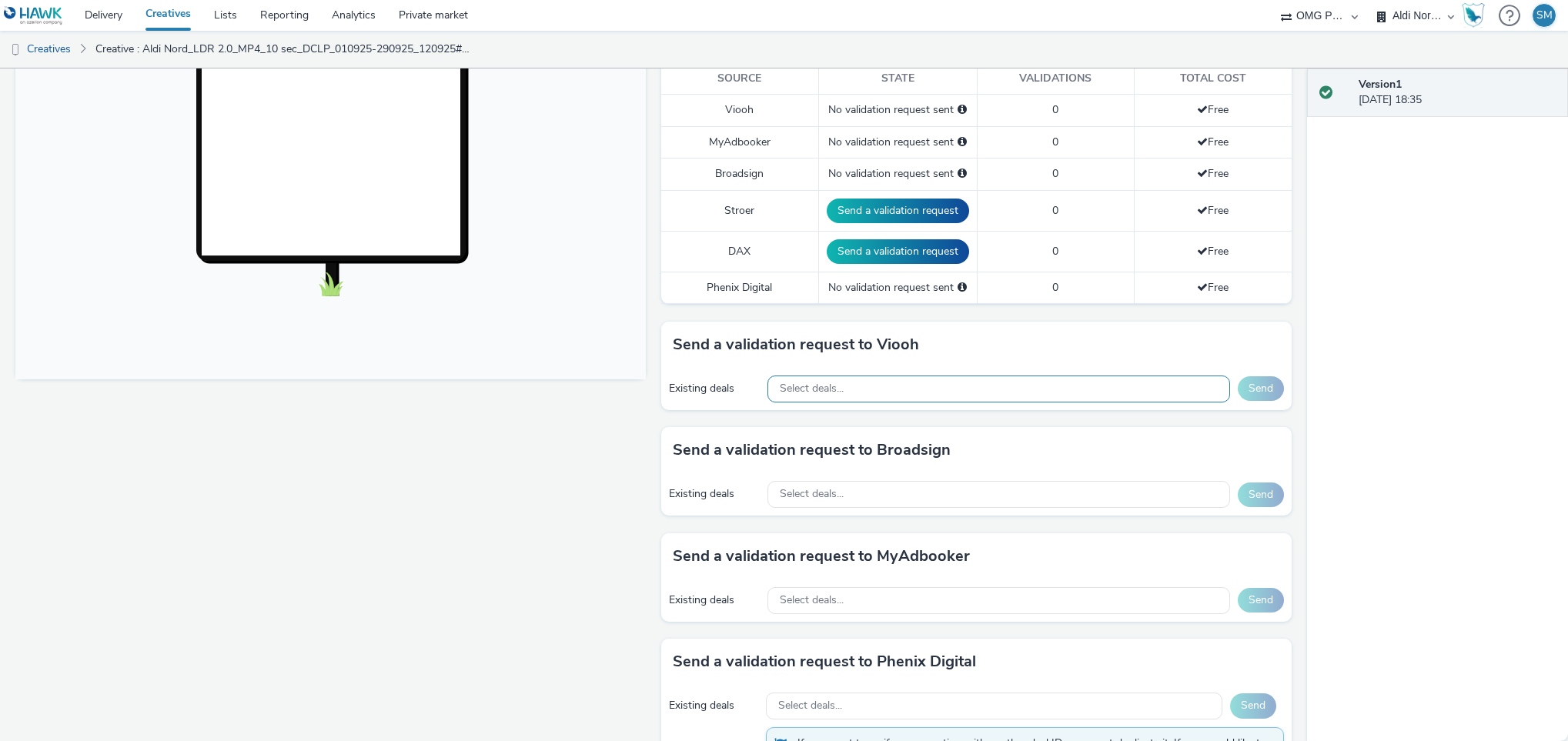
click at [1030, 385] on div "Select deals..." at bounding box center [998, 388] width 462 height 27
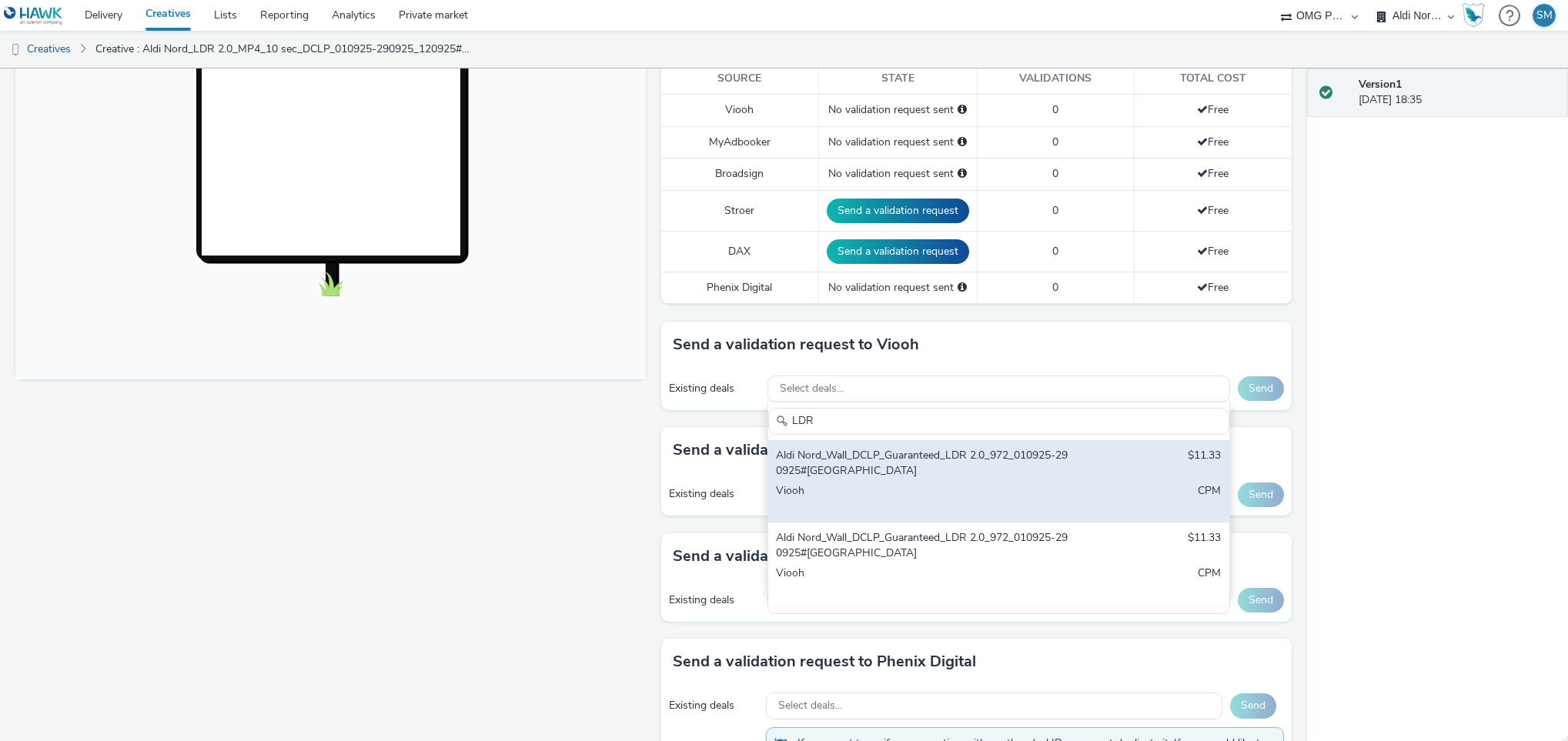
type input "LDR"
click at [926, 460] on div "Aldi Nord_Wall_DCLP_Guaranteed_LDR 2.0_972_010925-290925#Berlin" at bounding box center [922, 464] width 294 height 32
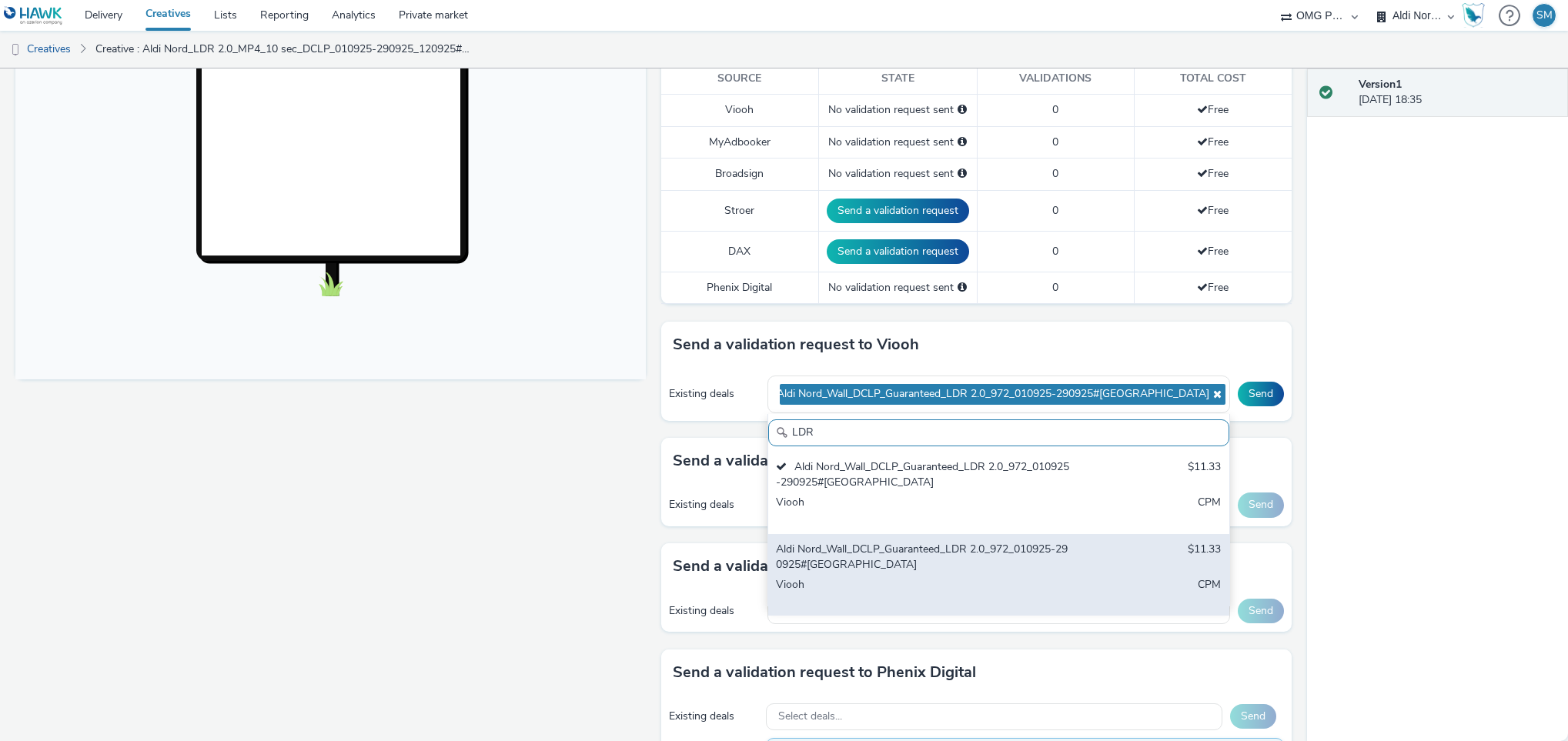
click at [878, 564] on div "Aldi Nord_Wall_DCLP_Guaranteed_LDR 2.0_972_010925-290925#Dresden" at bounding box center [922, 557] width 294 height 32
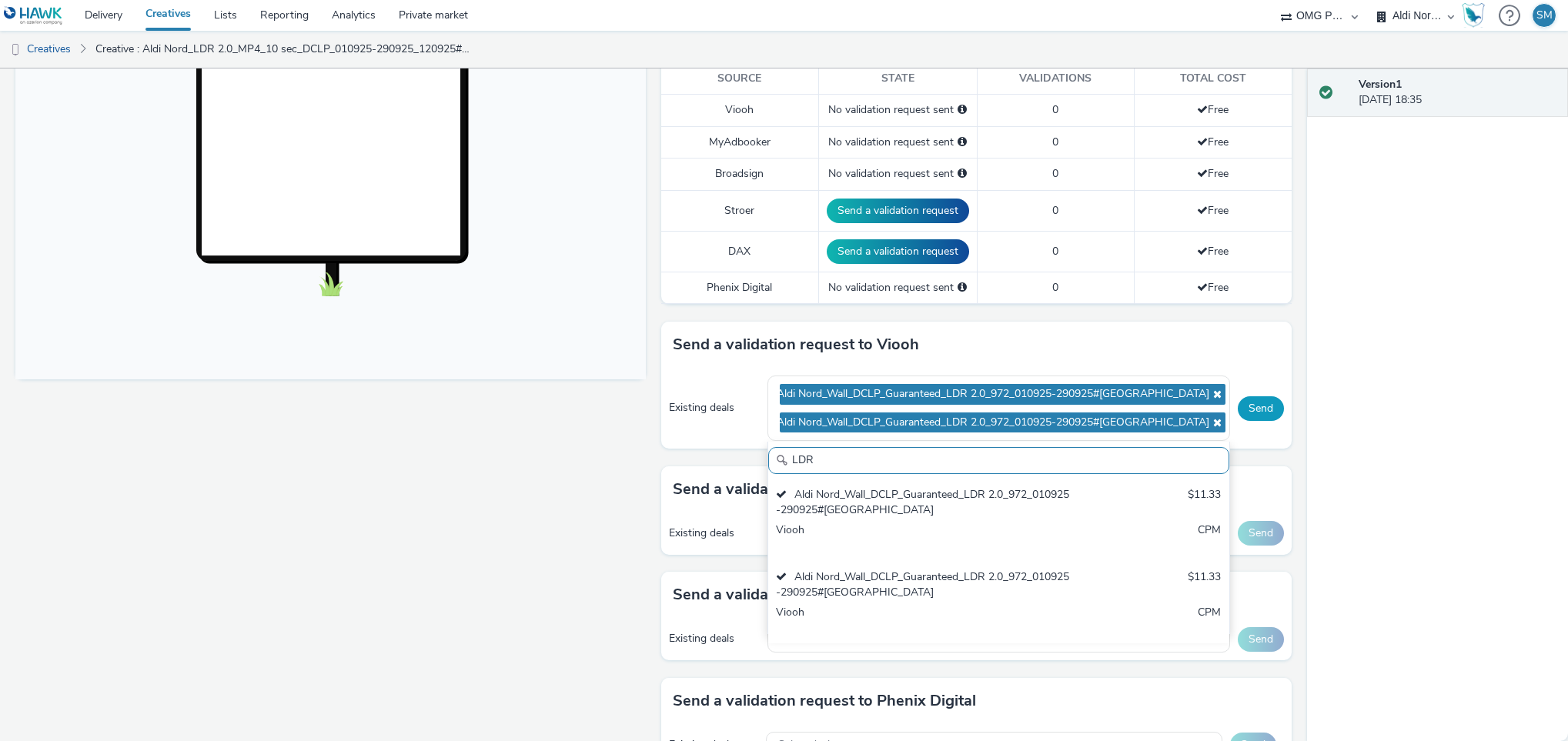
scroll to position [10, 0]
click at [1248, 411] on button "Send" at bounding box center [1261, 408] width 46 height 25
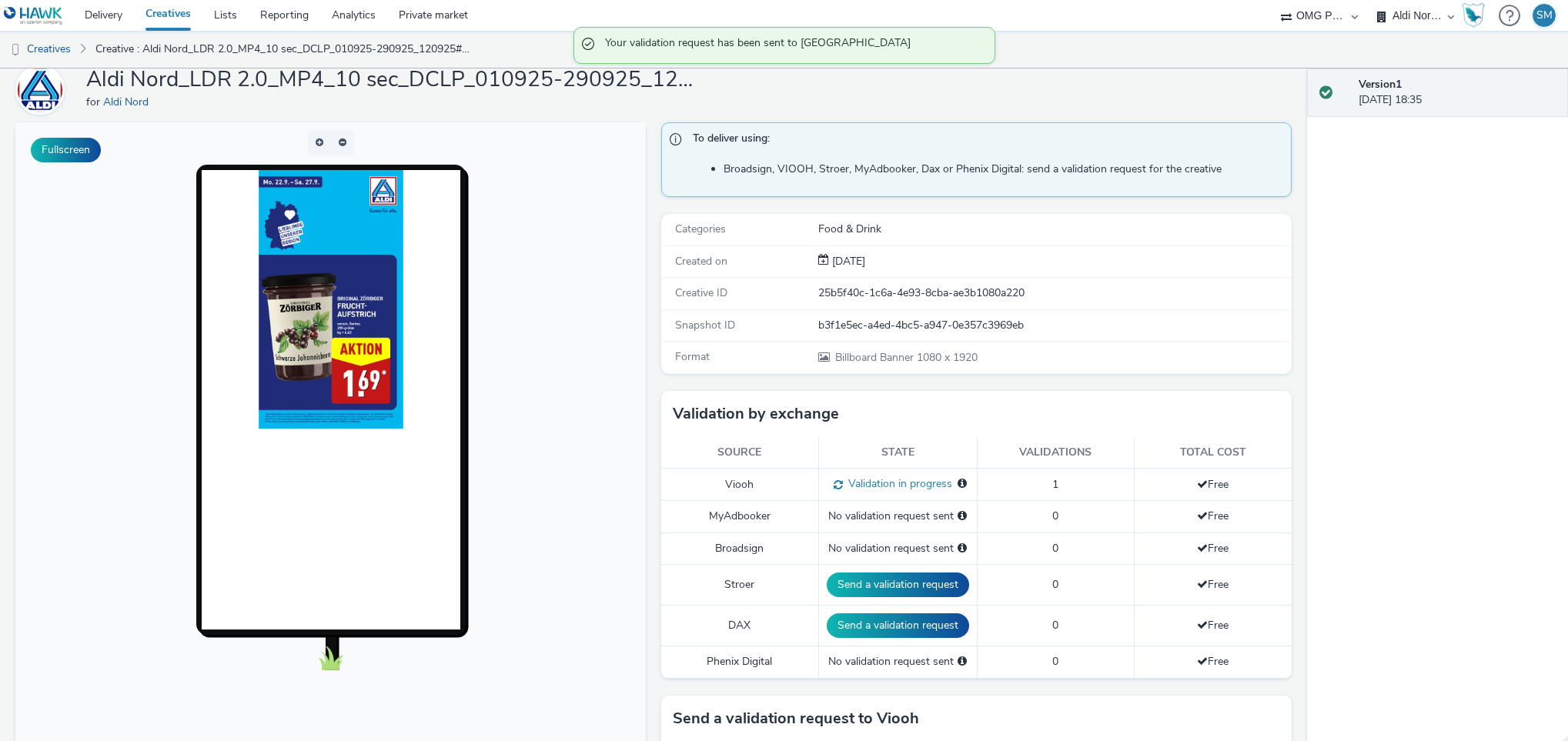
scroll to position [0, 0]
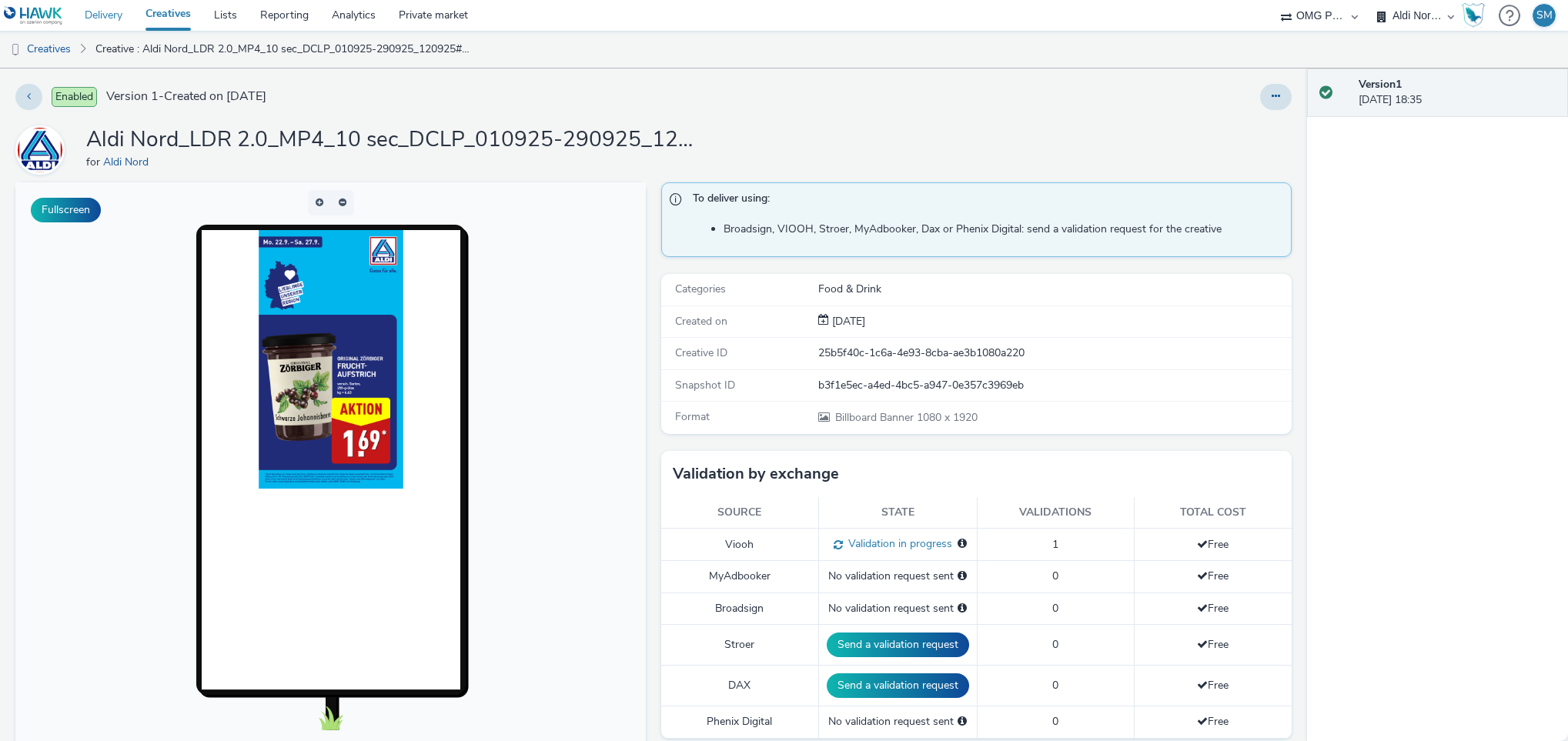
click at [109, 12] on link "Delivery" at bounding box center [103, 16] width 61 height 31
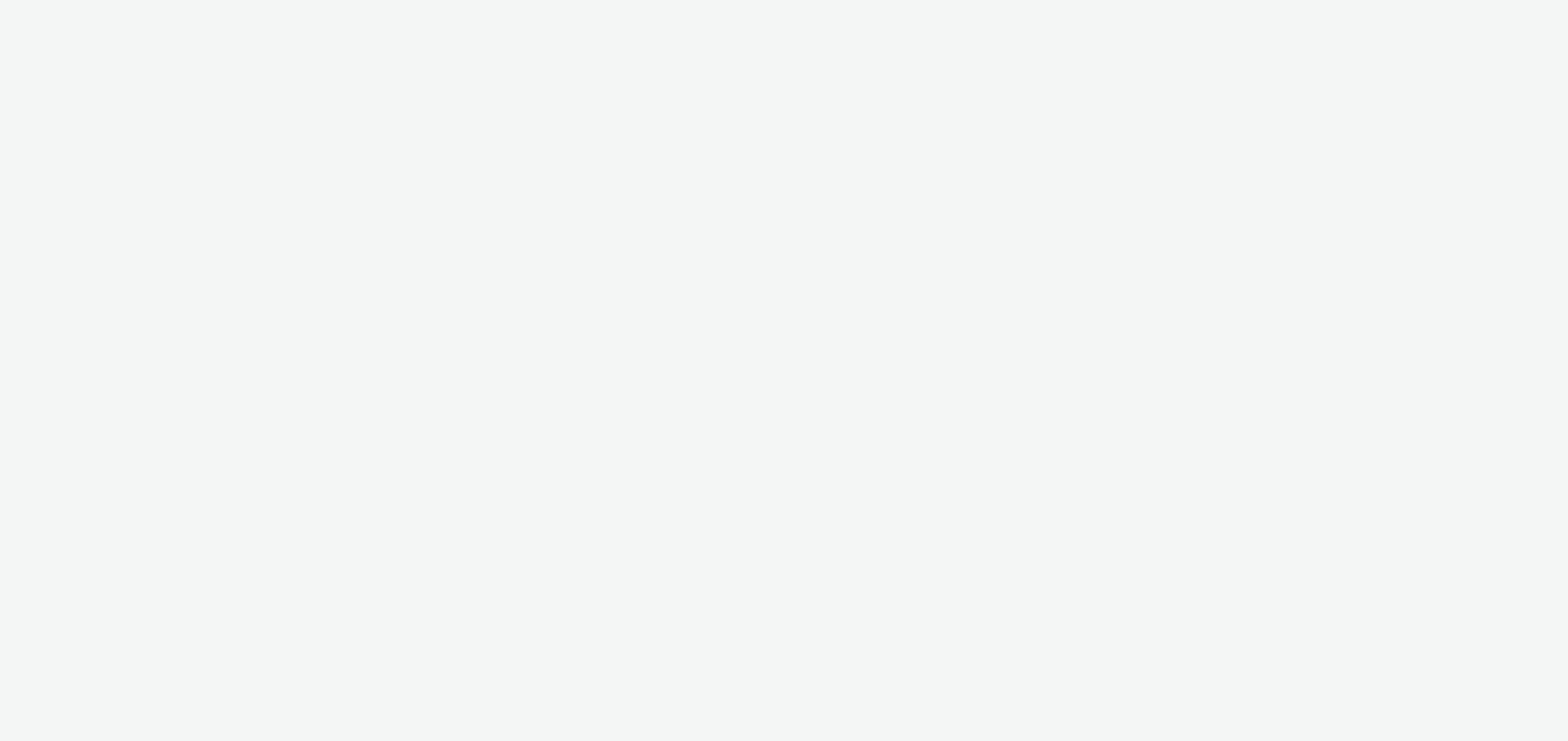
select select "491a0746-e20e-4106-832b-22d0456ef05d"
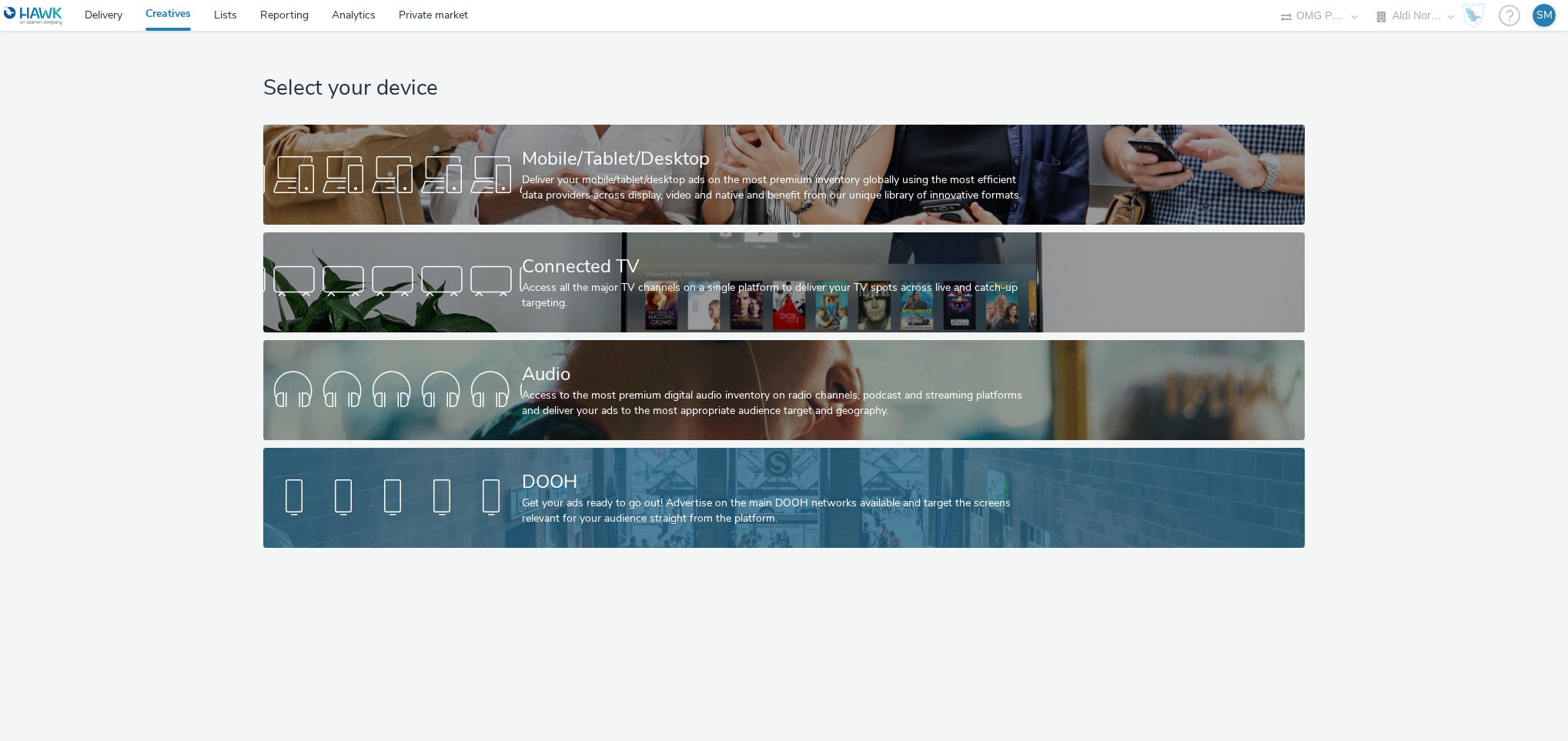
click at [617, 478] on div "DOOH" at bounding box center [781, 482] width 518 height 27
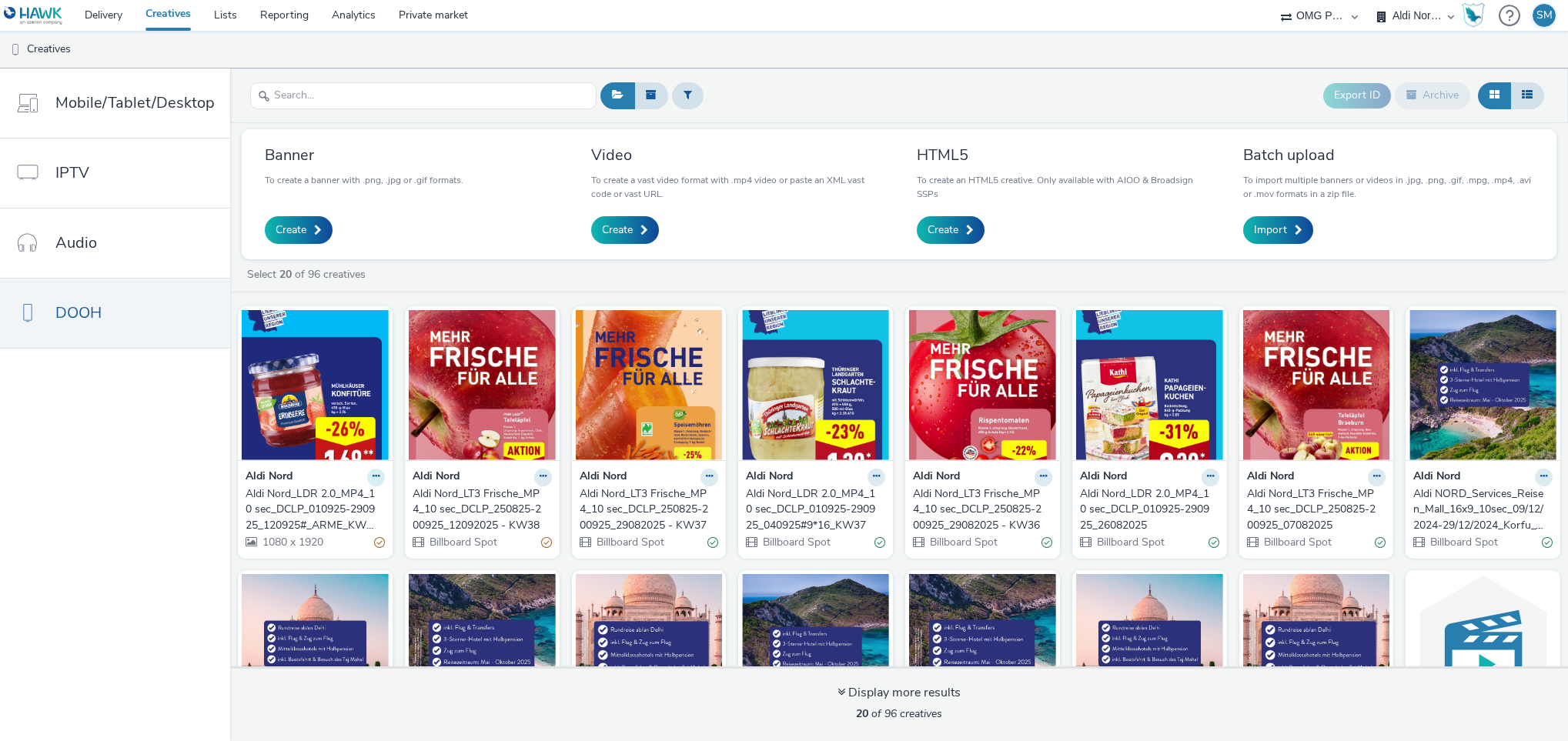
click at [385, 472] on button at bounding box center [376, 478] width 18 height 18
click at [324, 508] on link "Edit" at bounding box center [327, 504] width 115 height 31
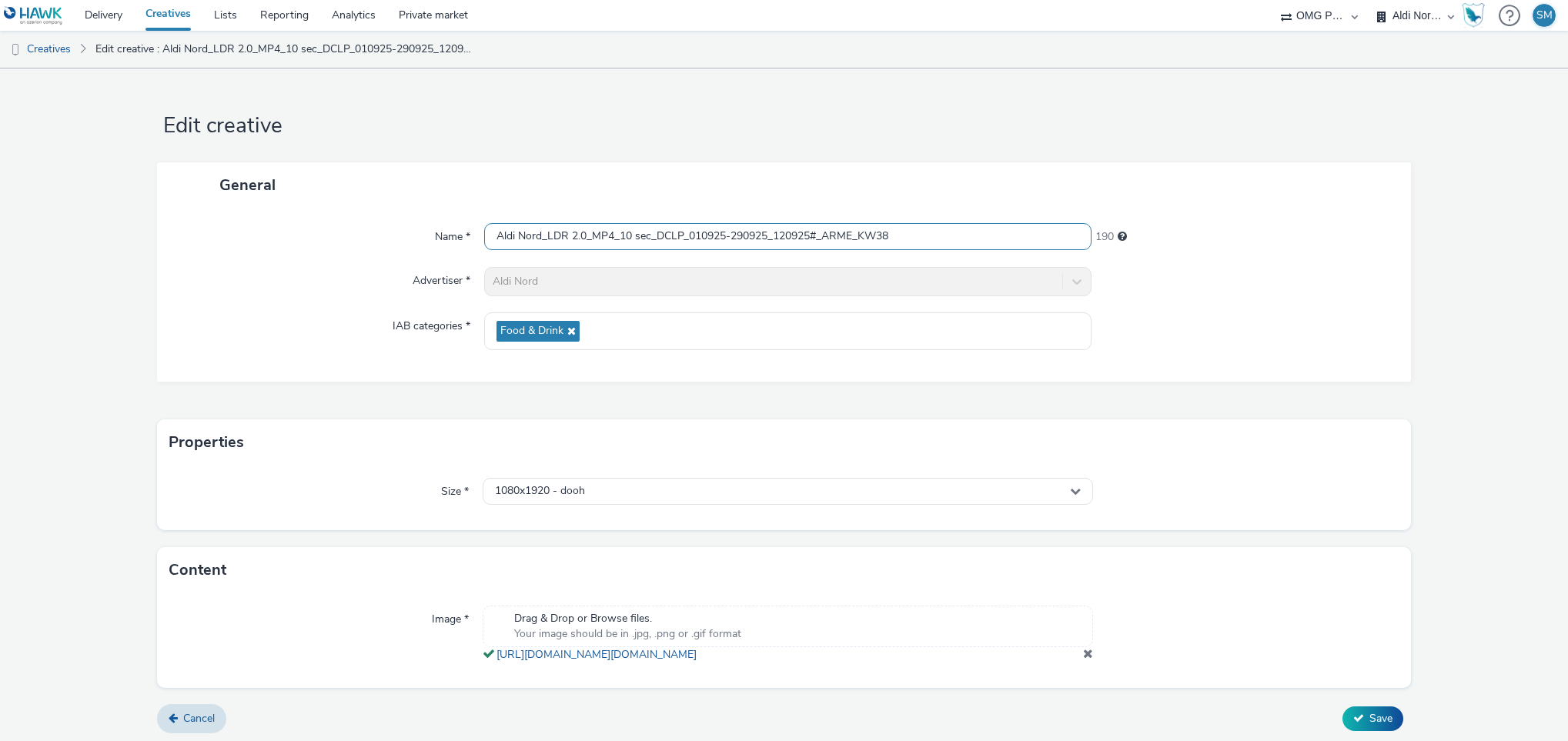
click at [822, 236] on input "Aldi Nord_LDR 2.0_MP4_10 sec_DCLP_010925-290925_120925#_ARME_KW38" at bounding box center [788, 236] width 608 height 27
click at [853, 236] on input "Aldi Nord_LDR 2.0_MP4_10 sec_DCLP_010925-290925_120925#ARME_KW38" at bounding box center [788, 236] width 608 height 27
type input "Aldi Nord_LDR 2.0_MP4_10 sec_DCLP_010925-290925_120925#ARME-KW38"
click at [1062, 99] on form "Edit creative General Name * Aldi Nord_LDR 2.0_MP4_10 sec_DCLP_010925-290925_12…" at bounding box center [784, 406] width 1568 height 676
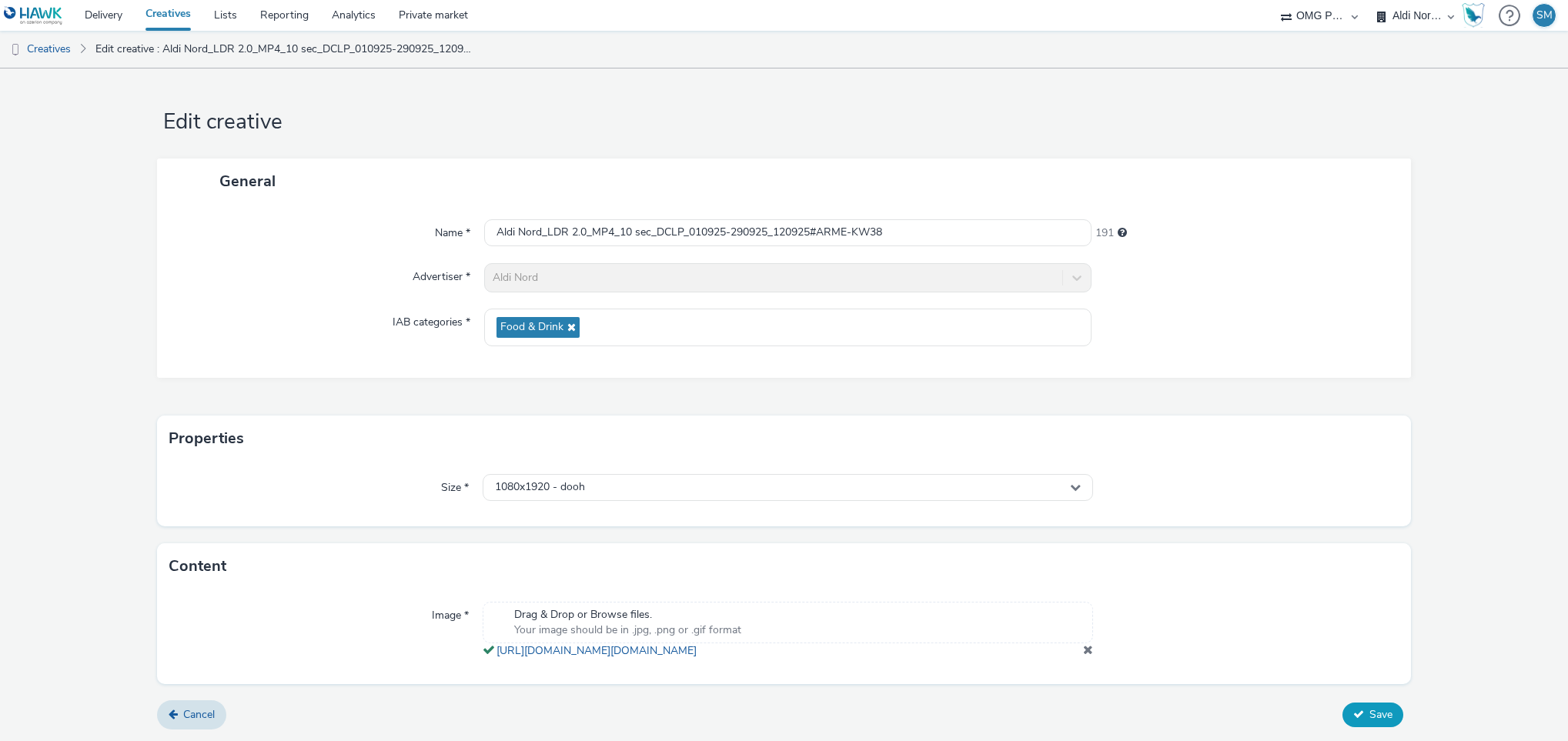
click at [1363, 721] on button "Save" at bounding box center [1373, 715] width 61 height 25
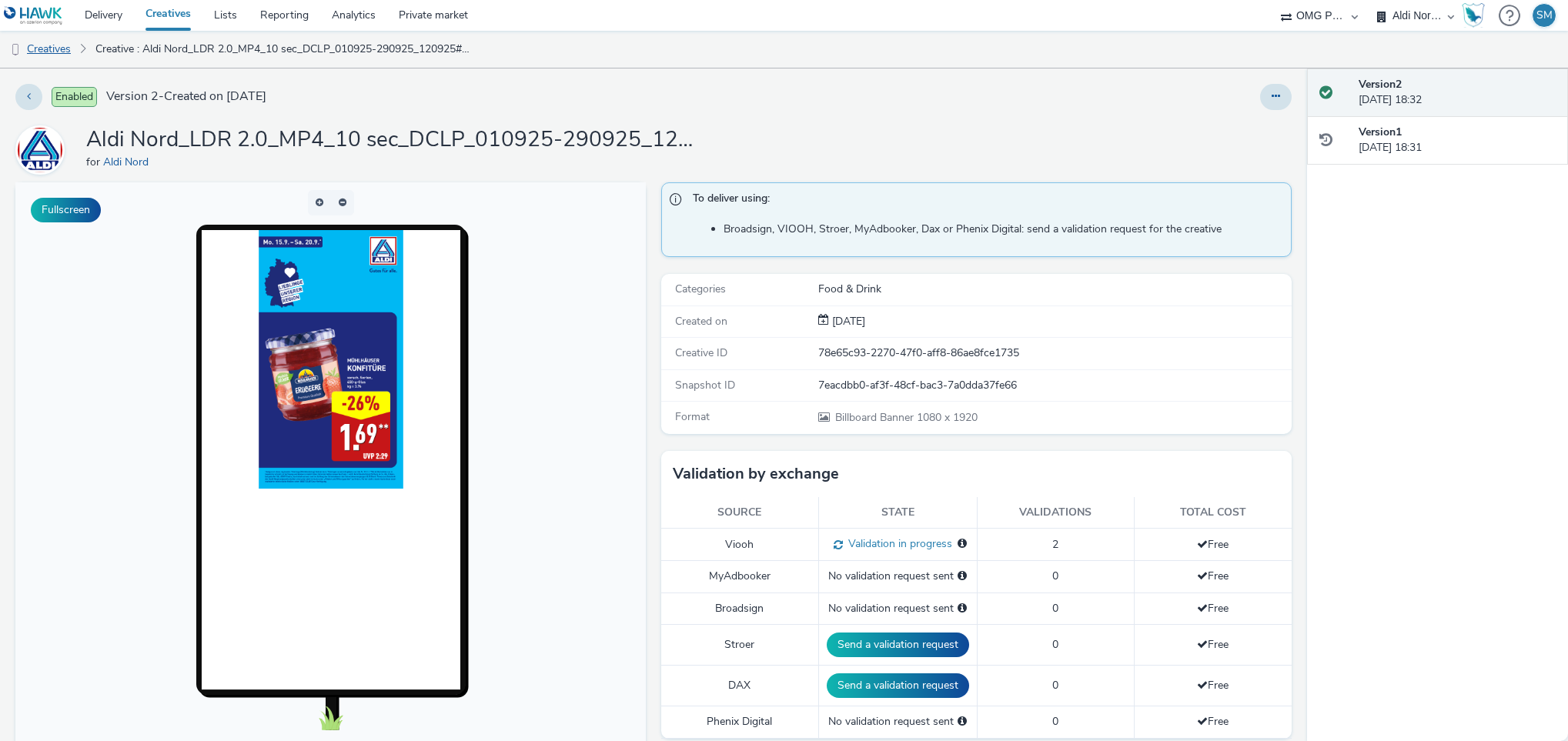
click at [56, 51] on link "Creatives" at bounding box center [39, 49] width 79 height 37
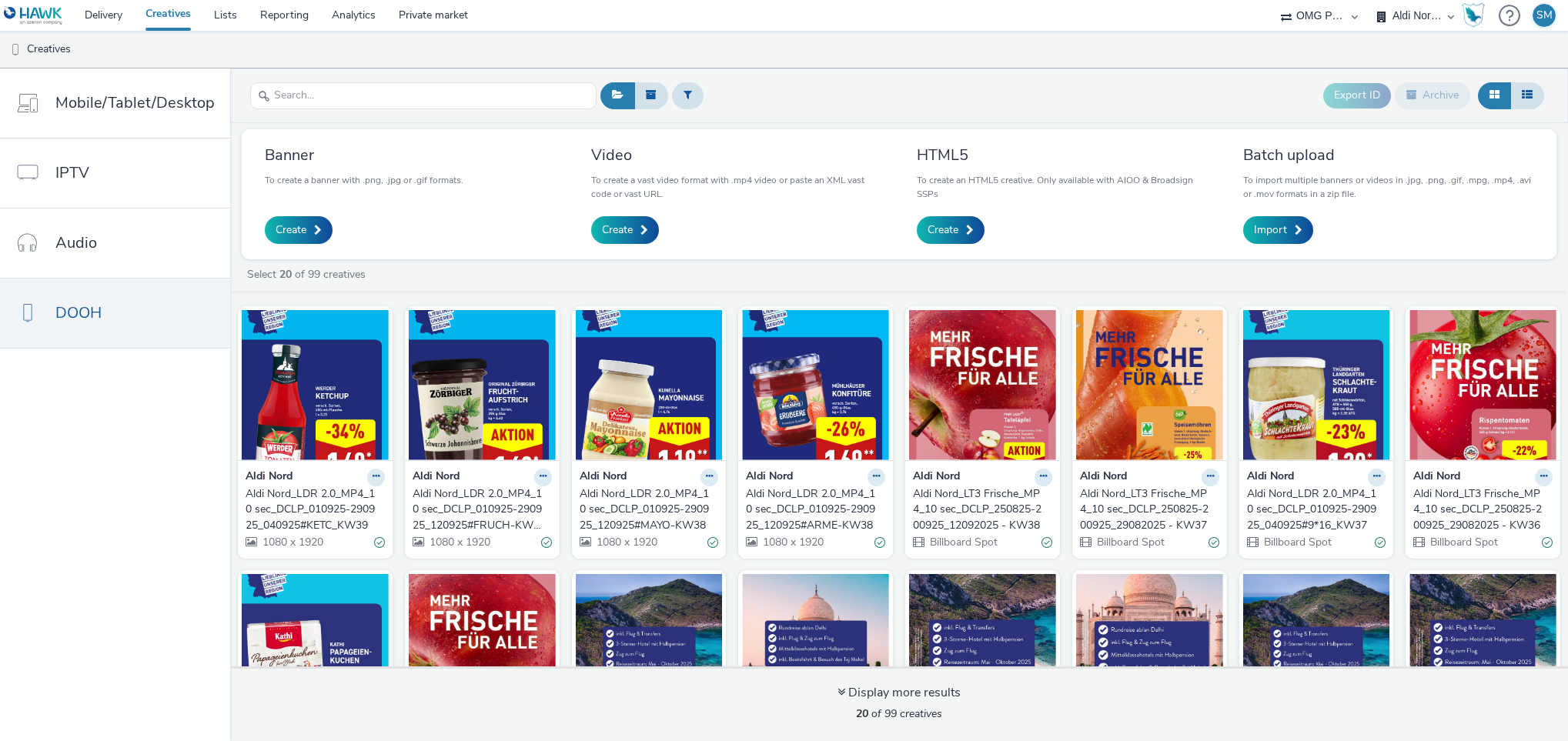
click at [1046, 504] on div "Aldi Nord_LT3 Frische_MP4_10 sec_DCLP_250825-200925_12092025 - KW38" at bounding box center [980, 510] width 133 height 47
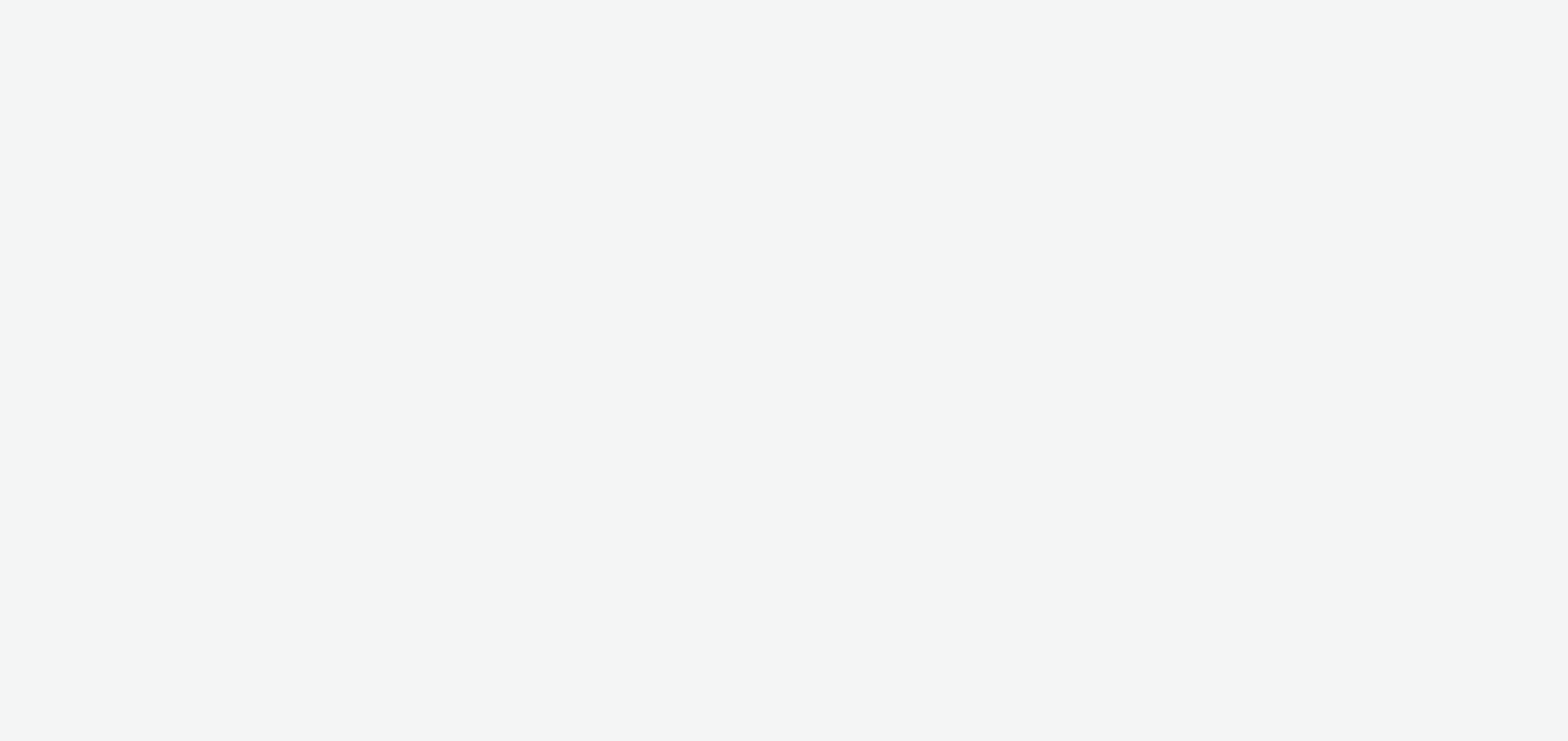
select select "491a0746-e20e-4106-832b-22d0456ef05d"
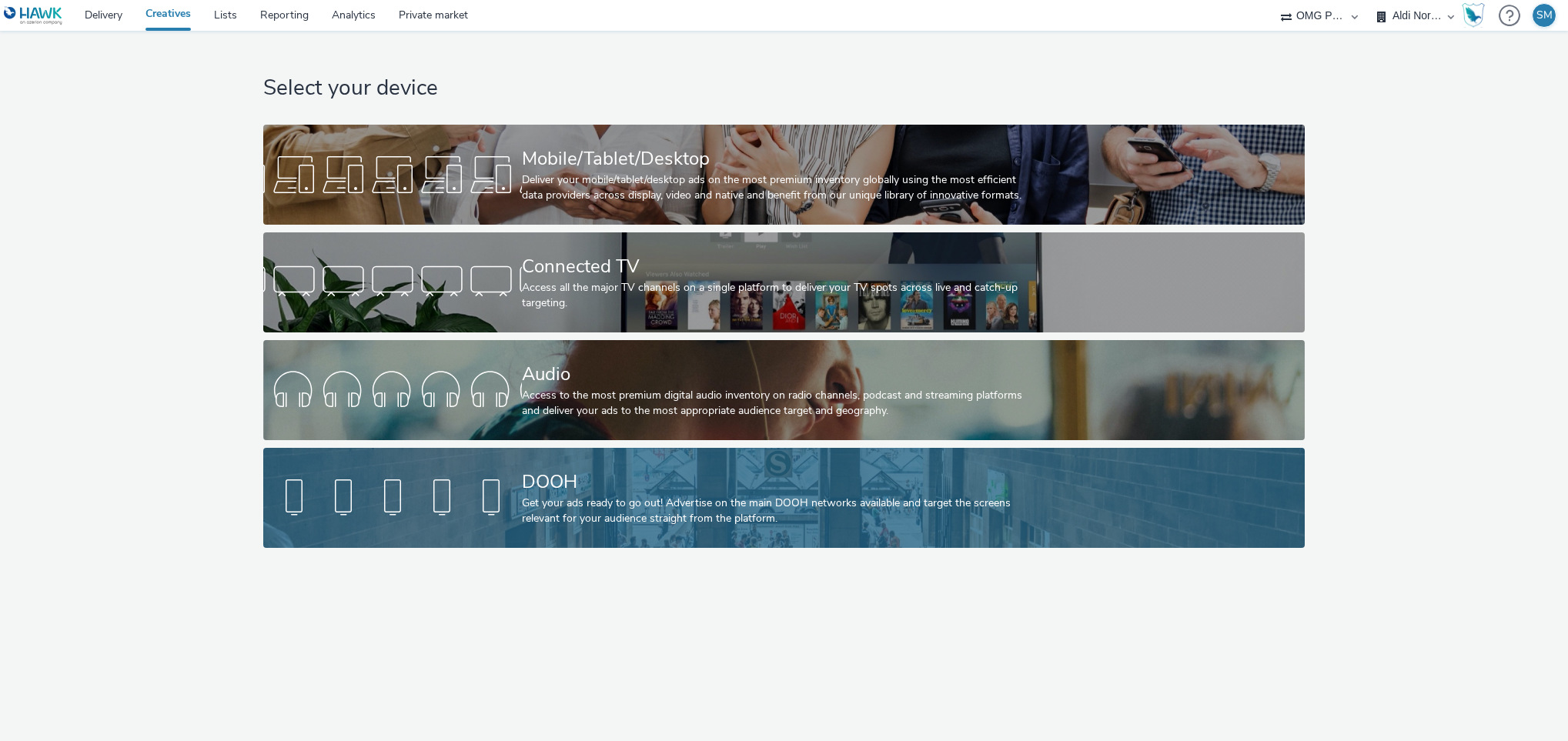
click at [733, 486] on div "DOOH" at bounding box center [781, 482] width 518 height 27
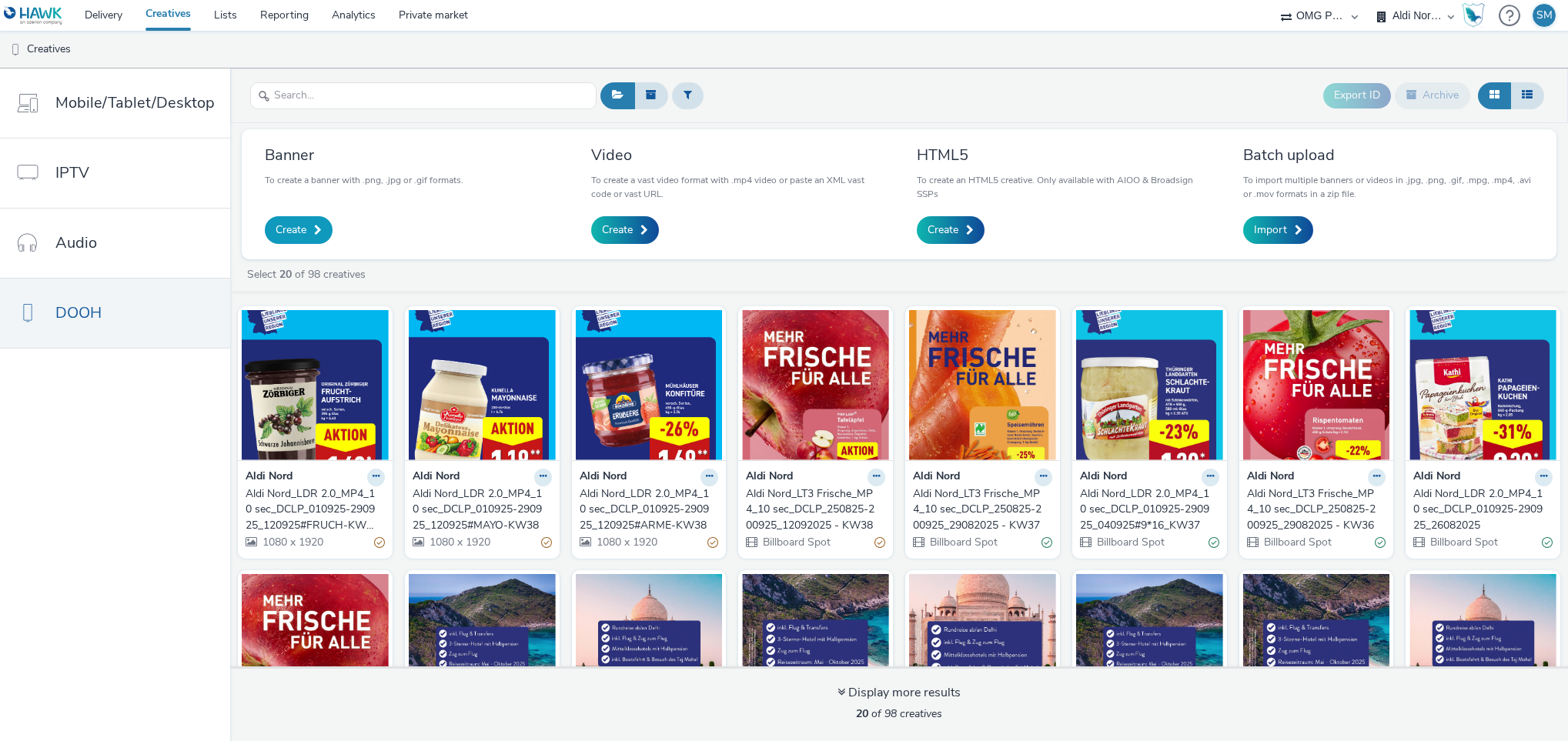
click at [285, 222] on link "Create" at bounding box center [299, 230] width 68 height 28
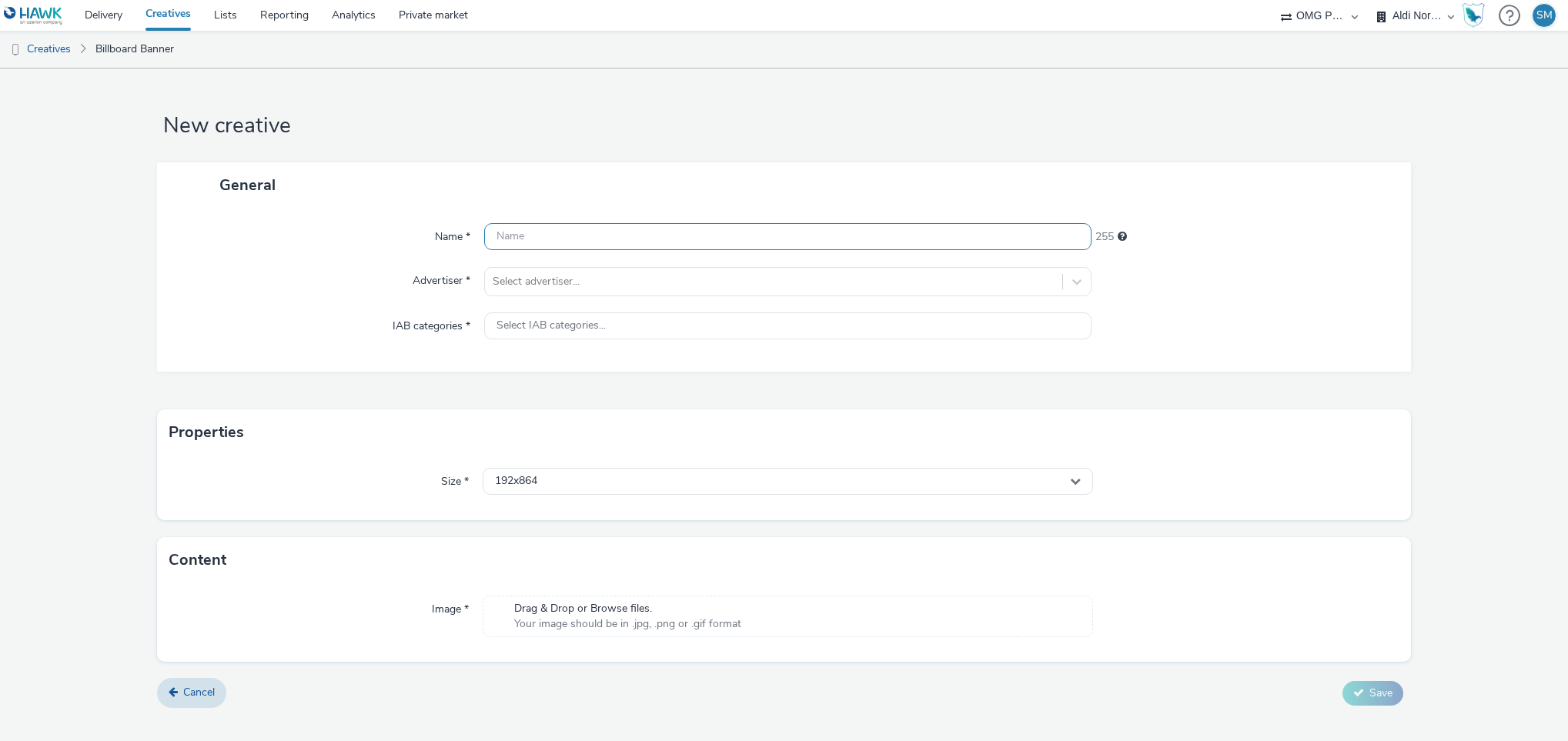
click at [582, 236] on input "text" at bounding box center [788, 236] width 608 height 27
paste input "Aldi Nord_LDR 2.0_MP4_10 sec_DCLP_010925-290925_040925#9*16_KW37"
click at [844, 240] on input "Aldi Nord_LDR 2.0_MP4_10 sec_DCLP_010925-290925_040925#9*16_KW39" at bounding box center [788, 236] width 608 height 27
type input "Aldi Nord_LDR 2.0_MP4_10 sec_DCLP_010925-290925_040925#KETC_KW39"
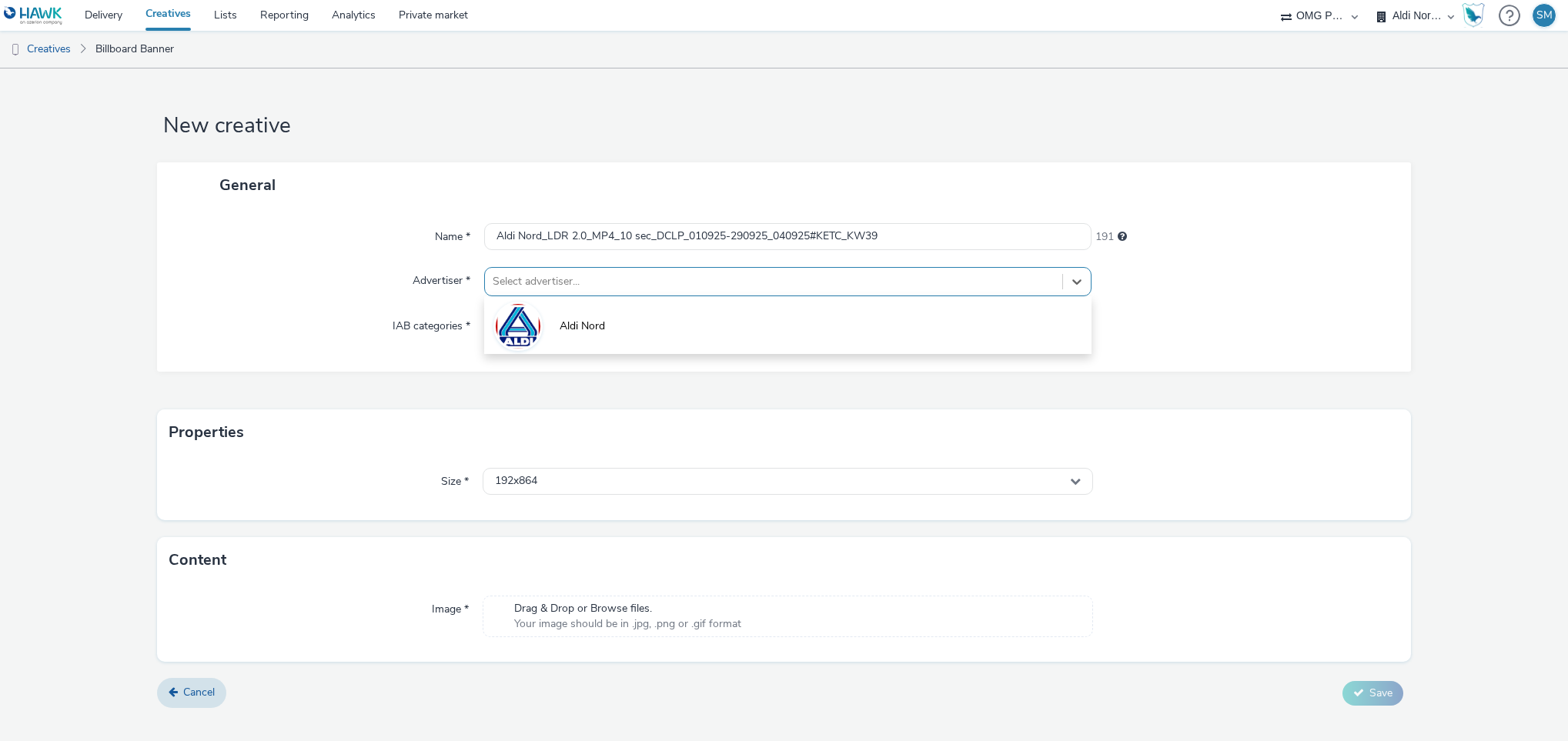
click at [897, 277] on div at bounding box center [774, 281] width 563 height 19
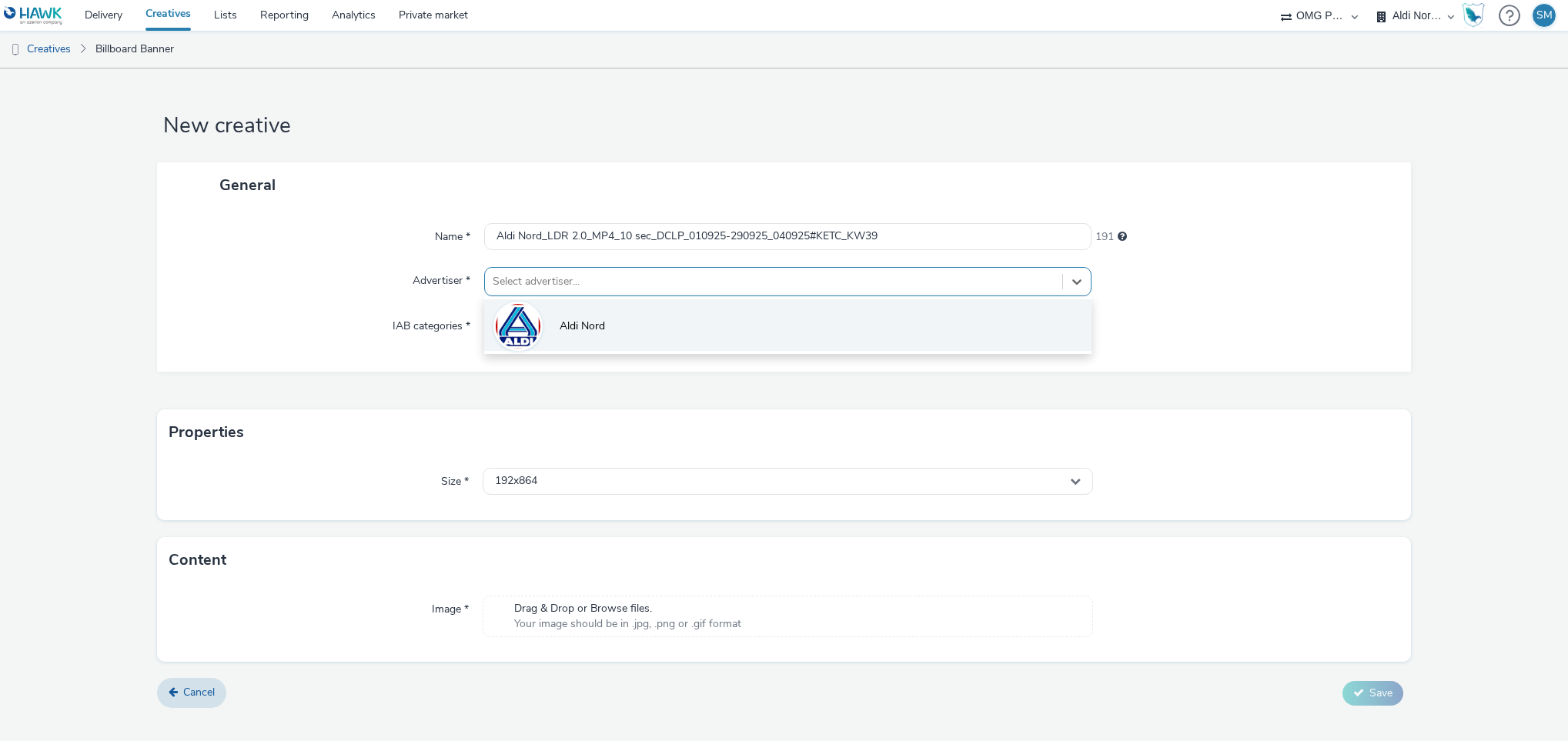
click at [548, 329] on li "Aldi Nord" at bounding box center [788, 325] width 608 height 52
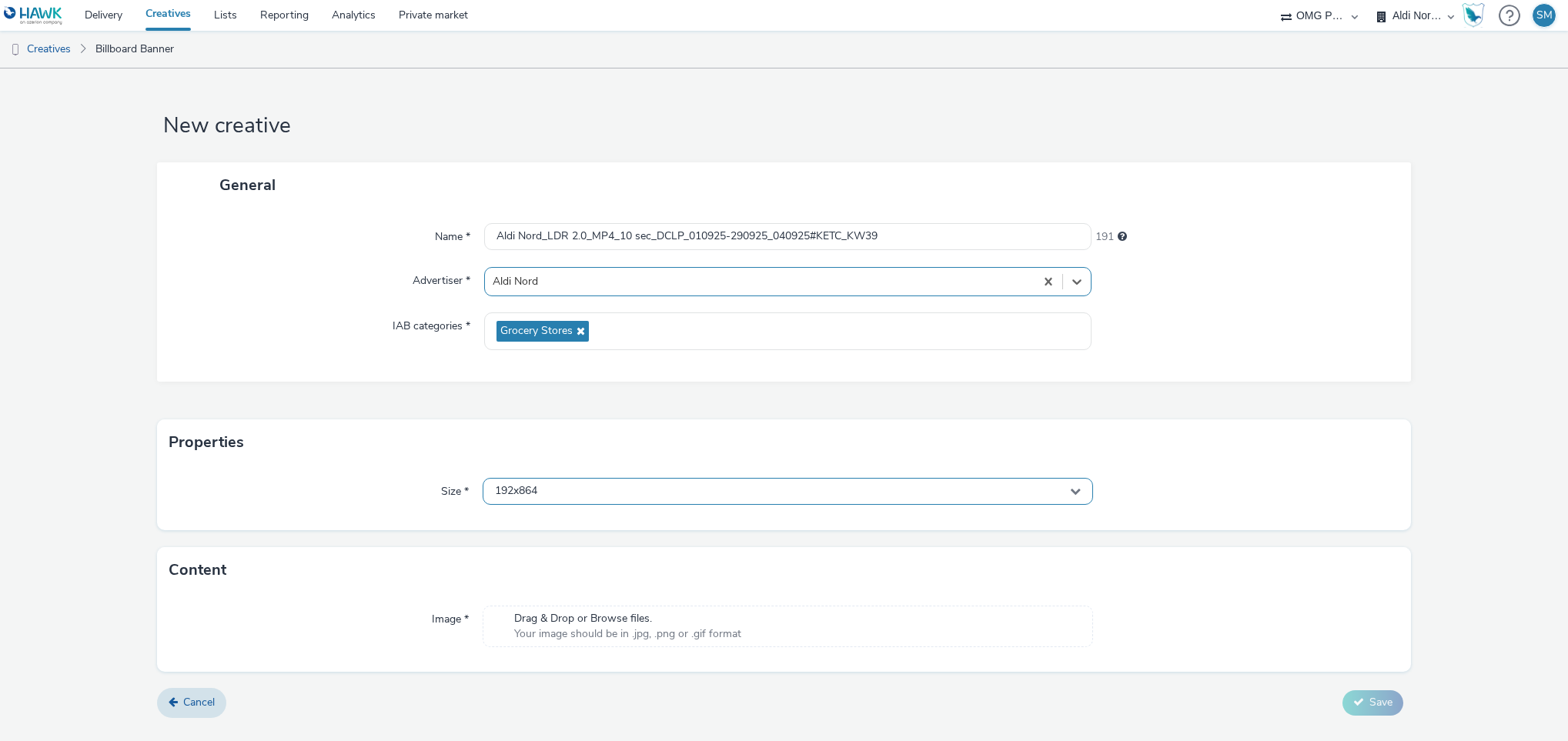
click at [606, 496] on div "192x864" at bounding box center [788, 491] width 611 height 27
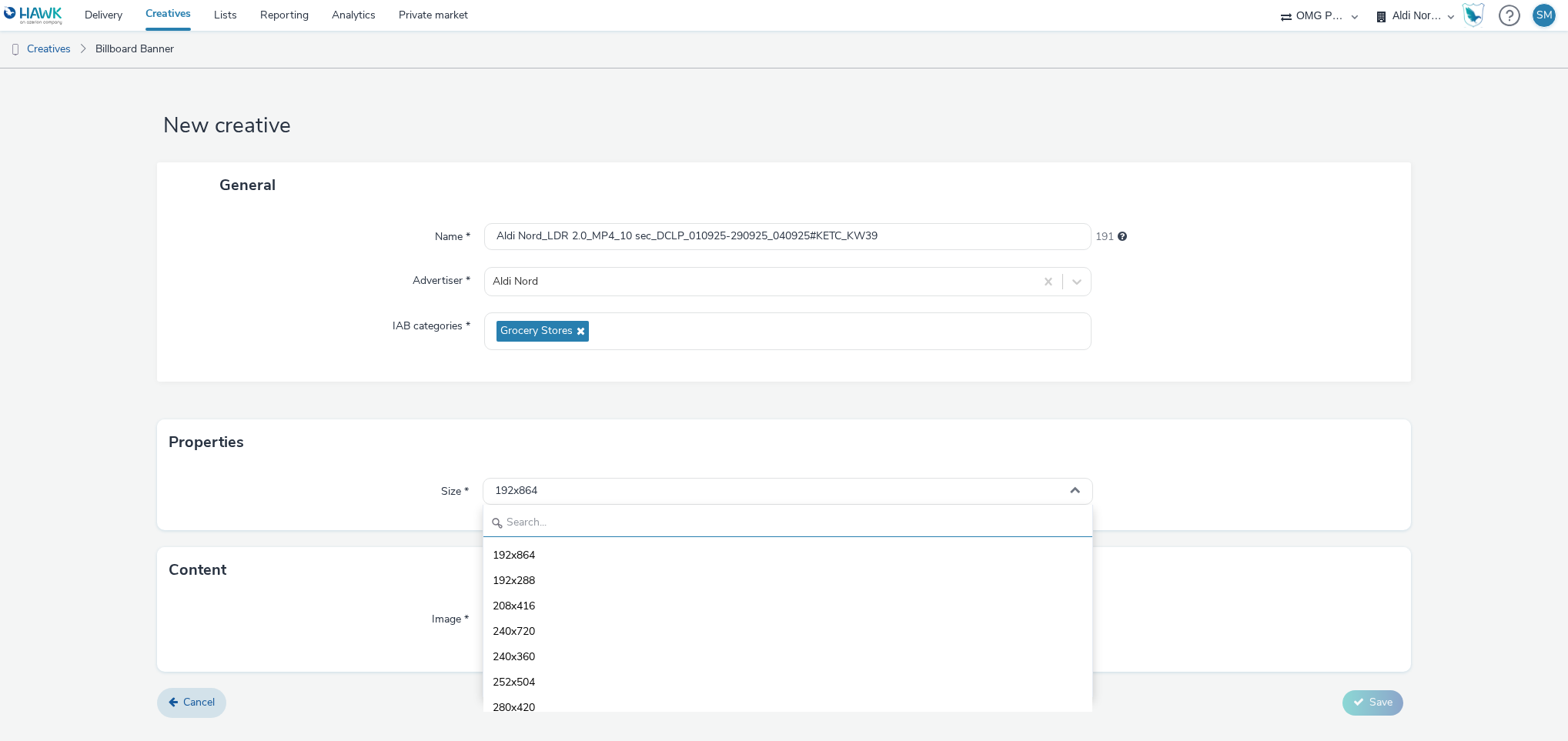
click at [547, 527] on input "text" at bounding box center [788, 523] width 610 height 27
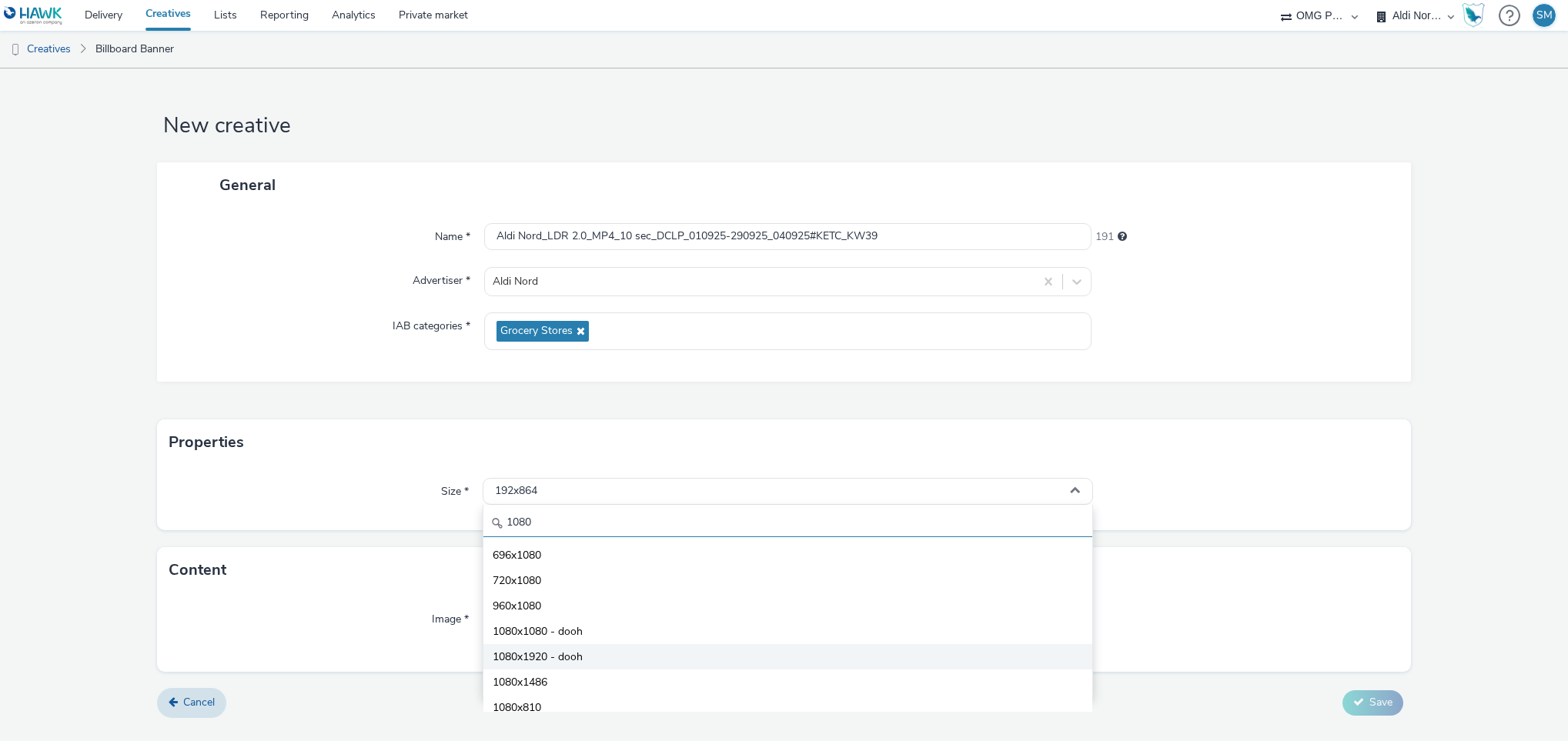
type input "1080"
click at [543, 653] on span "1080x1920 - dooh" at bounding box center [538, 657] width 90 height 16
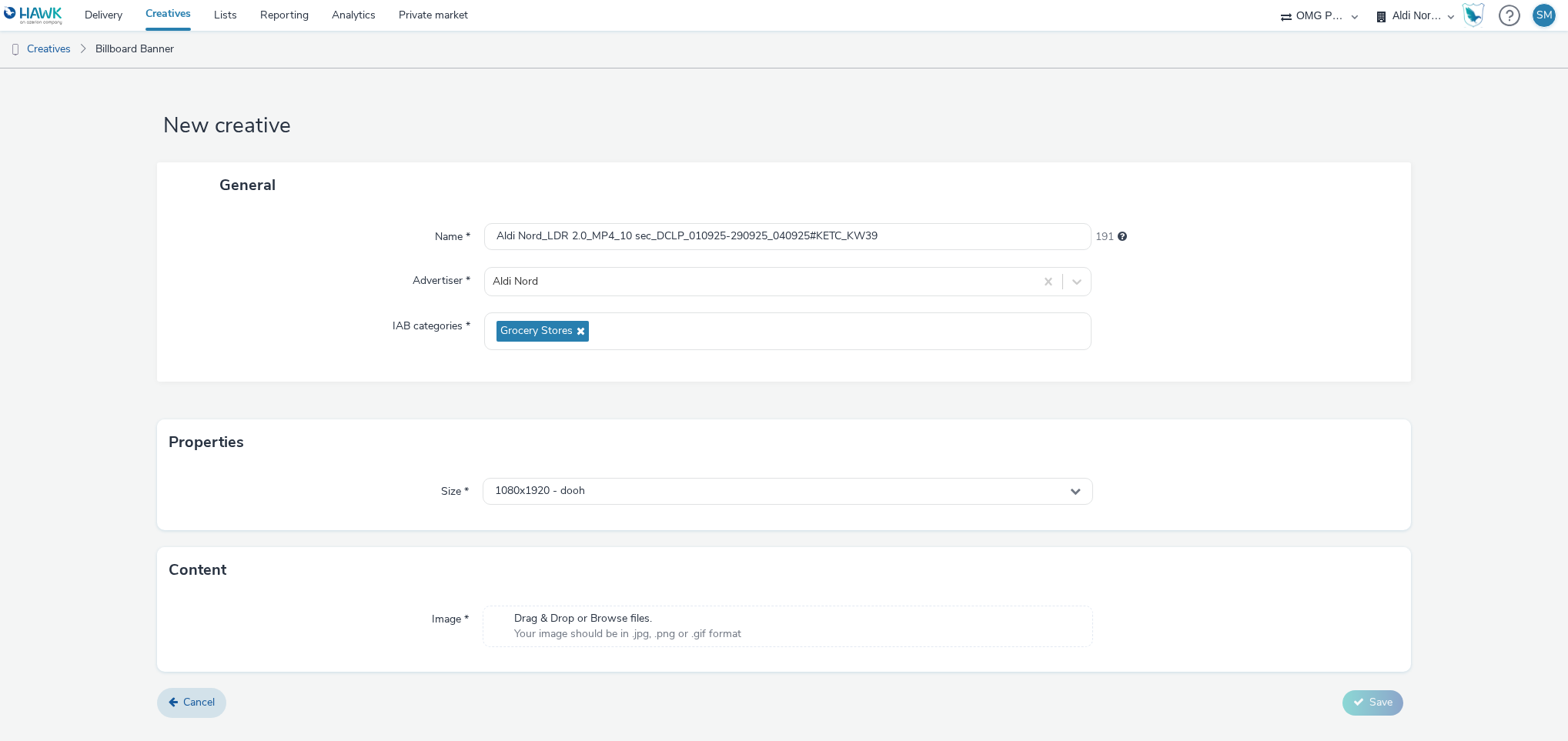
click at [612, 631] on span "Your image should be in .jpg, .png or .gif format" at bounding box center [628, 634] width 228 height 16
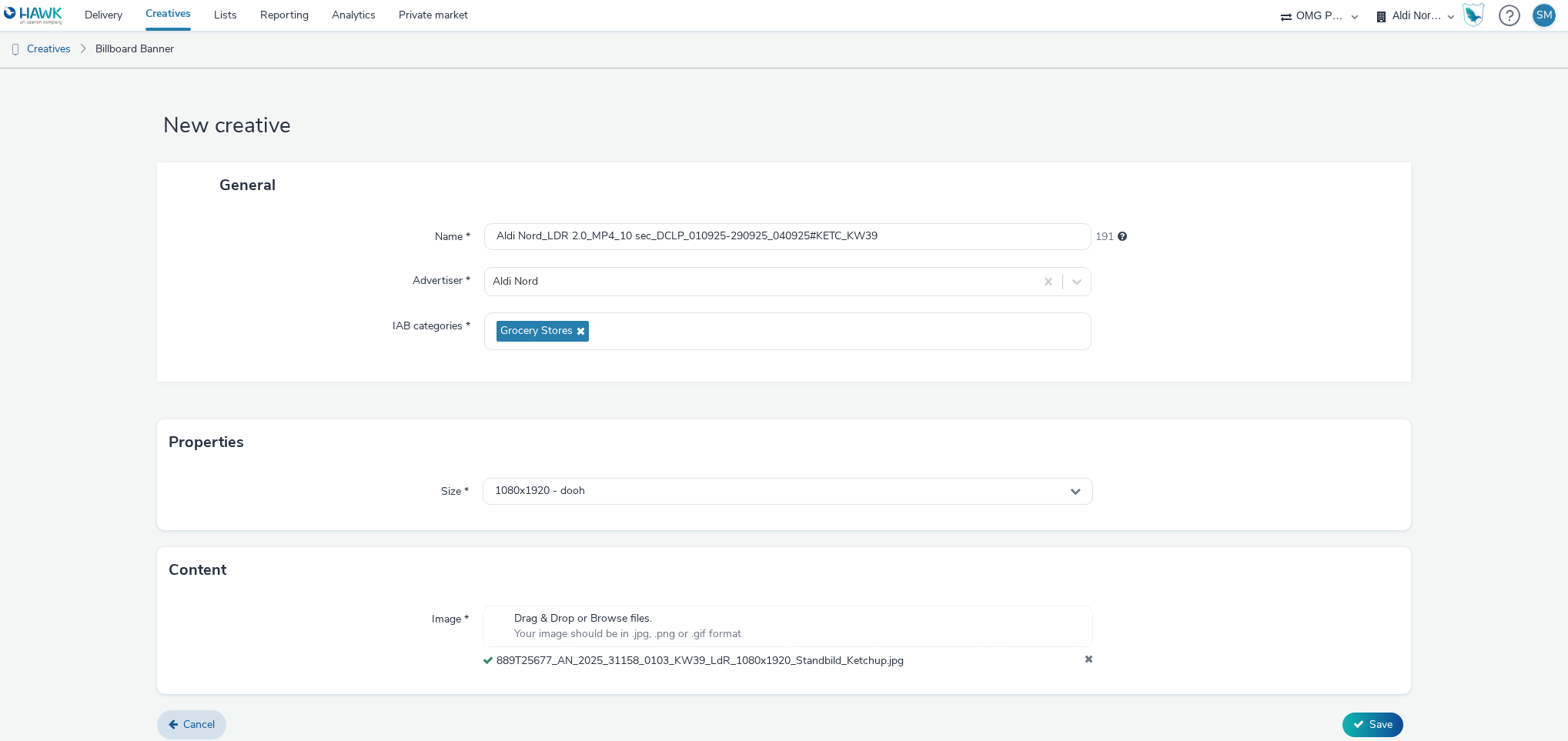
scroll to position [11, 0]
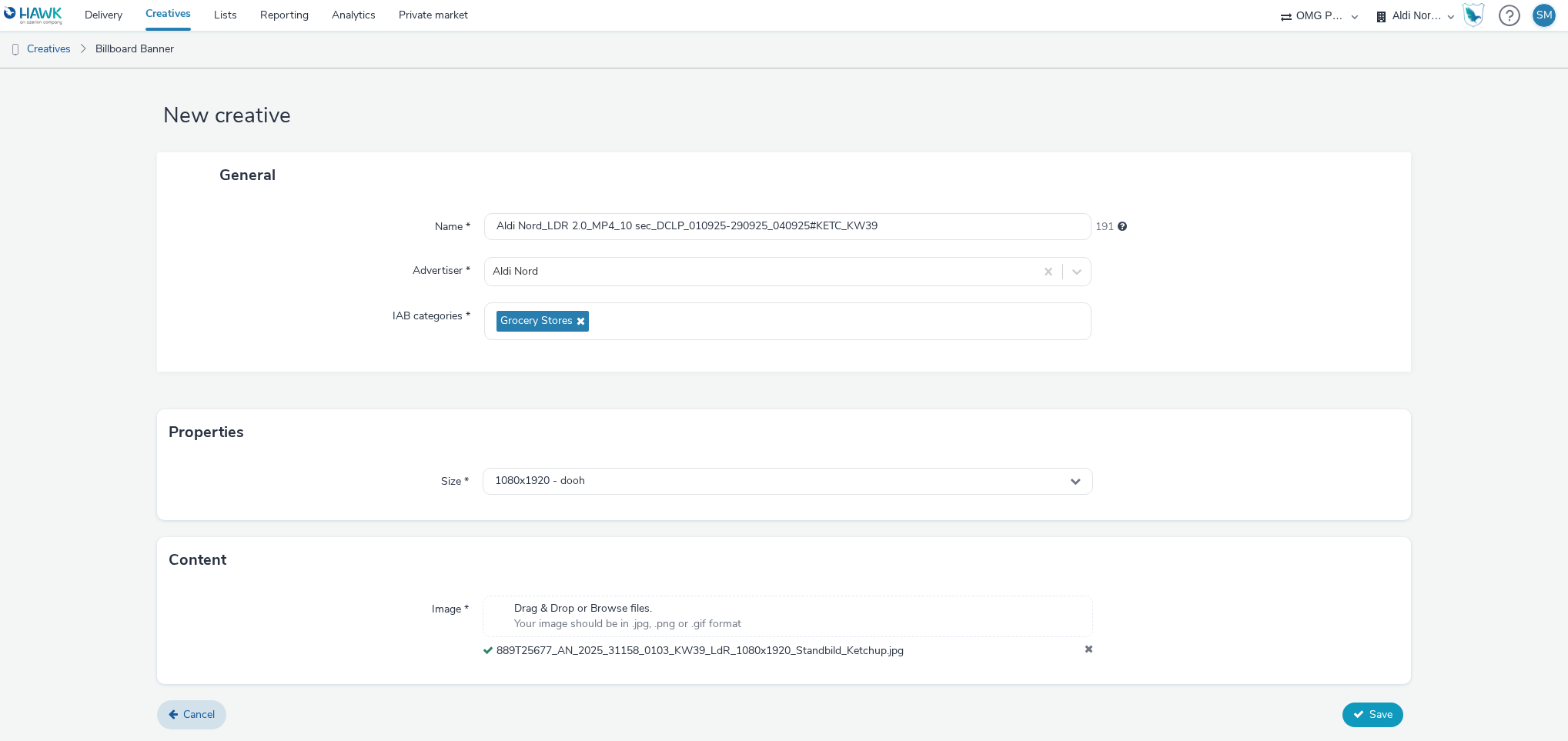
click at [1370, 712] on span "Save" at bounding box center [1381, 715] width 23 height 15
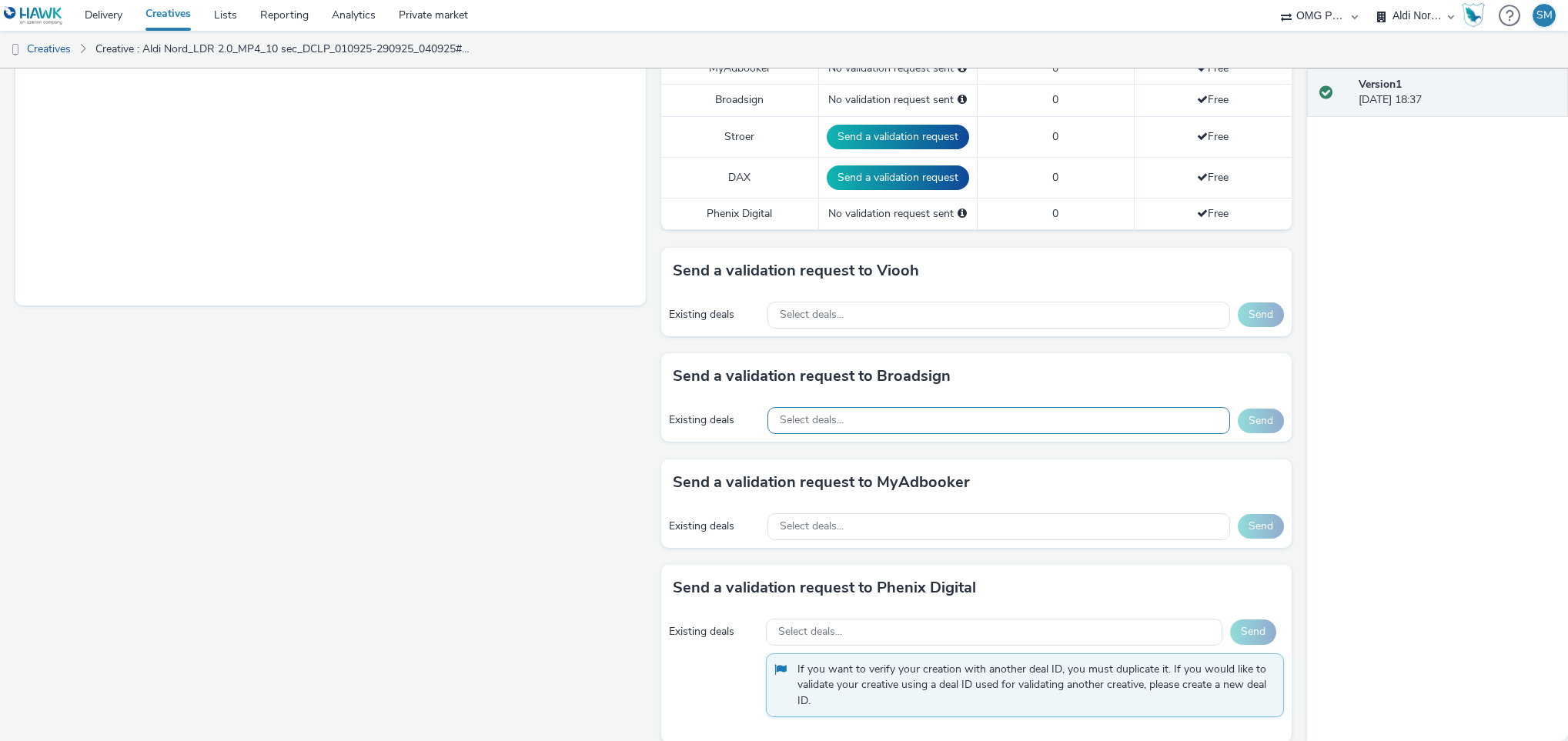
scroll to position [509, 0]
click at [952, 315] on div "Select deals..." at bounding box center [998, 314] width 462 height 27
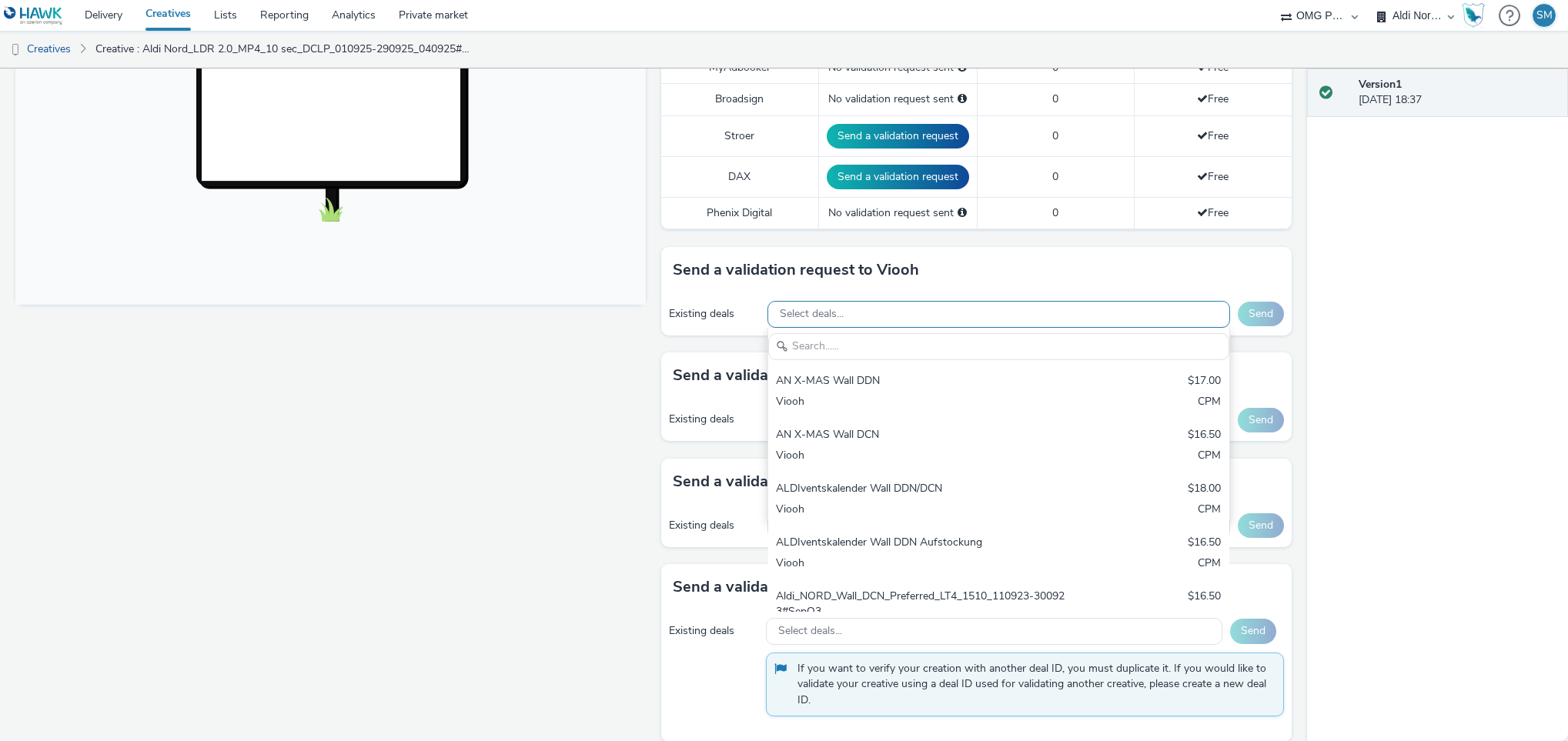
scroll to position [0, 0]
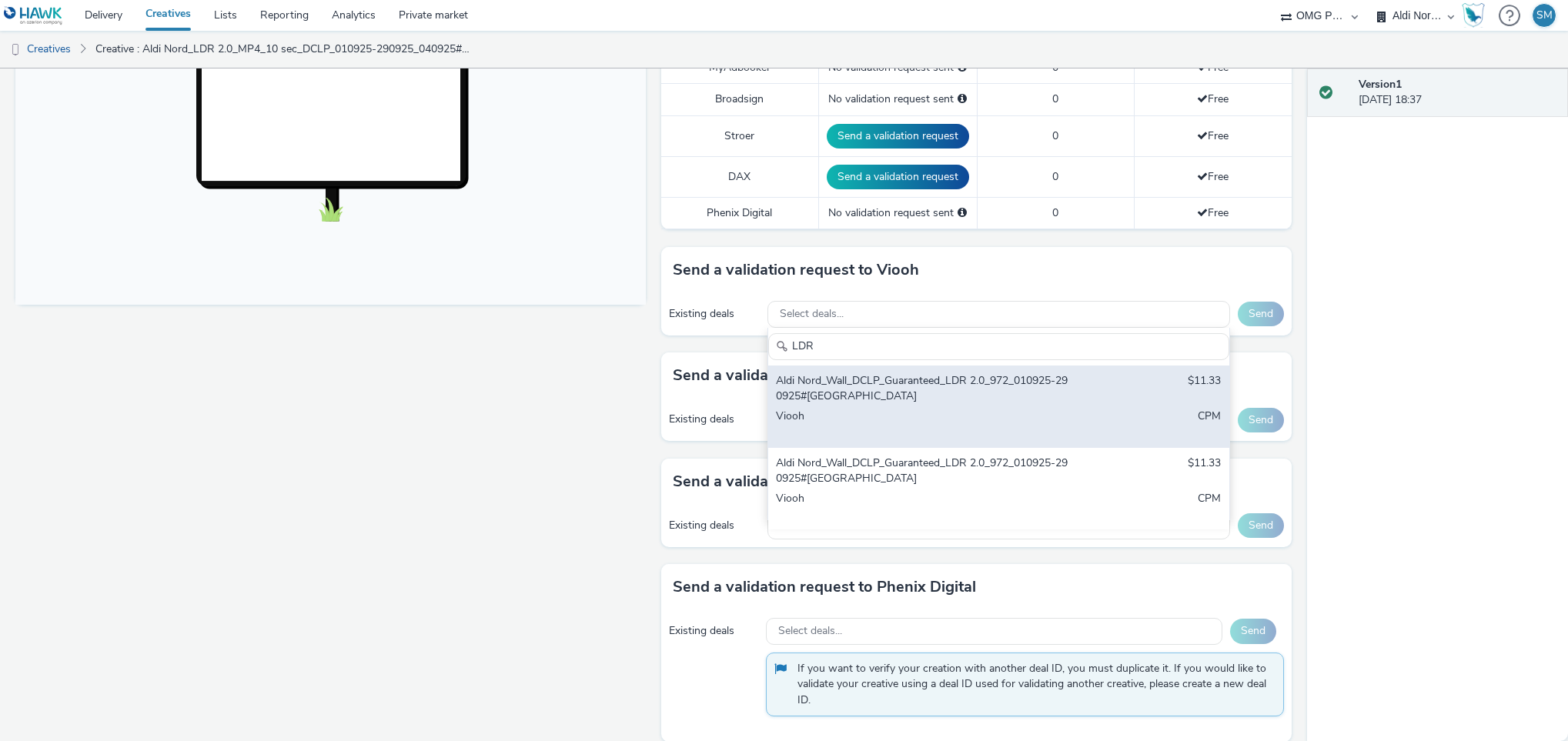
type input "LDR"
click at [931, 399] on div "Aldi Nord_Wall_DCLP_Guaranteed_LDR 2.0_972_010925-290925#Berlin" at bounding box center [922, 388] width 294 height 32
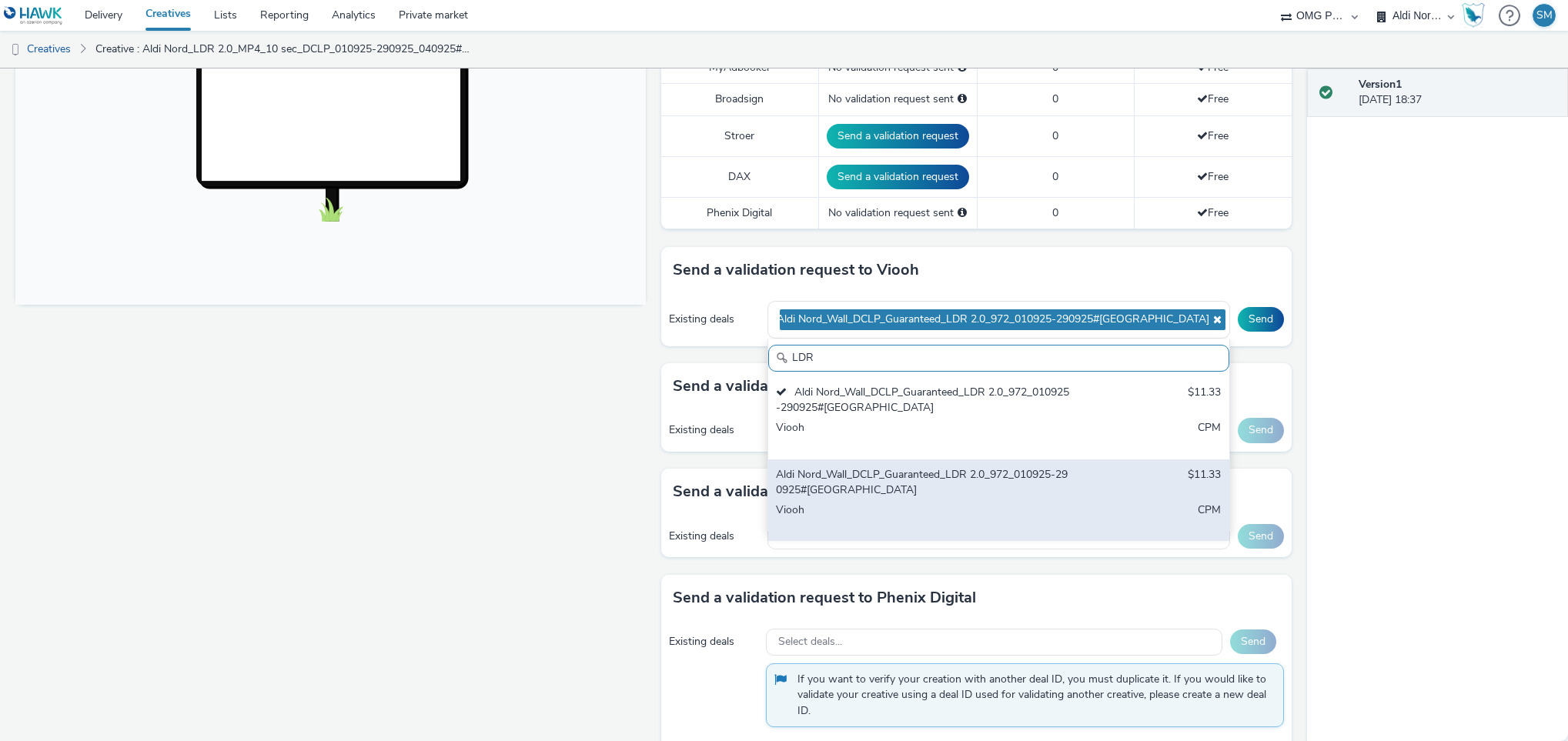
click at [929, 492] on div "Aldi Nord_Wall_DCLP_Guaranteed_LDR 2.0_972_010925-290925#Dresden" at bounding box center [922, 483] width 294 height 32
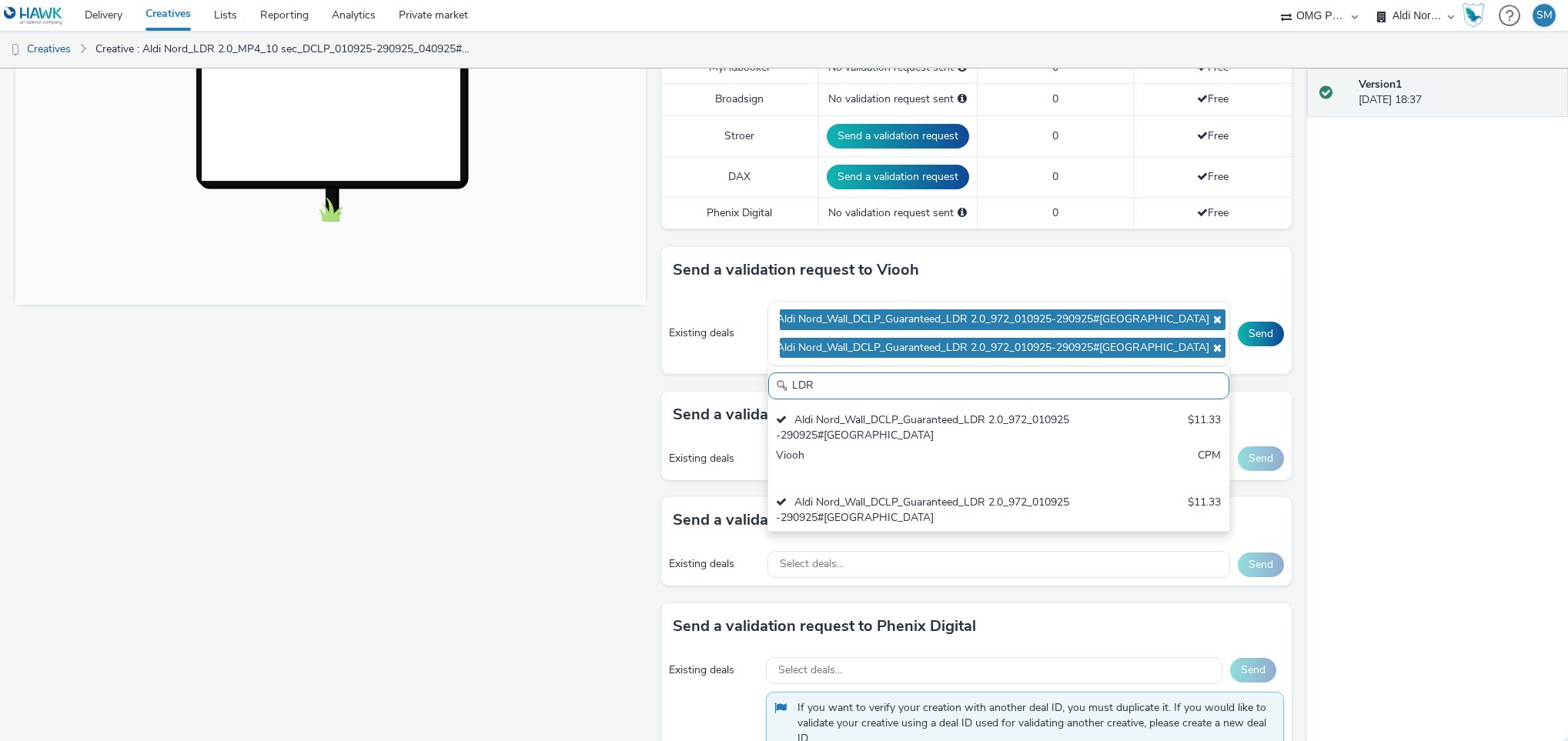
scroll to position [10, 0]
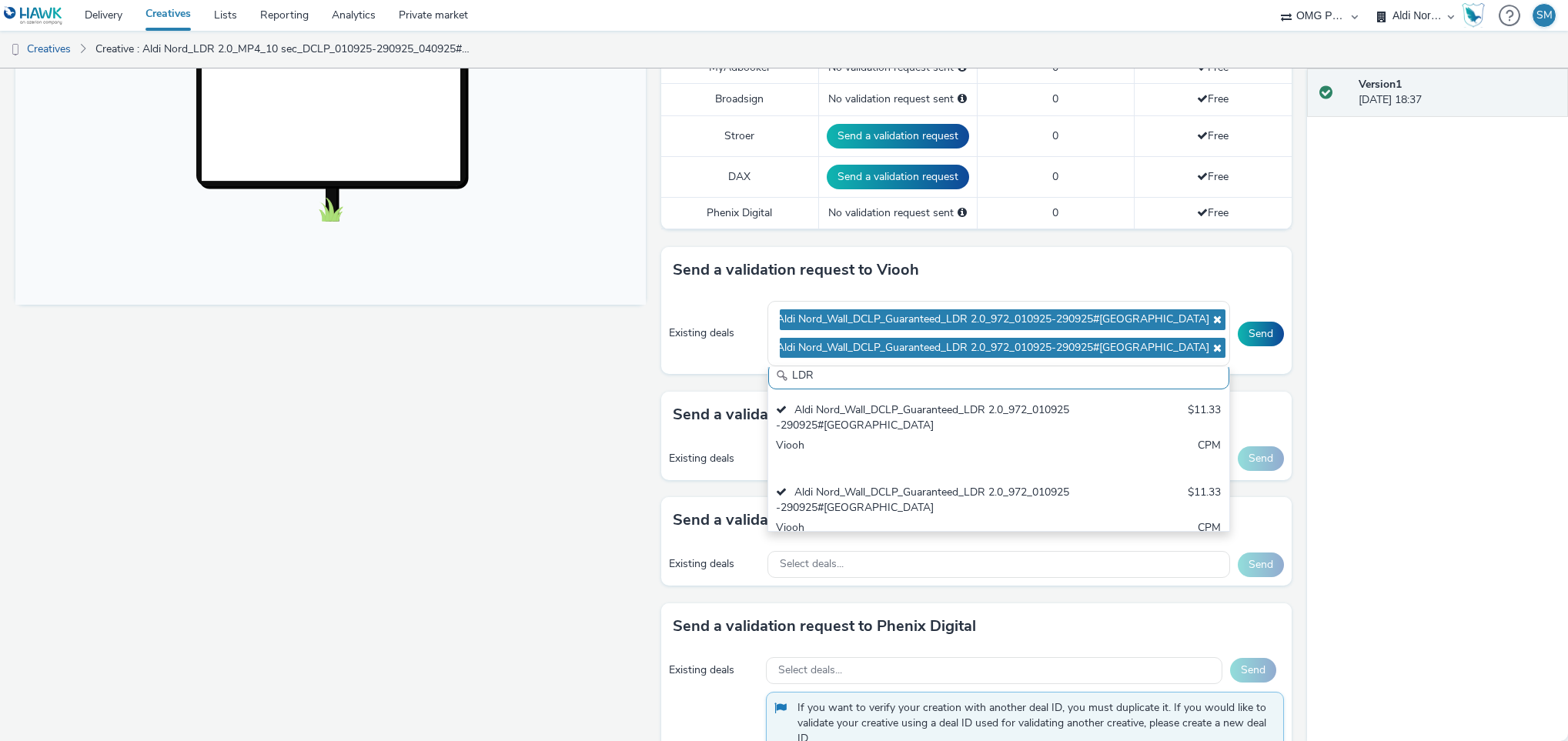
click at [1349, 347] on div "Version 1 12 September 2025, 18:37" at bounding box center [1438, 405] width 262 height 672
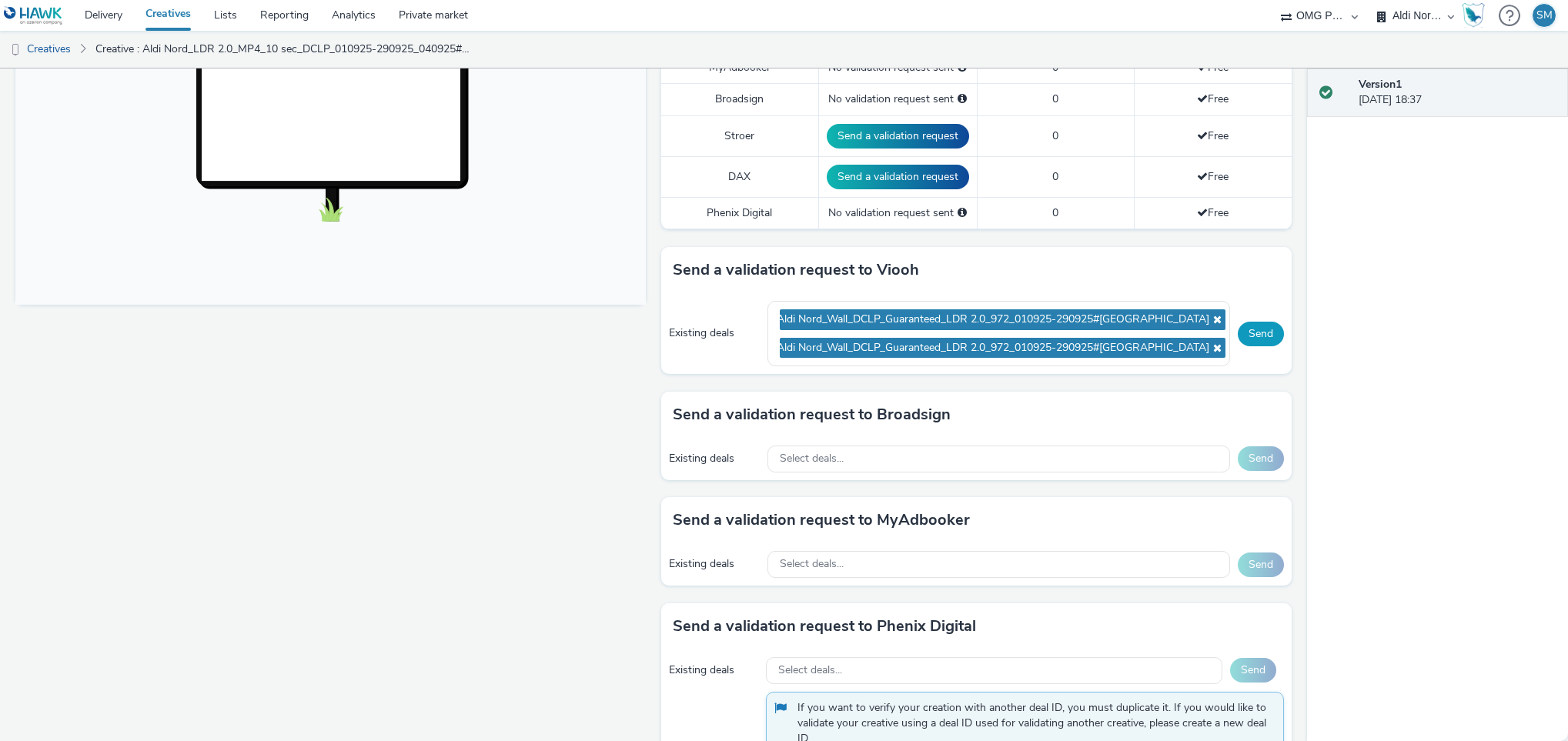
click at [1246, 330] on button "Send" at bounding box center [1261, 334] width 46 height 25
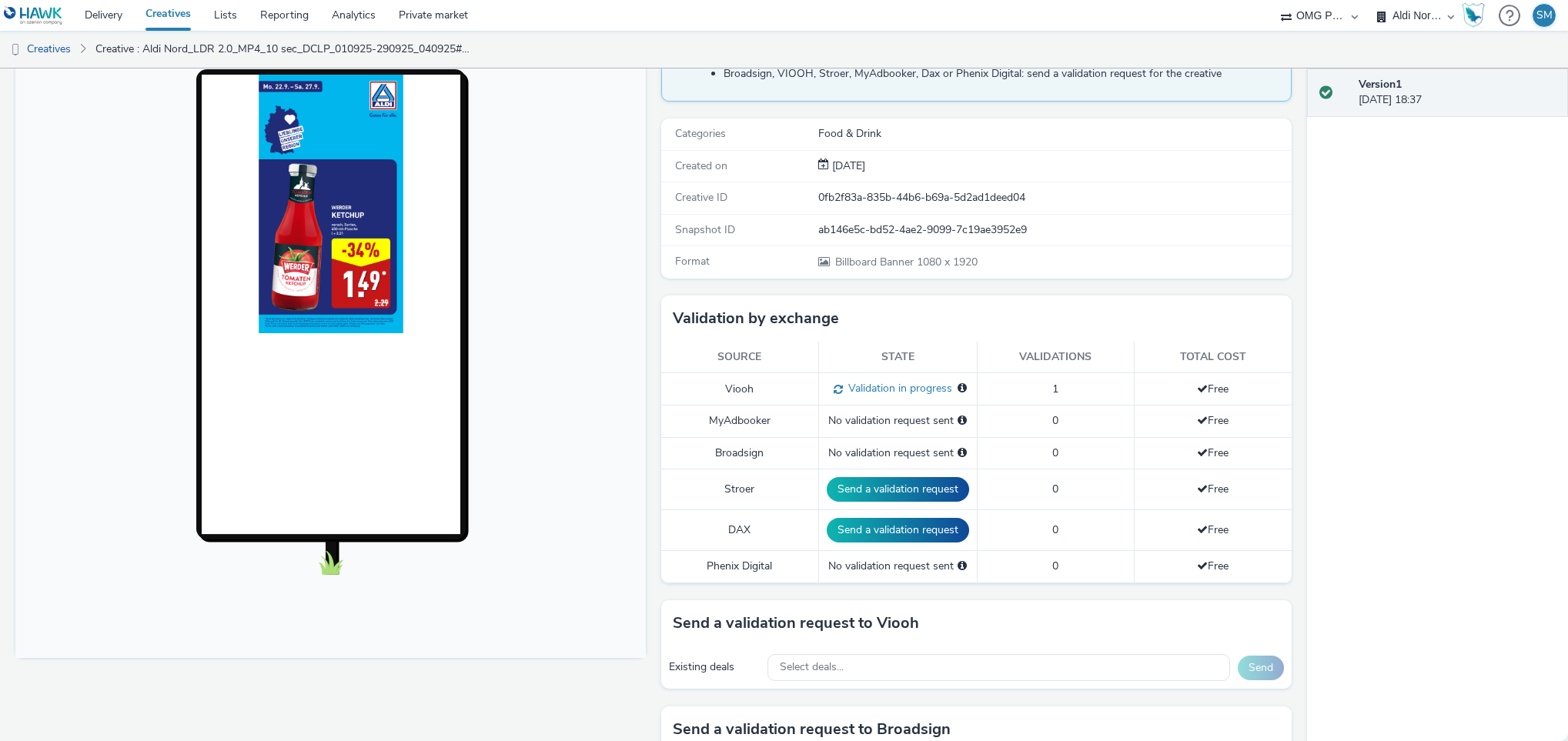
scroll to position [0, 0]
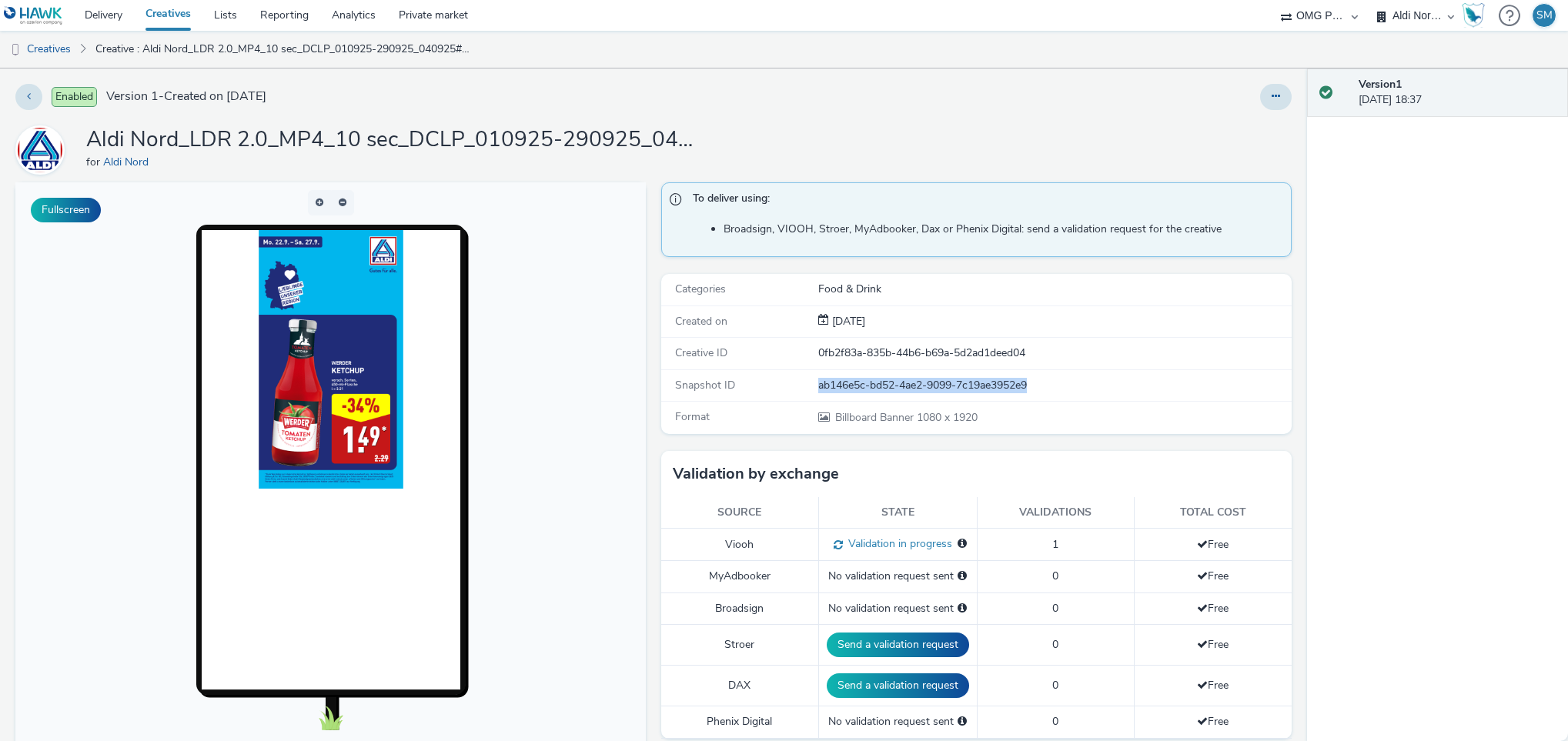
drag, startPoint x: 1023, startPoint y: 388, endPoint x: 783, endPoint y: 390, distance: 240.0
click at [783, 390] on div "Snapshot ID ab146e5c-bd52-4ae2-9099-7c19ae3952e9" at bounding box center [976, 386] width 630 height 32
copy div "ab146e5c-bd52-4ae2-9099-7c19ae3952e9"
click at [578, 374] on body at bounding box center [331, 497] width 630 height 631
click at [39, 52] on link "Creatives" at bounding box center [39, 49] width 79 height 37
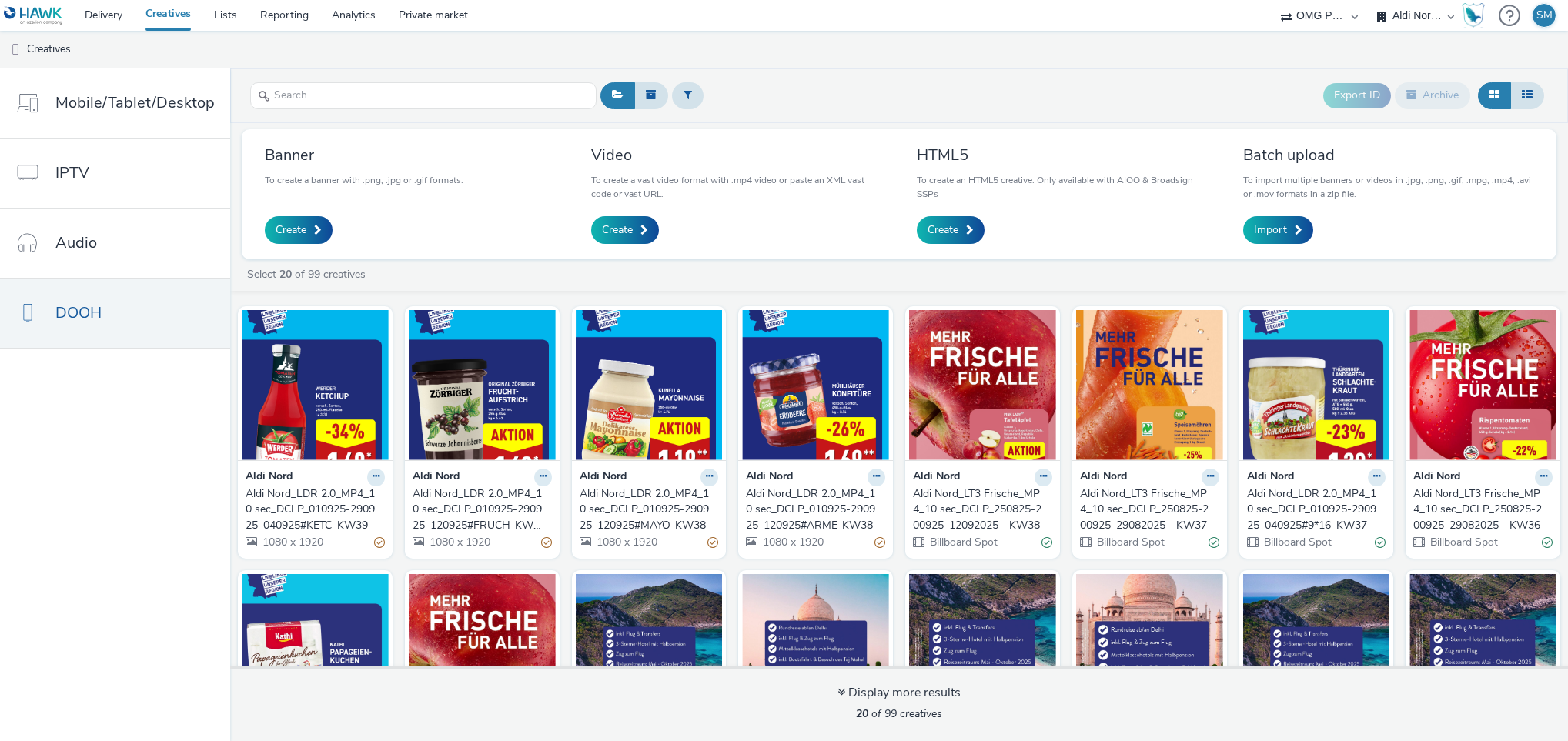
click at [539, 514] on div "Aldi Nord_LDR 2.0_MP4_10 sec_DCLP_010925-290925_120925#FRUCH-KW39" at bounding box center [479, 510] width 133 height 47
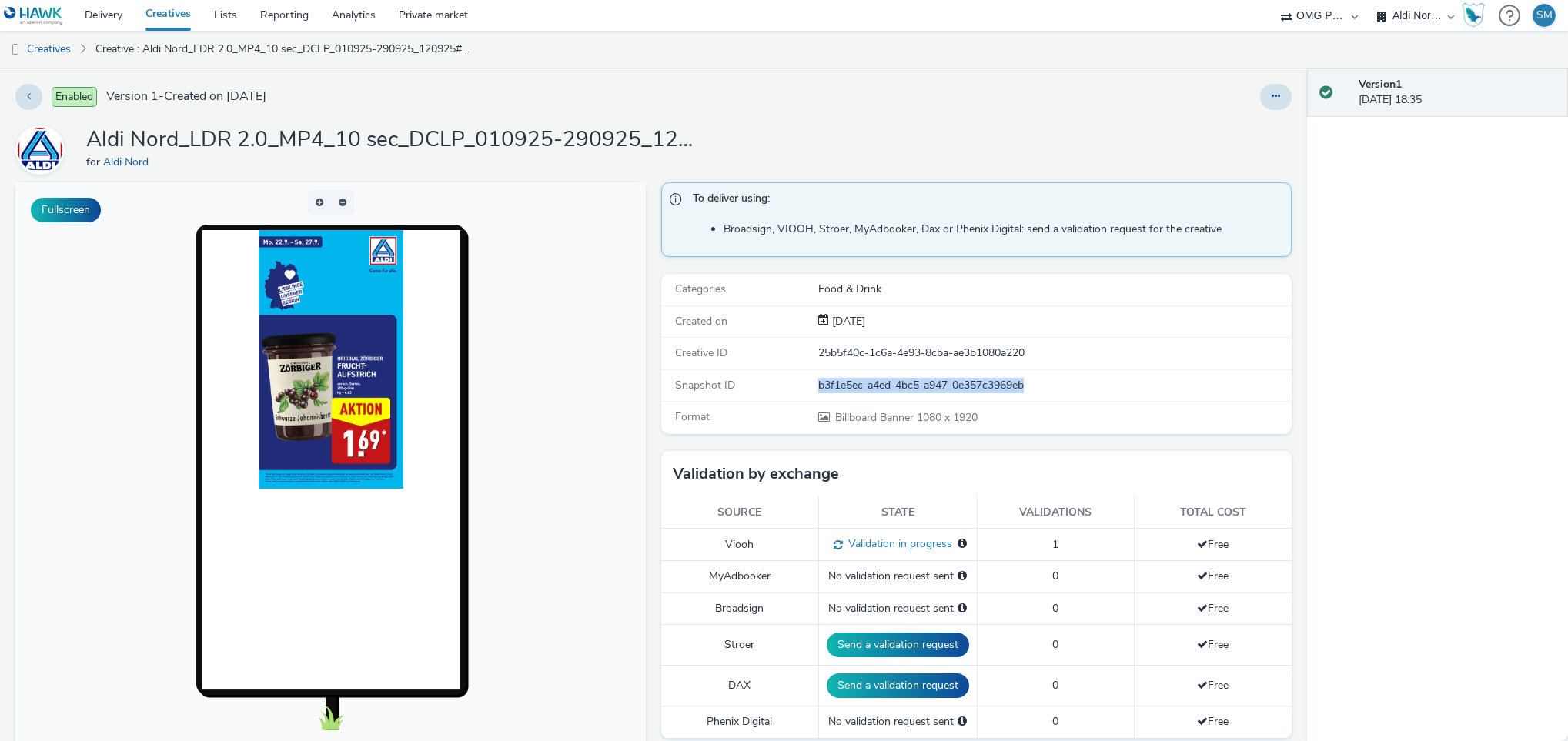
drag, startPoint x: 1019, startPoint y: 384, endPoint x: 787, endPoint y: 390, distance: 232.1
click at [787, 390] on div "Snapshot ID b3f1e5ec-a4ed-4bc5-a947-0e357c3969eb" at bounding box center [976, 386] width 630 height 32
copy div "b3f1e5ec-a4ed-4bc5-a947-0e357c3969eb"
click at [63, 47] on link "Creatives" at bounding box center [39, 49] width 79 height 37
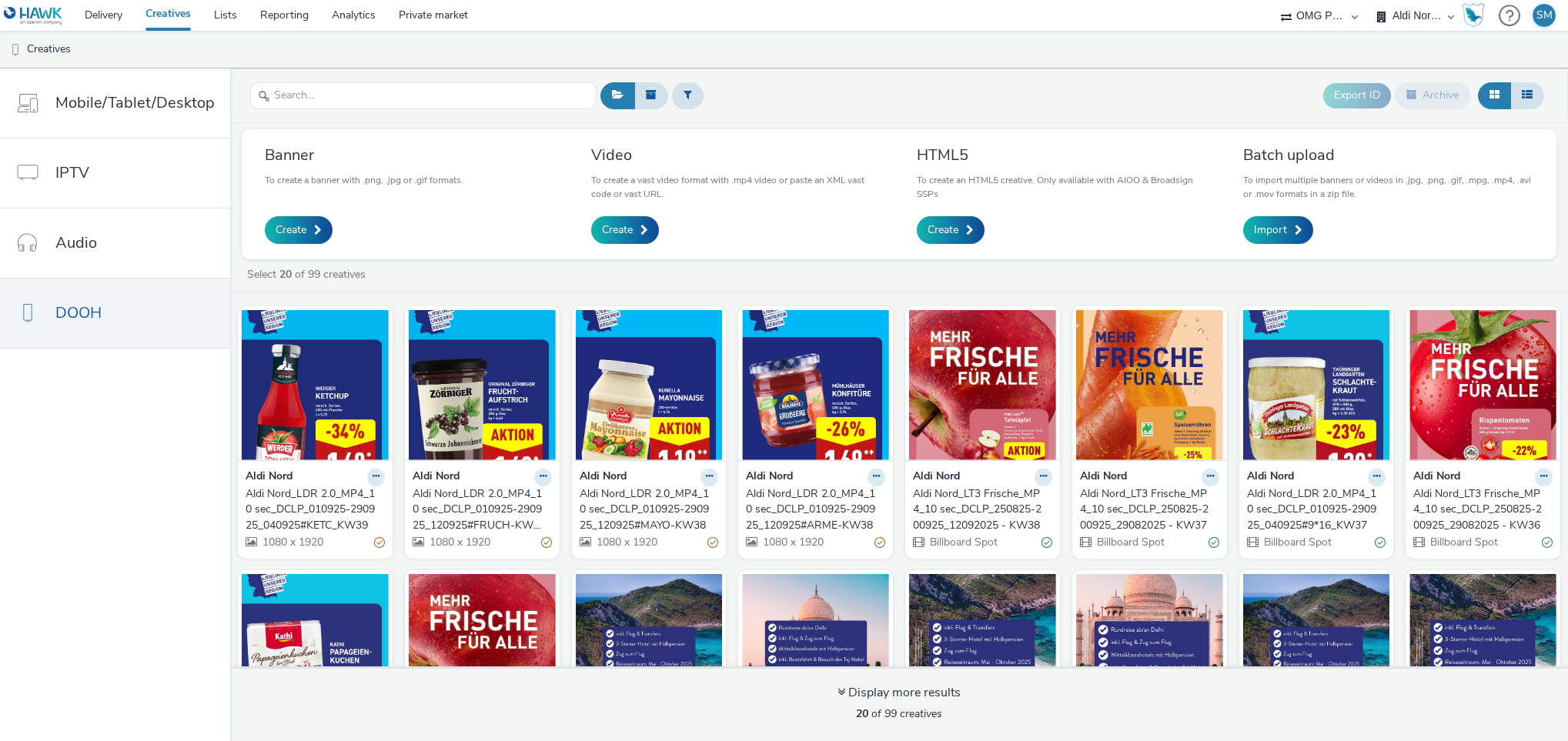
scroll to position [38, 0]
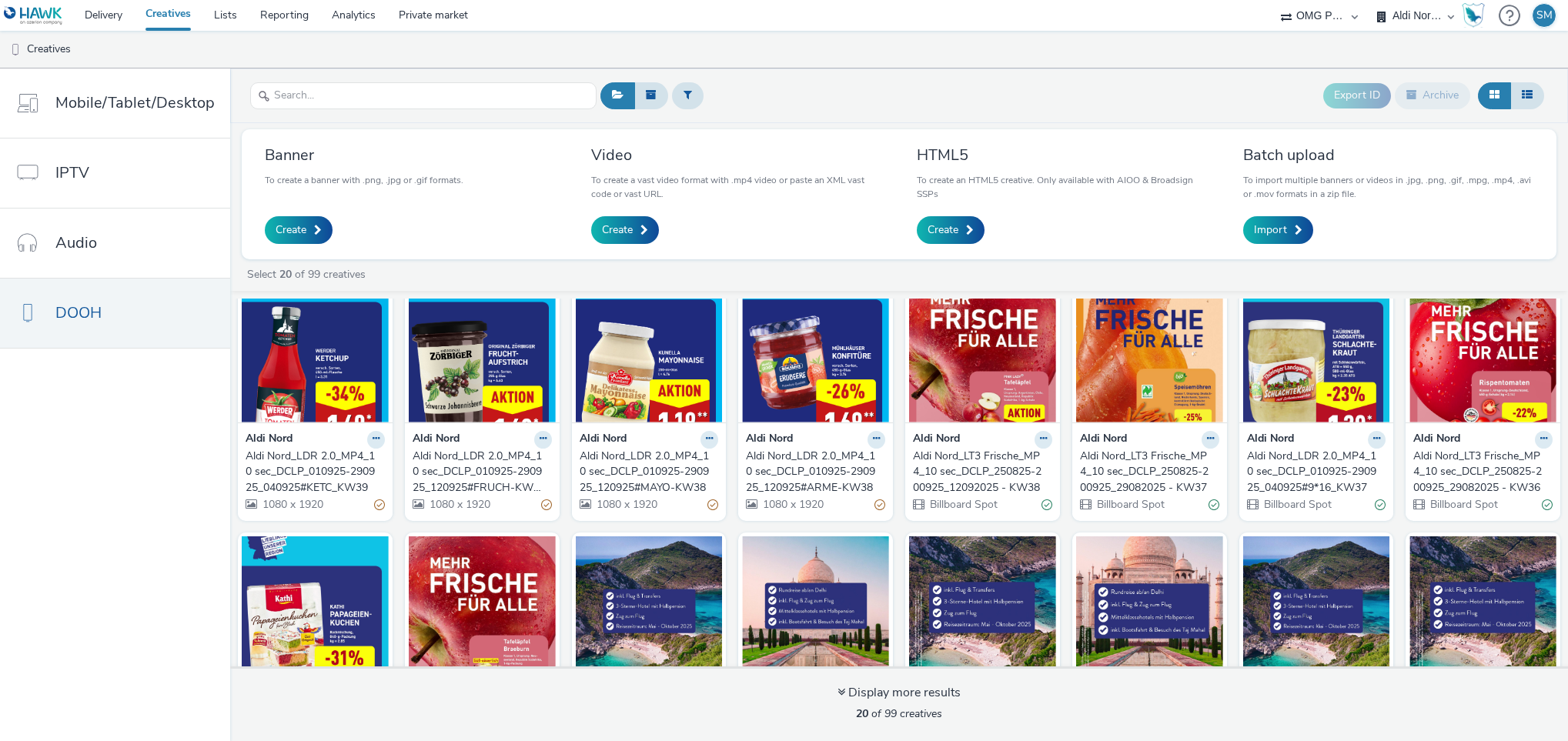
click at [703, 469] on div "Aldi Nord_LDR 2.0_MP4_10 sec_DCLP_010925-290925_120925#MAYO-KW38" at bounding box center [646, 471] width 133 height 47
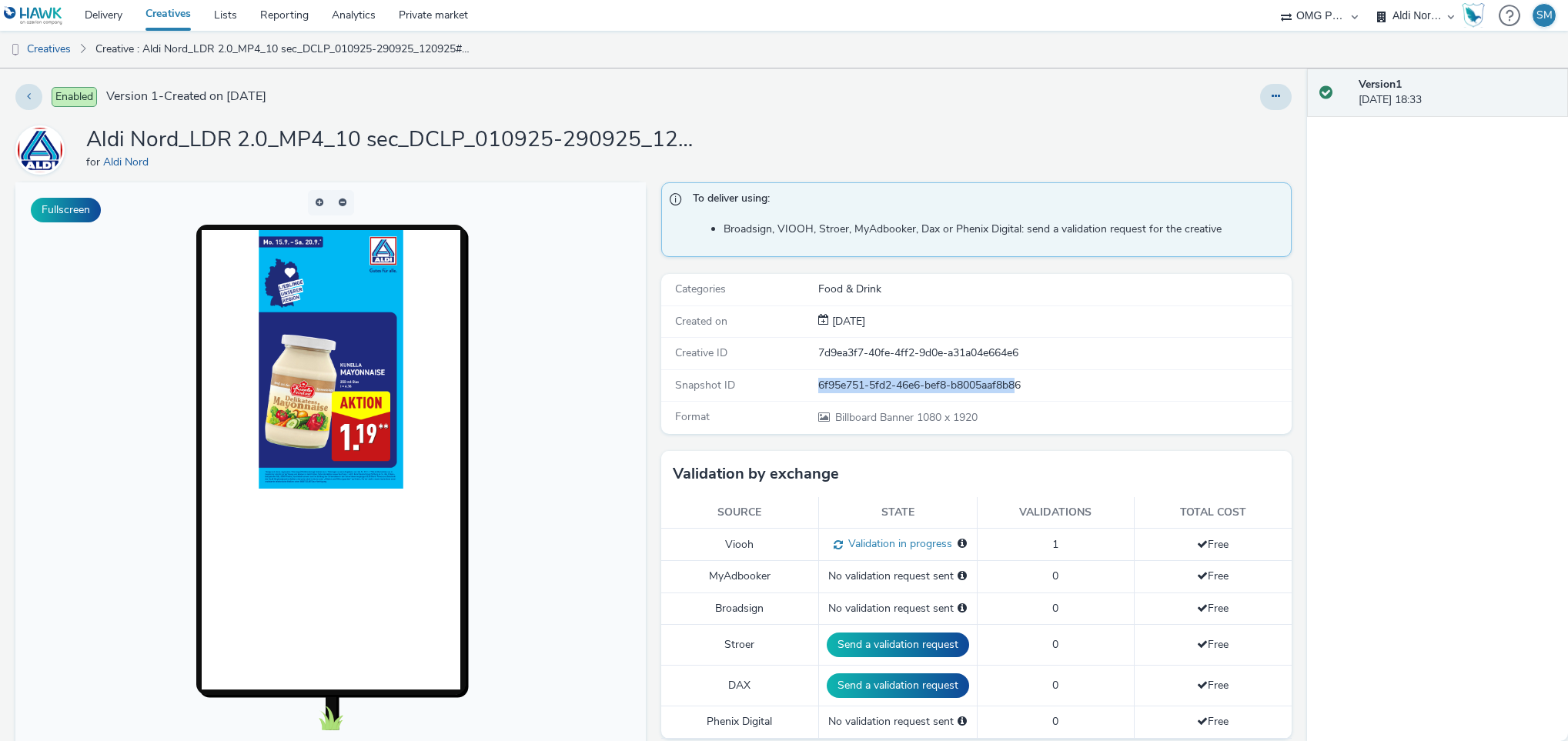
drag, startPoint x: 1012, startPoint y: 386, endPoint x: 782, endPoint y: 382, distance: 230.0
click at [782, 382] on div "Snapshot ID 6f95e751-5fd2-46e6-bef8-b8005aaf8b86" at bounding box center [976, 386] width 630 height 32
click at [1100, 393] on div "6f95e751-5fd2-46e6-bef8-b8005aaf8b86" at bounding box center [1054, 385] width 471 height 16
drag, startPoint x: 1014, startPoint y: 388, endPoint x: 770, endPoint y: 390, distance: 244.0
click at [770, 390] on div "Snapshot ID 6f95e751-5fd2-46e6-bef8-b8005aaf8b86" at bounding box center [976, 386] width 630 height 32
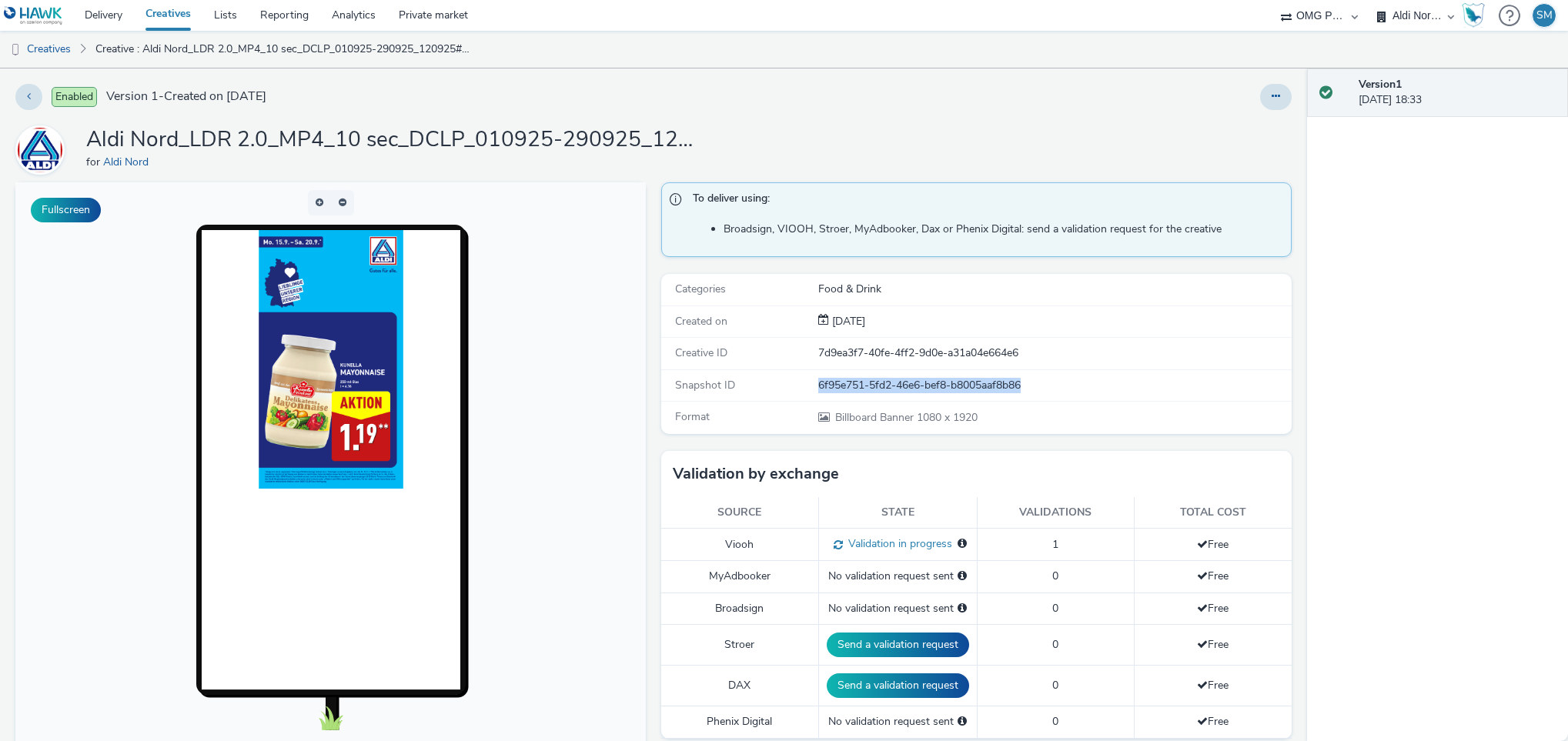
copy div "6f95e751-5fd2-46e6-bef8-b8005aaf8b86"
click at [1393, 390] on div "Version 1 12 September 2025, 18:33" at bounding box center [1438, 405] width 262 height 672
click at [58, 51] on link "Creatives" at bounding box center [39, 49] width 79 height 37
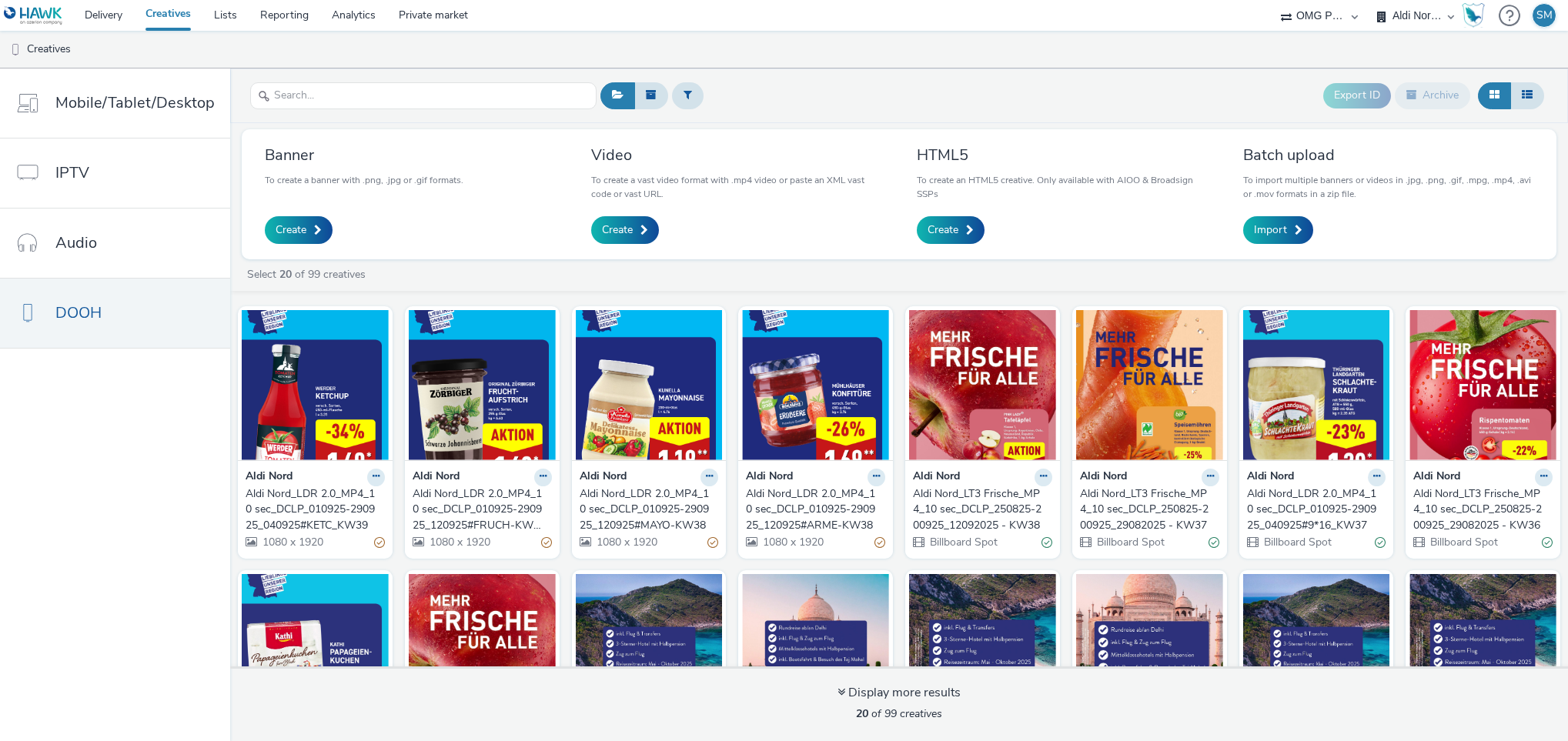
click at [879, 505] on div "Aldi Nord_LDR 2.0_MP4_10 sec_DCLP_010925-290925_120925#ARME-KW38" at bounding box center [813, 510] width 133 height 47
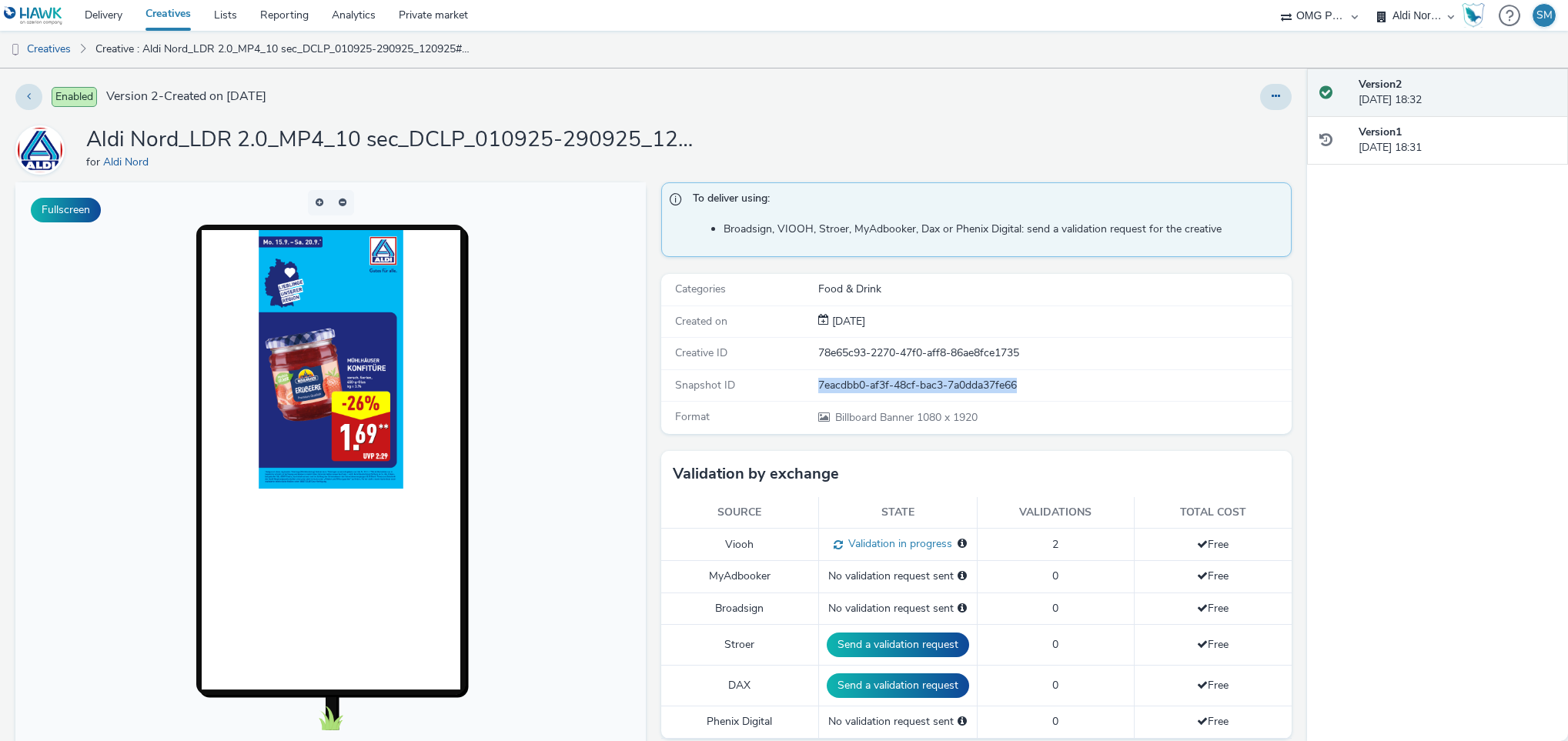
drag, startPoint x: 1007, startPoint y: 383, endPoint x: 783, endPoint y: 388, distance: 224.1
click at [783, 388] on div "Snapshot ID 7eacdbb0-af3f-48cf-bac3-7a0dda37fe66" at bounding box center [976, 386] width 630 height 32
copy div "7eacdbb0-af3f-48cf-bac3-7a0dda37fe66"
click at [654, 447] on div "To deliver using: Broadsign, VIOOH, Stroer, MyAdbooker, Dax or Phenix Digital: …" at bounding box center [973, 725] width 638 height 1085
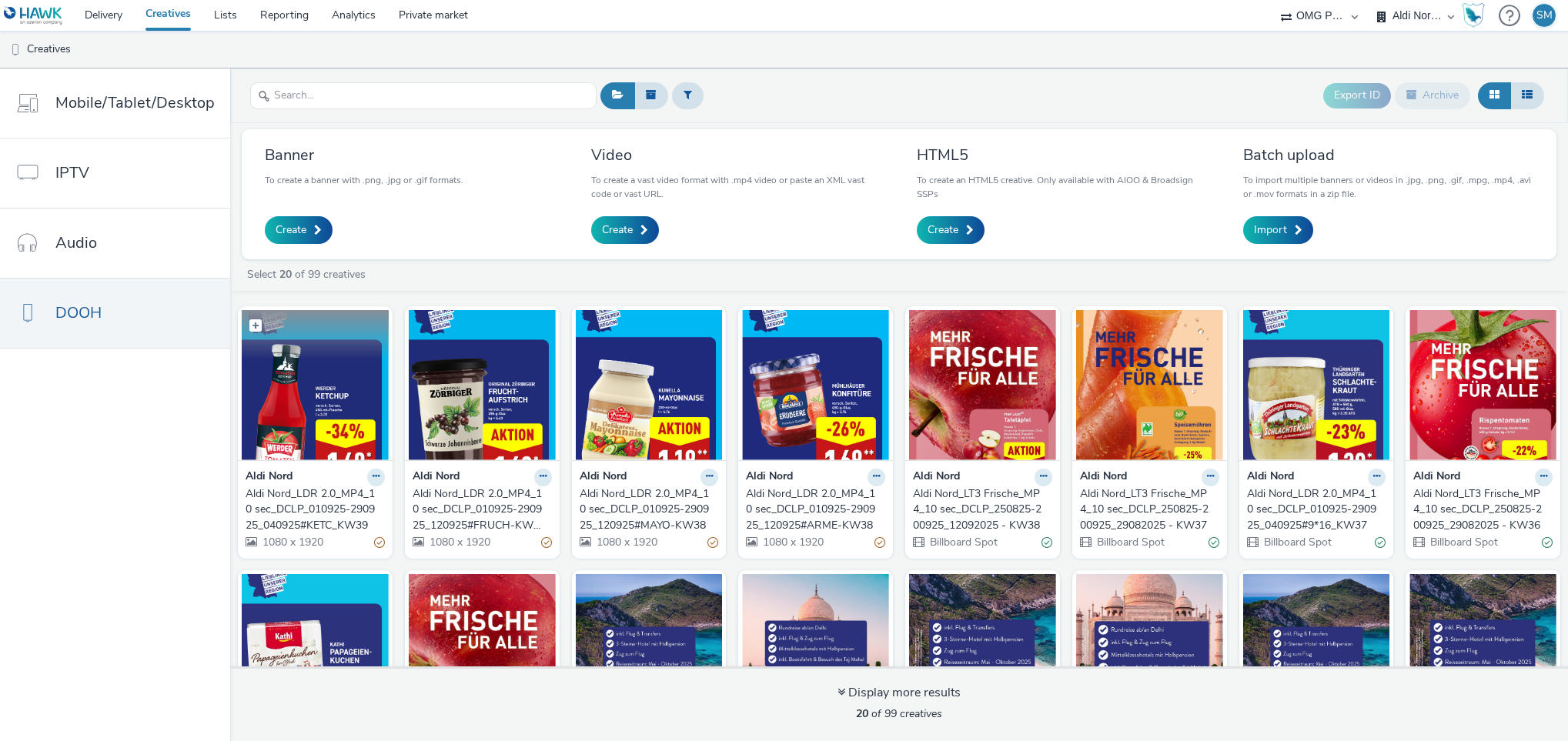
click at [310, 437] on img at bounding box center [315, 384] width 147 height 150
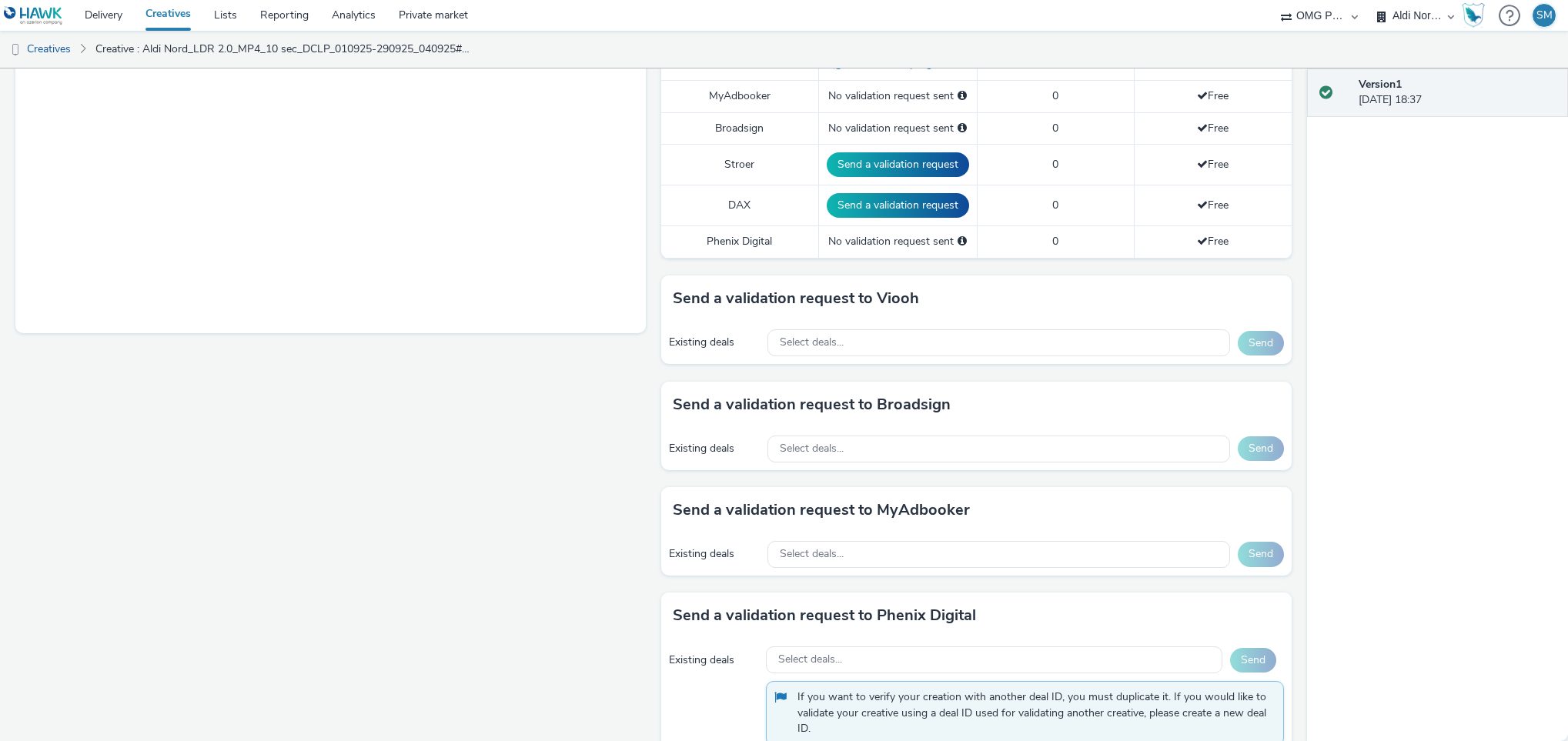
scroll to position [483, 0]
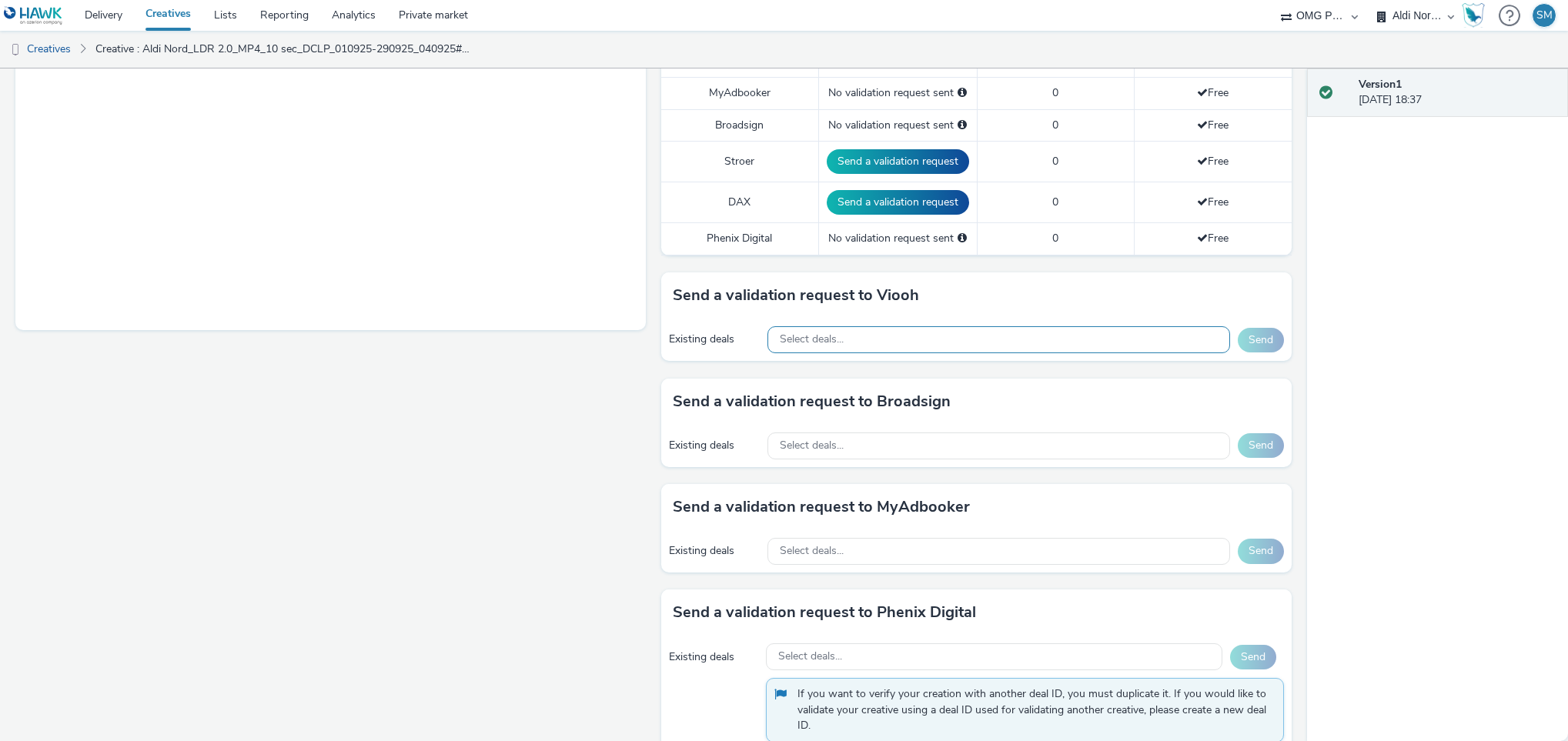
click at [1160, 344] on div "Select deals..." at bounding box center [998, 339] width 462 height 27
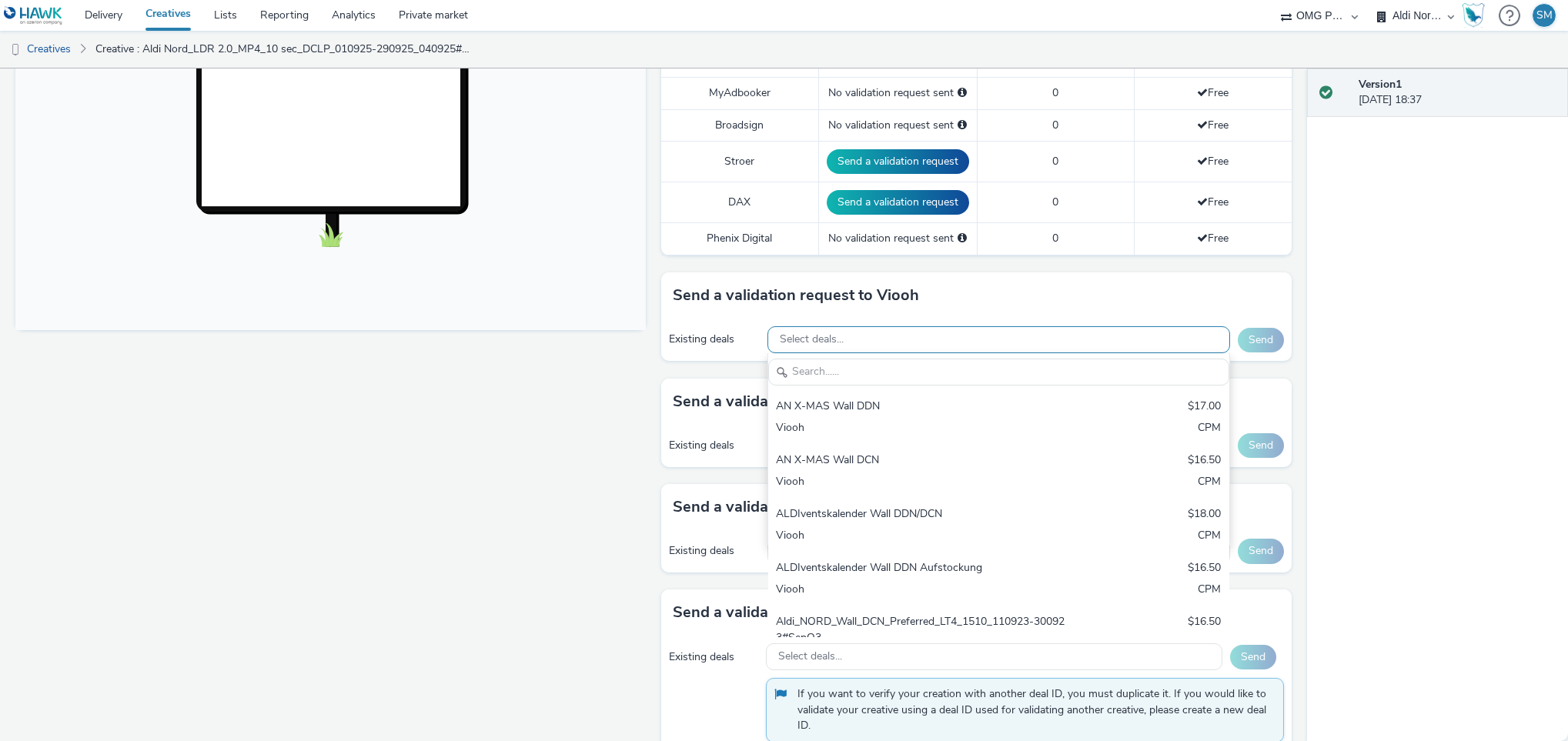
scroll to position [0, 0]
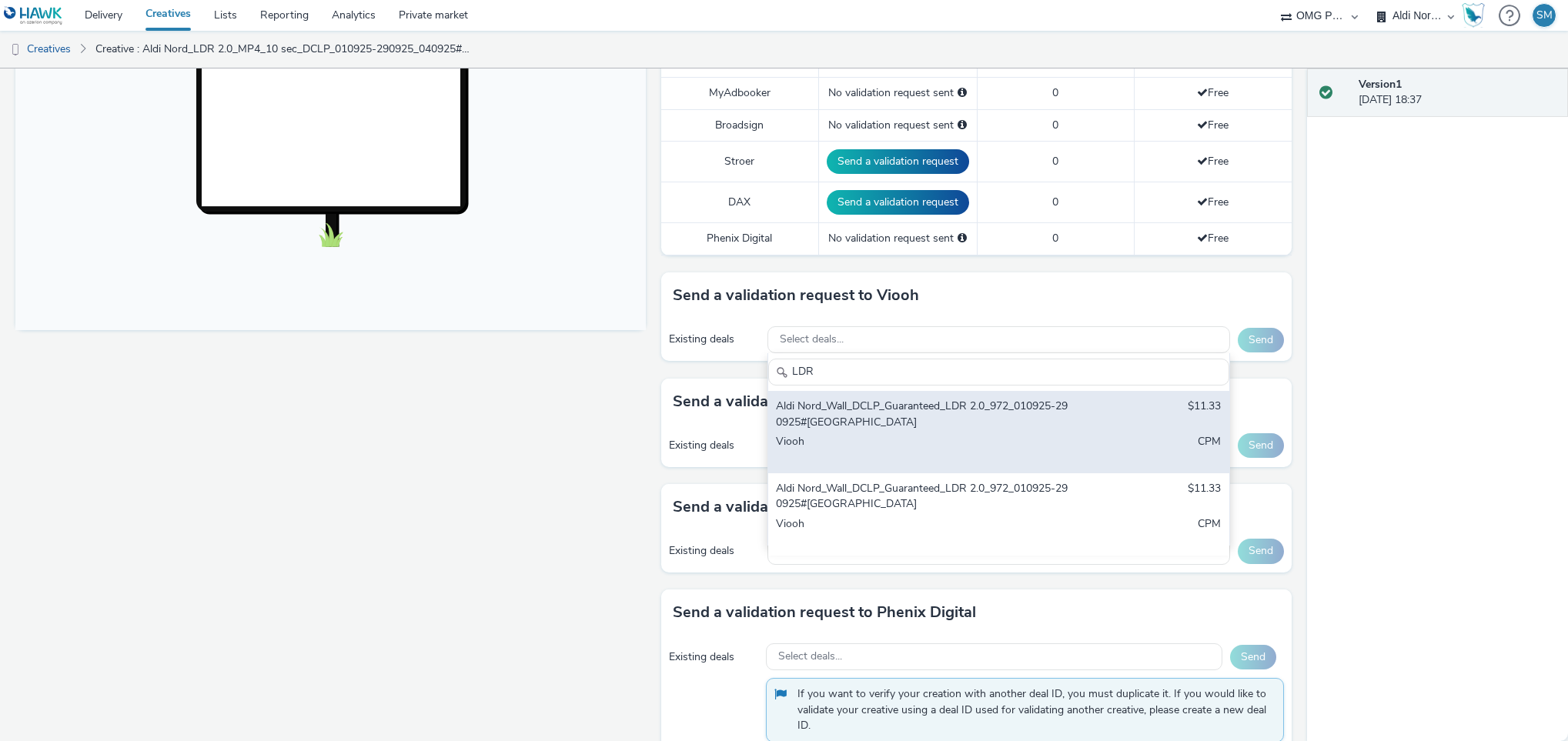
type input "LDR"
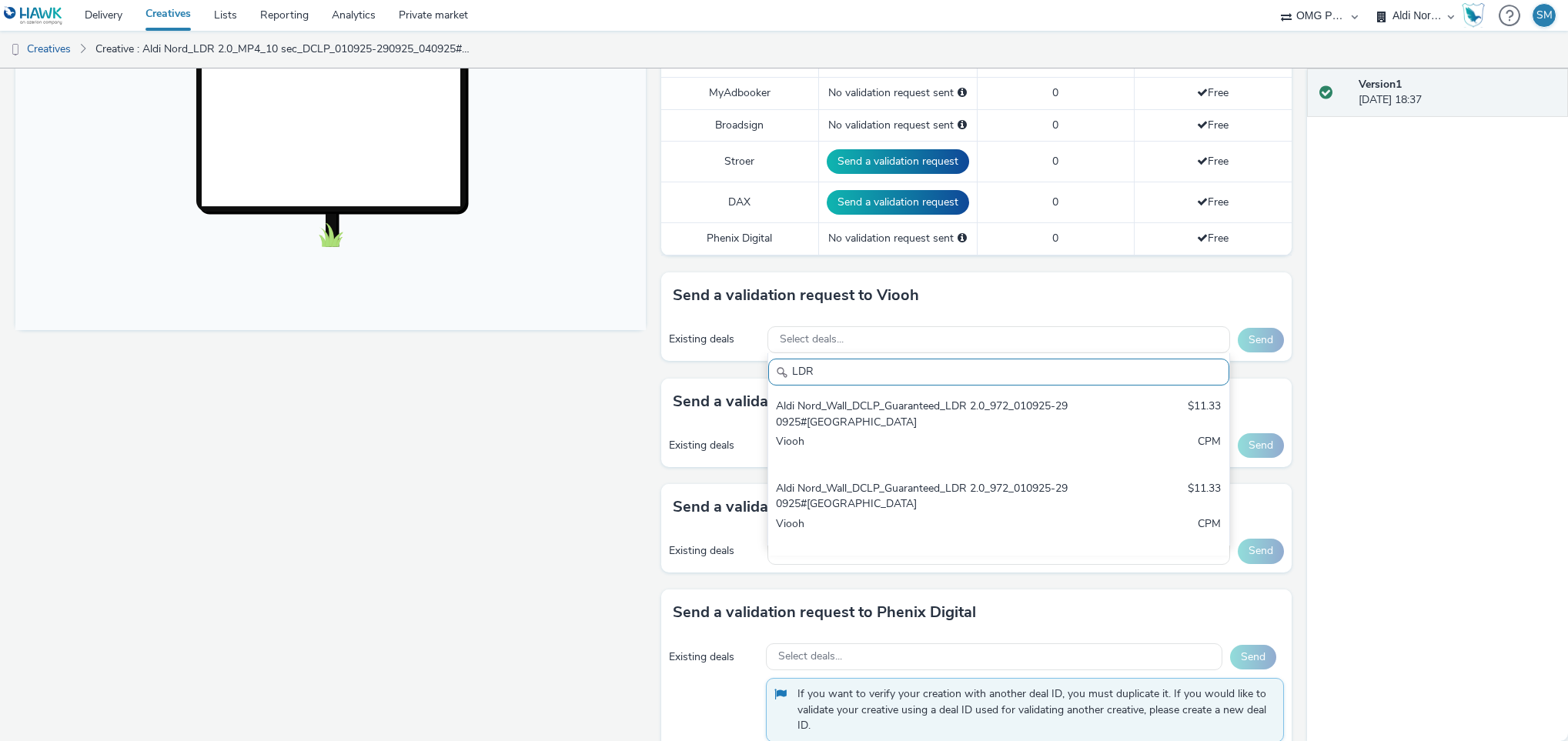
scroll to position [10, 0]
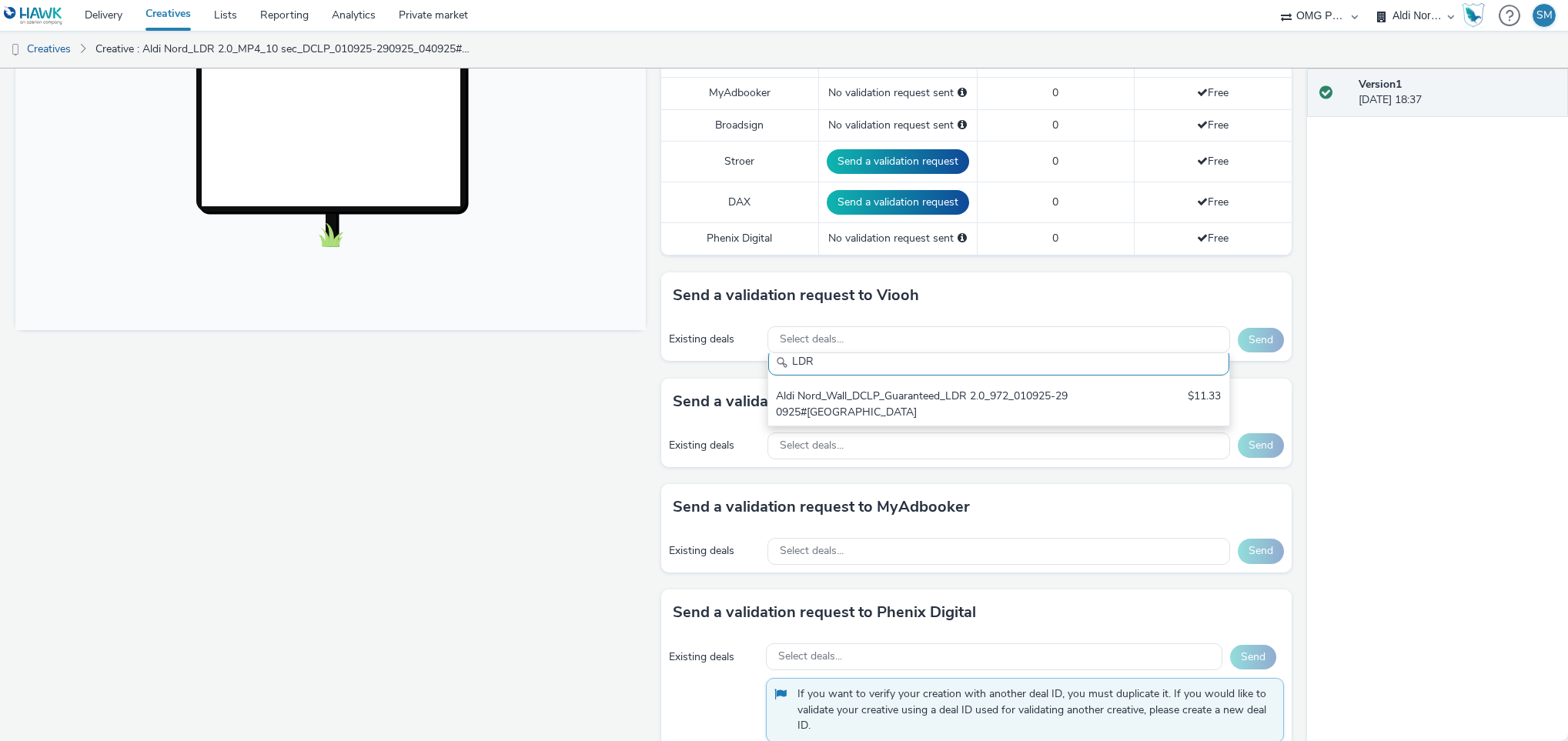
drag, startPoint x: 1001, startPoint y: 419, endPoint x: 1571, endPoint y: 375, distance: 571.7
click at [1567, 375] on html "Delivery Creatives Lists Reporting Analytics Private market OMG Programmatic A.…" at bounding box center [784, 370] width 1568 height 741
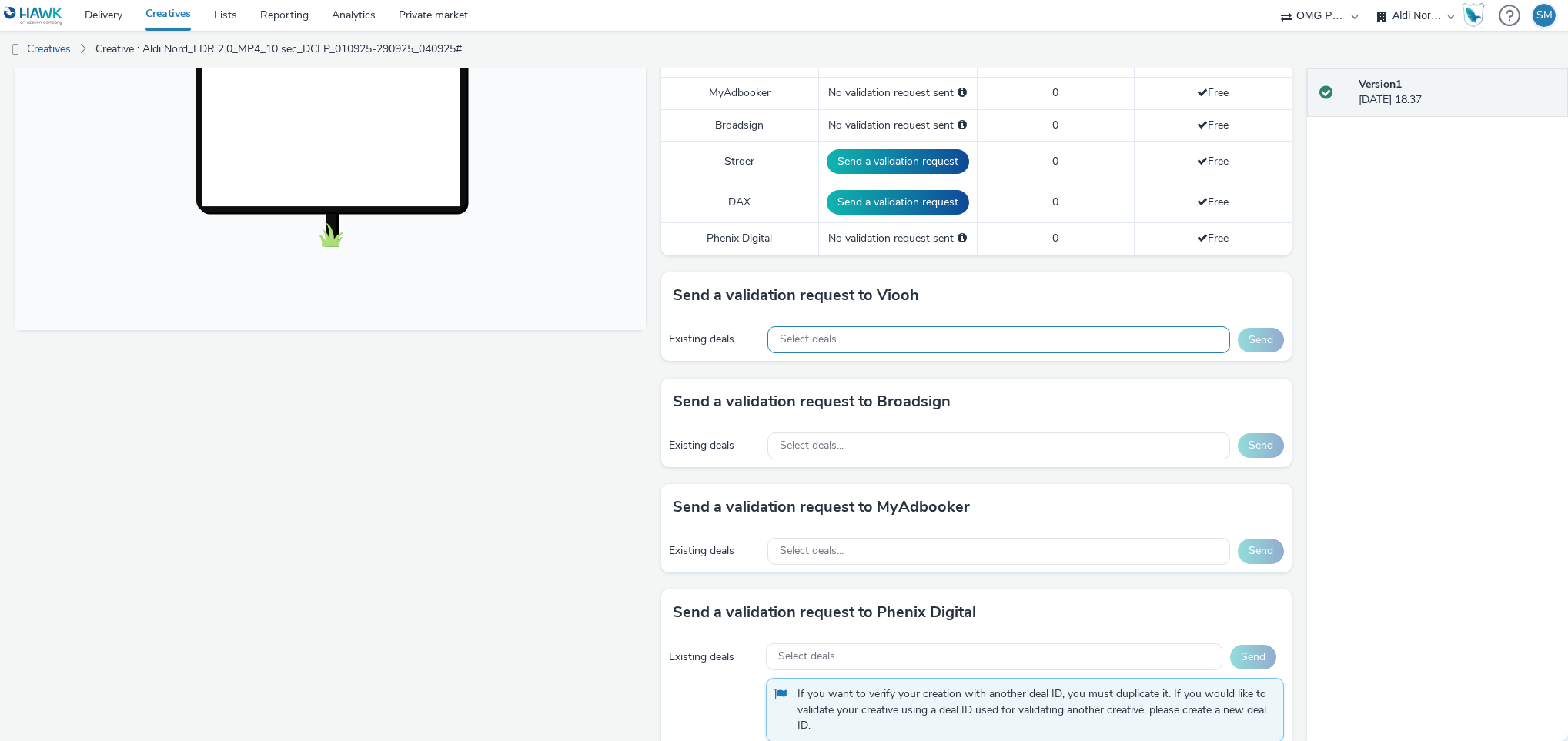
click at [980, 346] on div "Select deals..." at bounding box center [998, 339] width 462 height 27
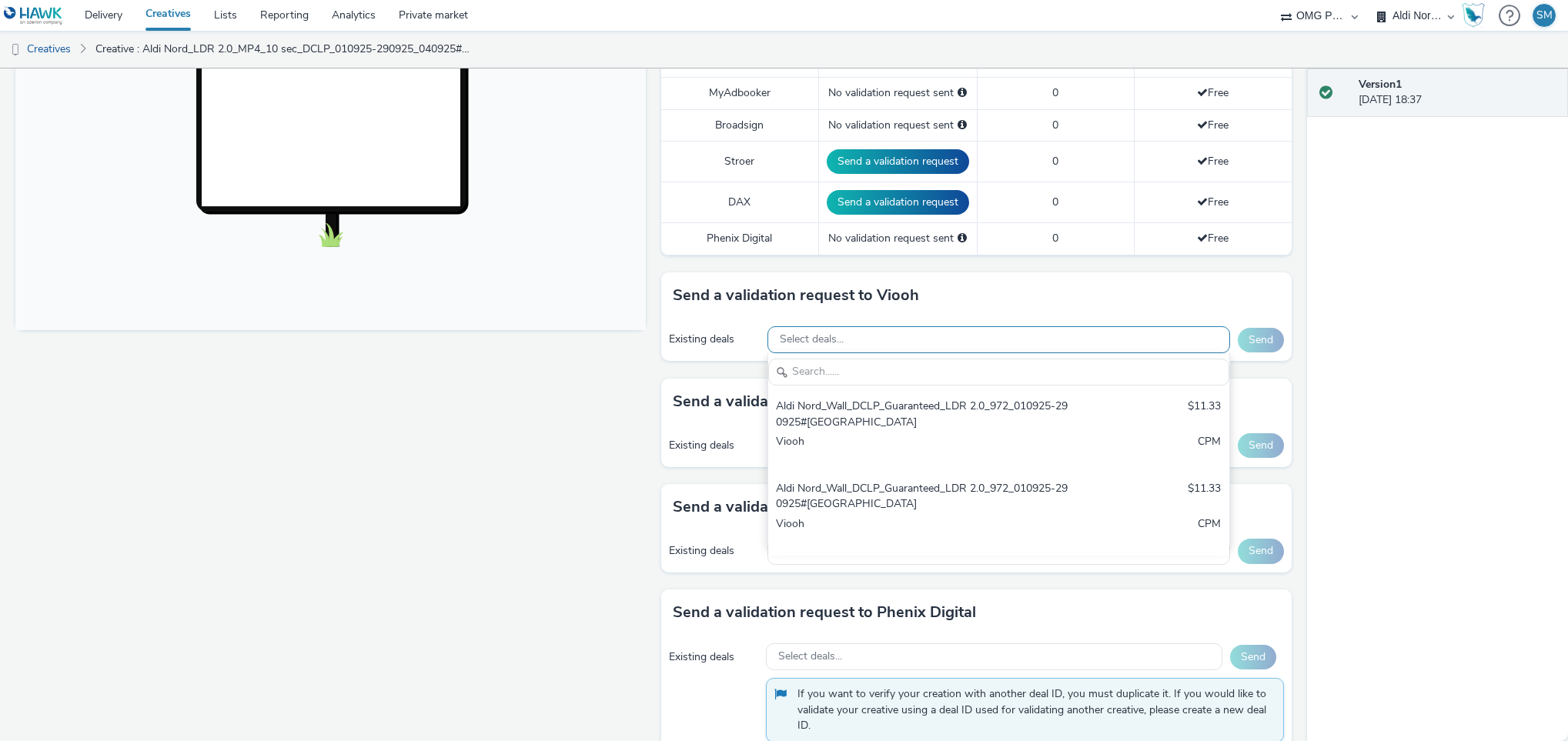
scroll to position [0, 0]
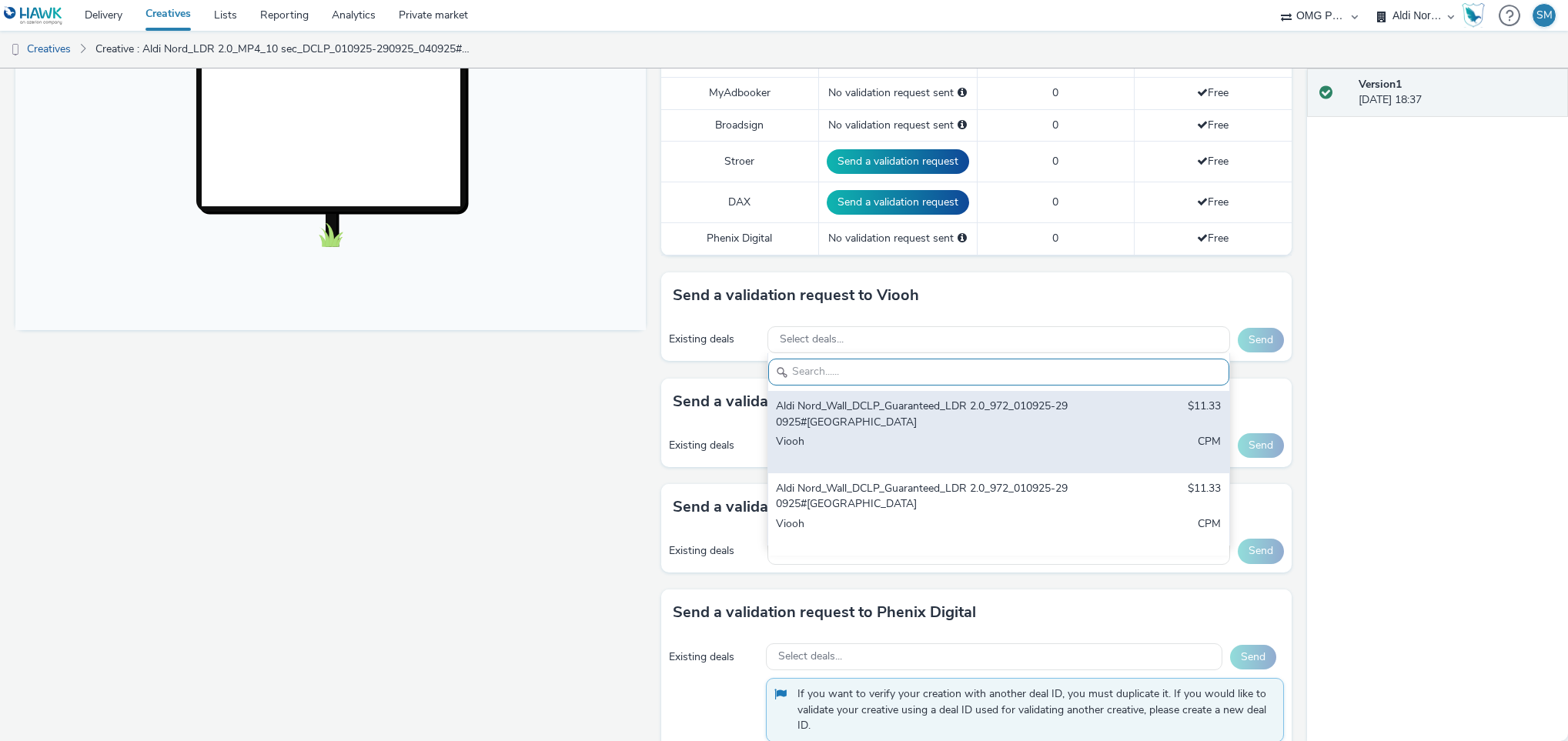
click at [804, 430] on div "Aldi Nord_Wall_DCLP_Guaranteed_LDR 2.0_972_010925-290925#Berlin" at bounding box center [922, 414] width 294 height 32
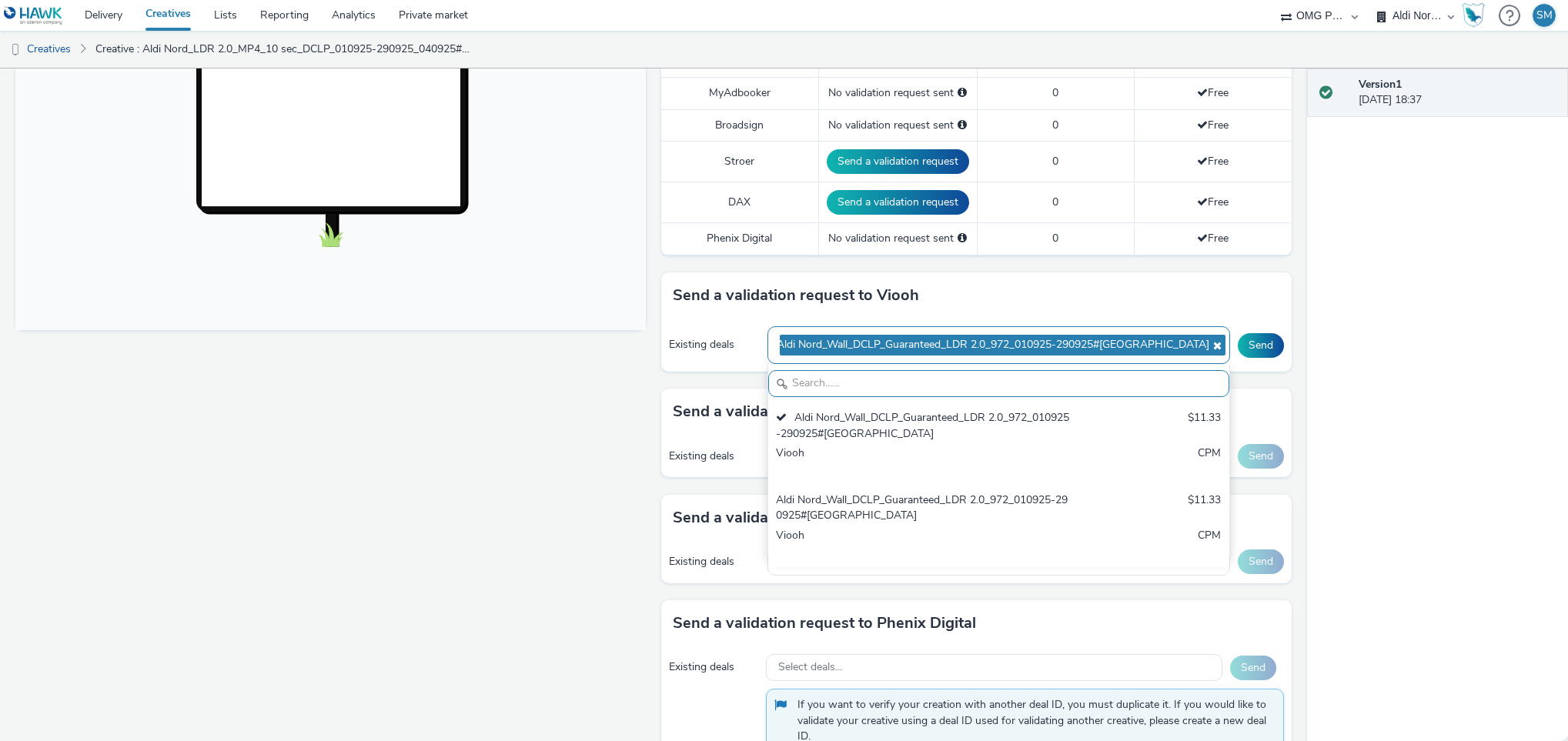
click at [1210, 349] on icon at bounding box center [1215, 345] width 12 height 11
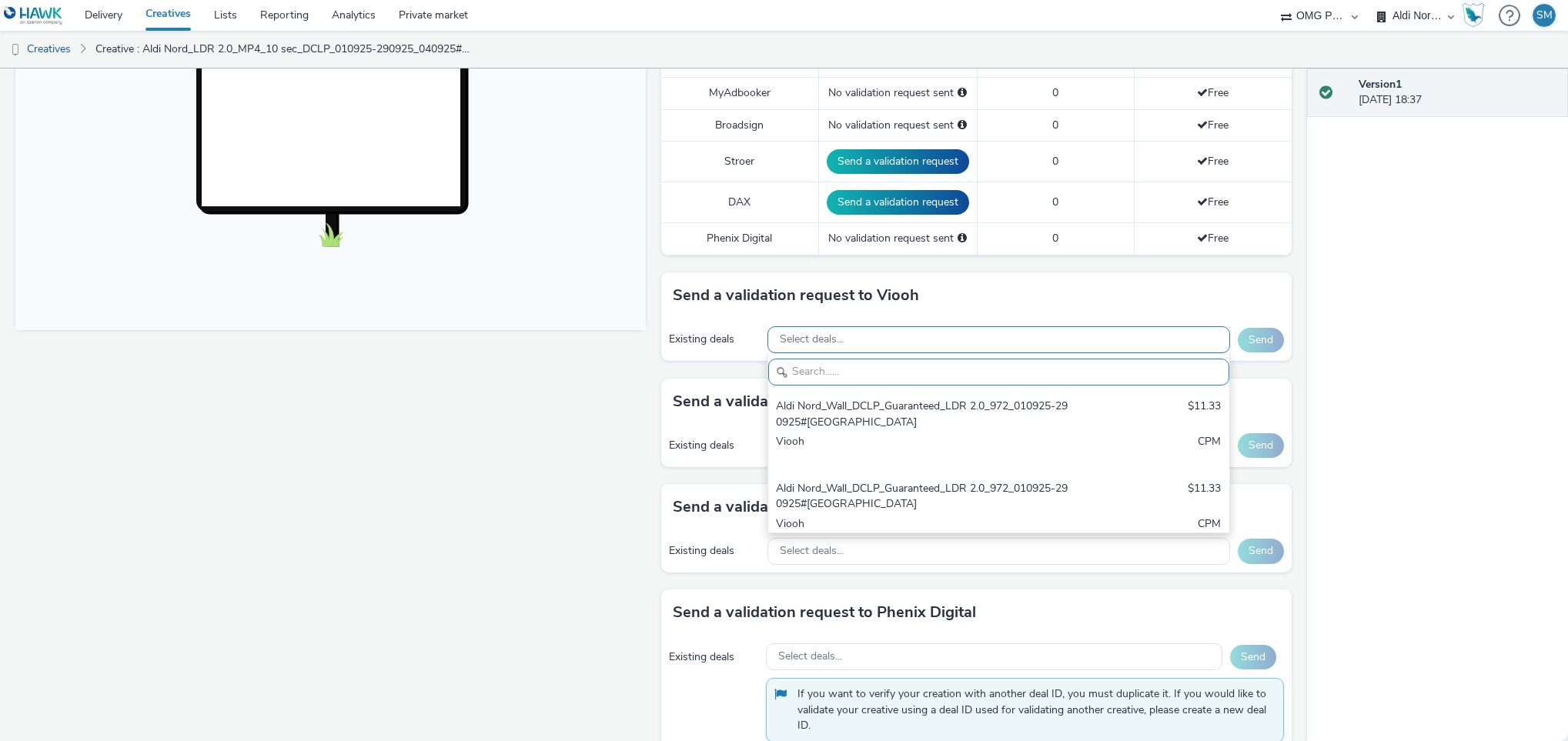
click at [507, 483] on div "Fullscreen" at bounding box center [335, 241] width 638 height 1085
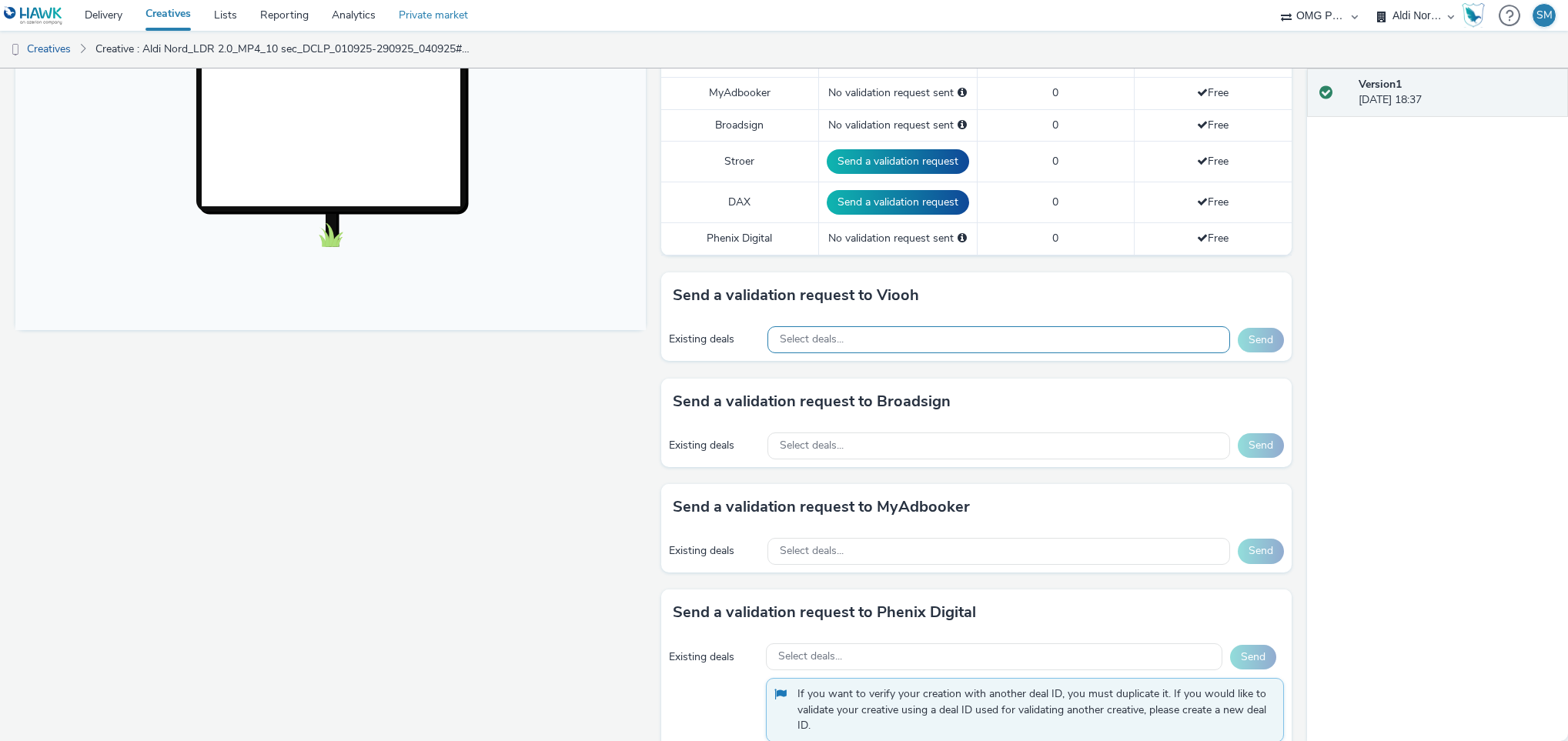
click at [444, 16] on link "Private market" at bounding box center [433, 16] width 92 height 31
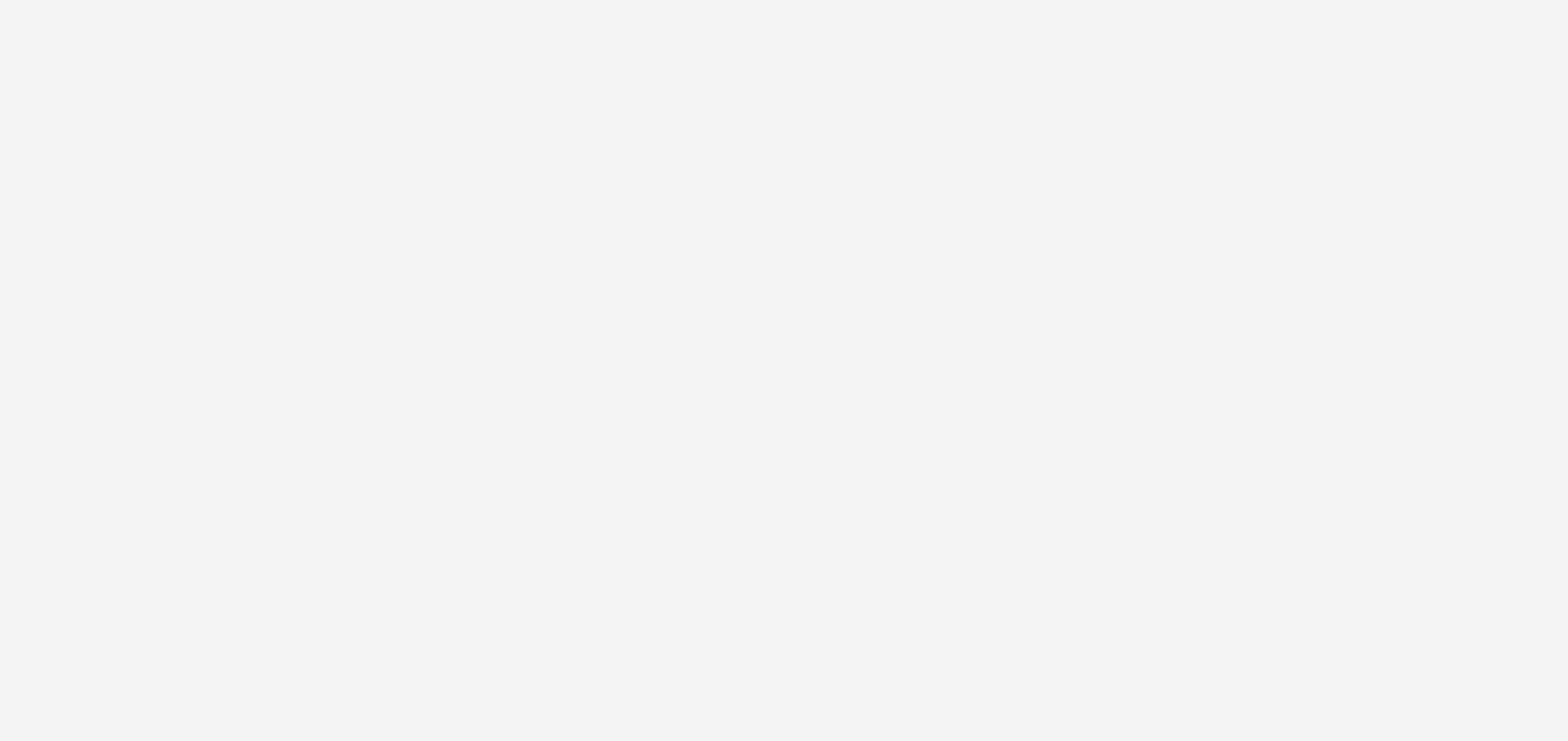
select select "491a0746-e20e-4106-832b-22d0456ef05d"
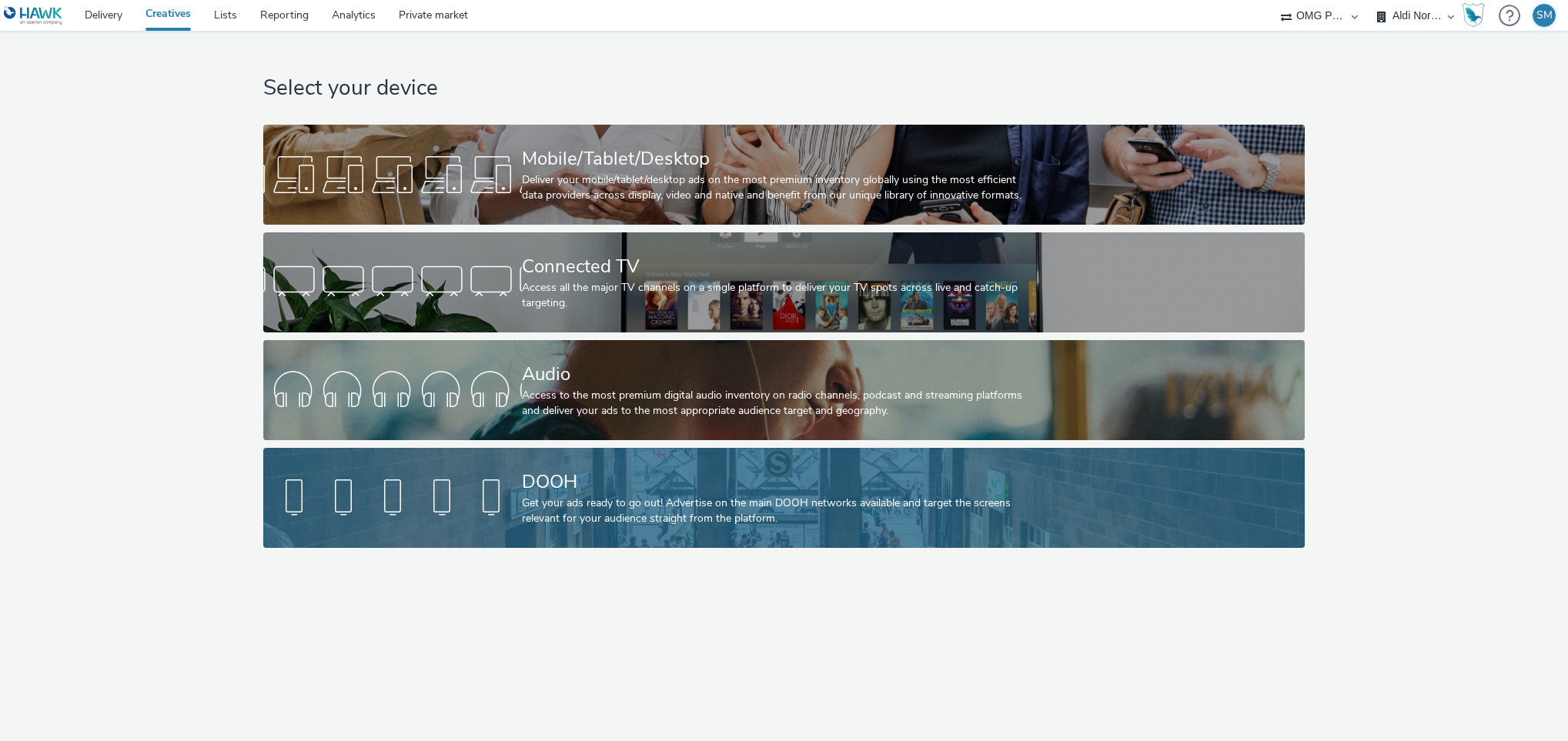
click at [448, 494] on div at bounding box center [393, 498] width 259 height 49
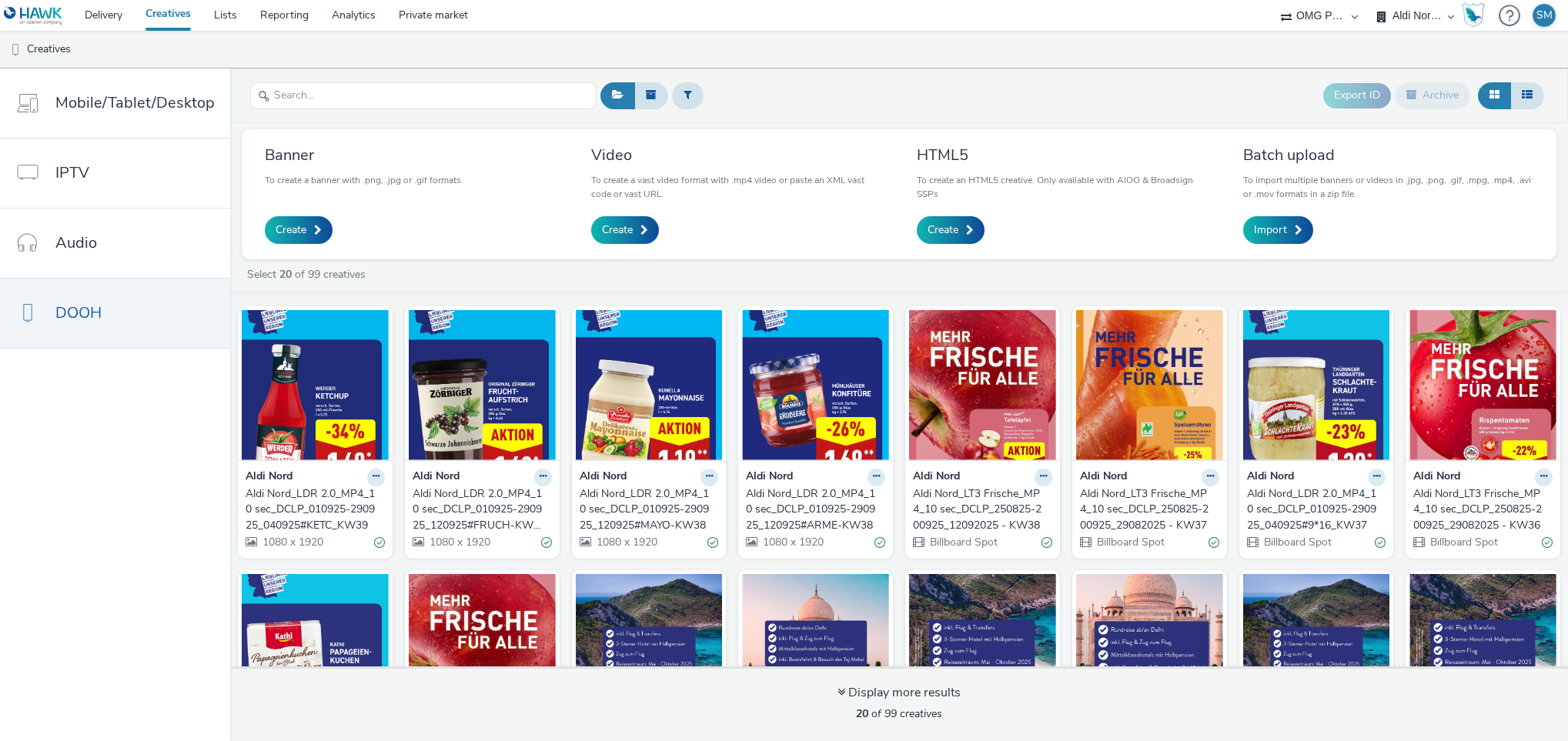
click at [1046, 490] on div "Aldi Nord_LT3 Frische_MP4_10 sec_DCLP_250825-200925_12092025 - KW38" at bounding box center [980, 510] width 133 height 47
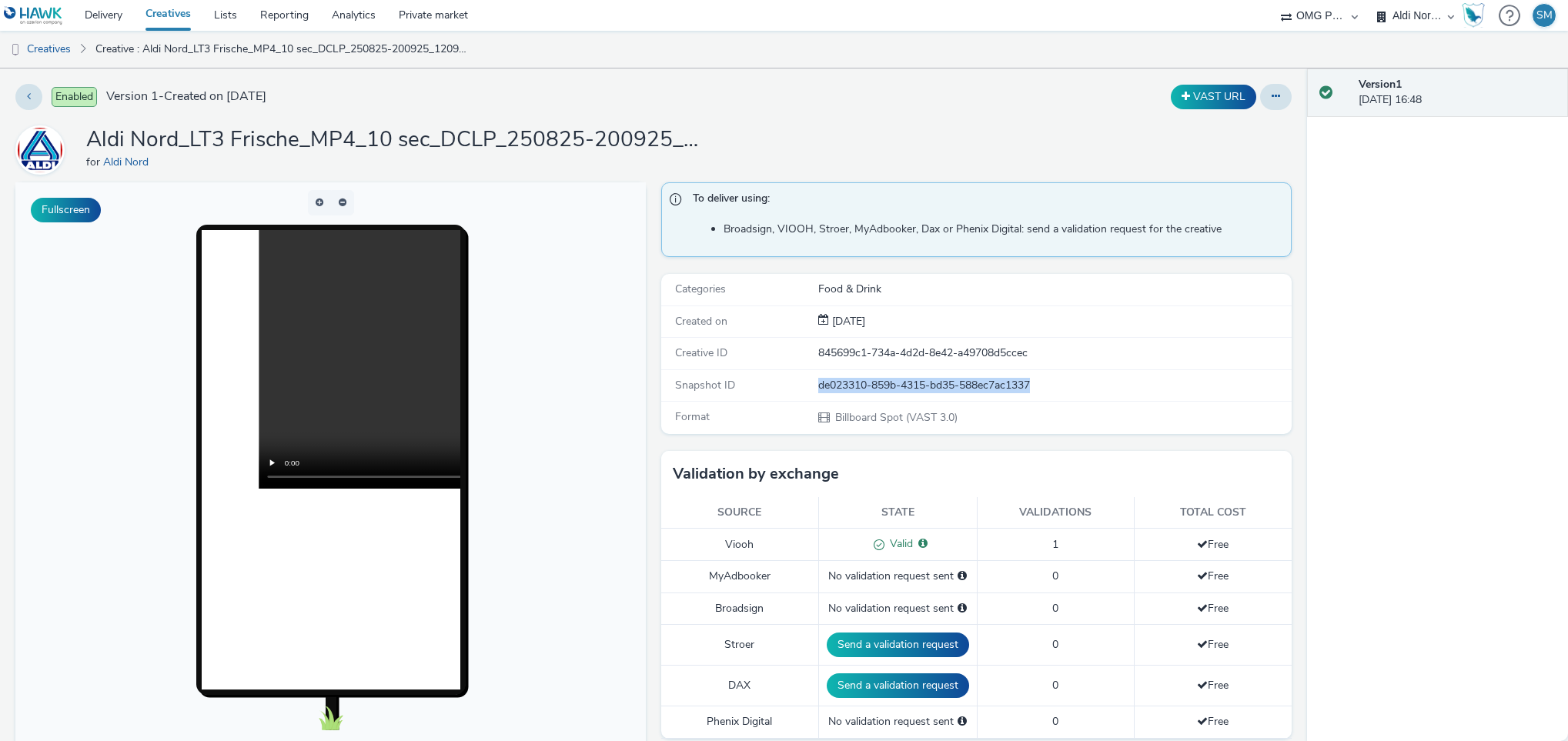
drag, startPoint x: 1024, startPoint y: 385, endPoint x: 804, endPoint y: 388, distance: 220.0
click at [804, 388] on div "Snapshot ID de023310-859b-4315-bd35-588ec7ac1337" at bounding box center [976, 386] width 630 height 32
copy div "de023310-859b-4315-bd35-588ec7ac1337"
click at [114, 384] on body at bounding box center [331, 497] width 630 height 631
click at [60, 45] on link "Creatives" at bounding box center [39, 49] width 79 height 37
